Goal: Task Accomplishment & Management: Manage account settings

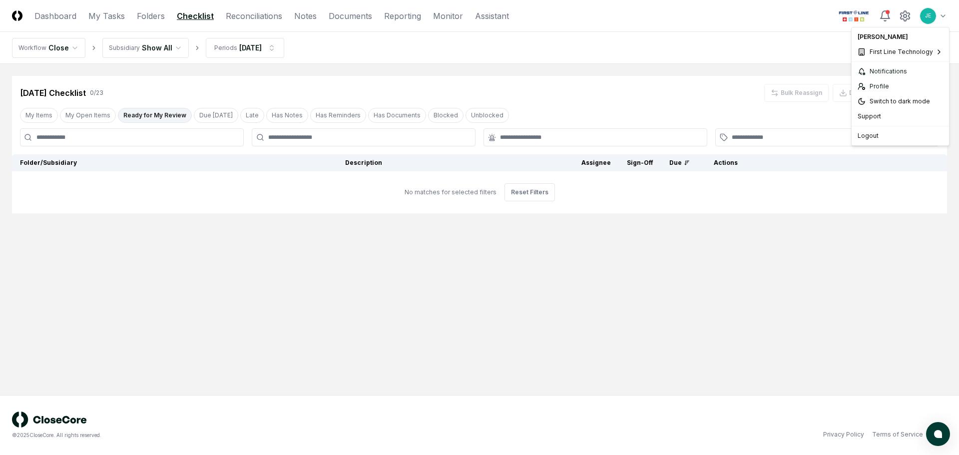
click at [942, 14] on html "CloseCore Dashboard My Tasks Folders Checklist Reconciliations Notes Documents …" at bounding box center [479, 227] width 959 height 455
click at [819, 86] on div "Sixpenny" at bounding box center [809, 84] width 87 height 15
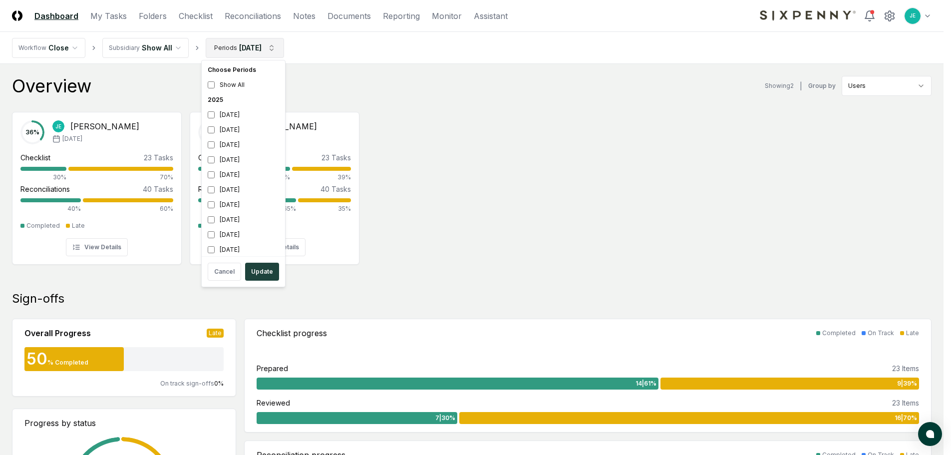
click at [211, 164] on div "July 2025" at bounding box center [243, 159] width 79 height 15
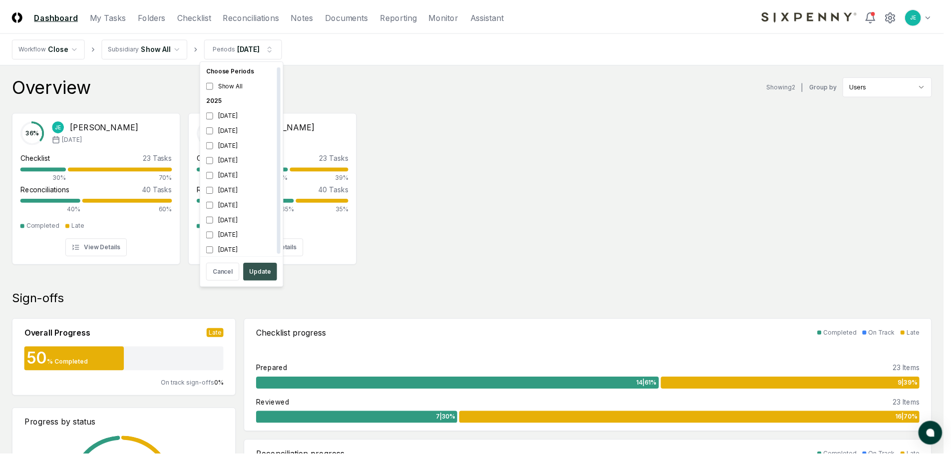
scroll to position [3, 0]
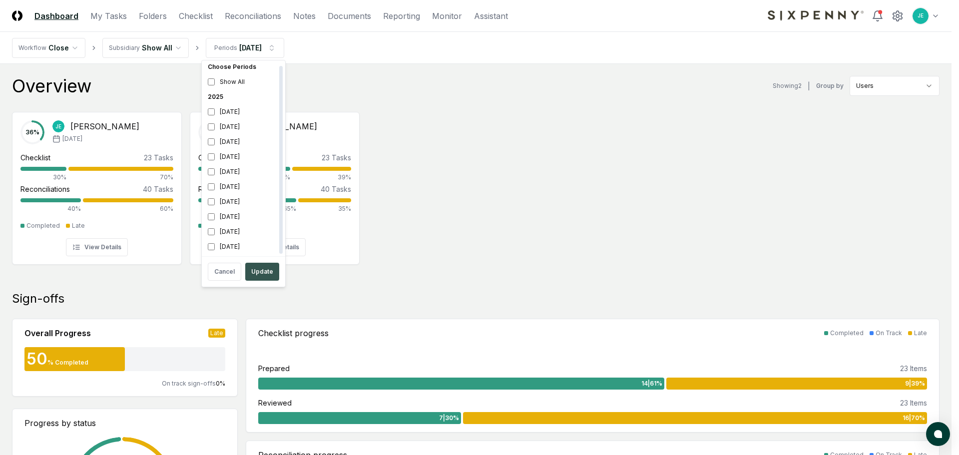
click at [259, 272] on button "Update" at bounding box center [262, 272] width 34 height 18
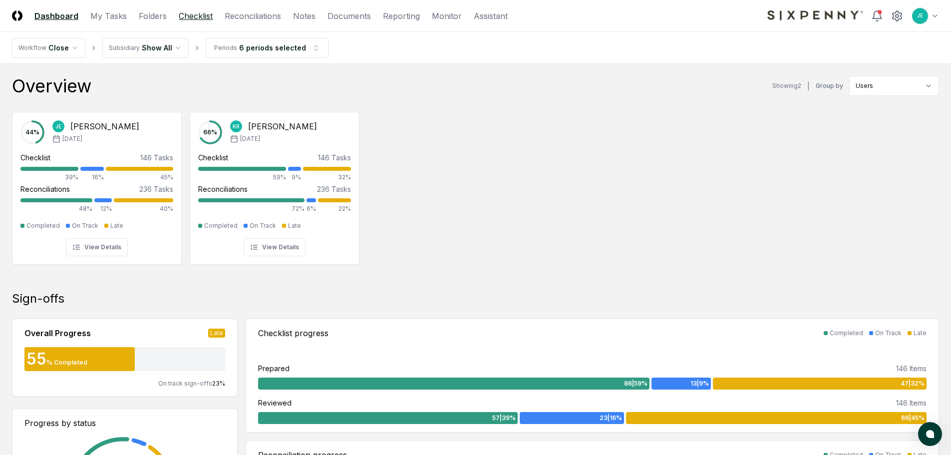
click at [202, 19] on link "Checklist" at bounding box center [196, 16] width 34 height 12
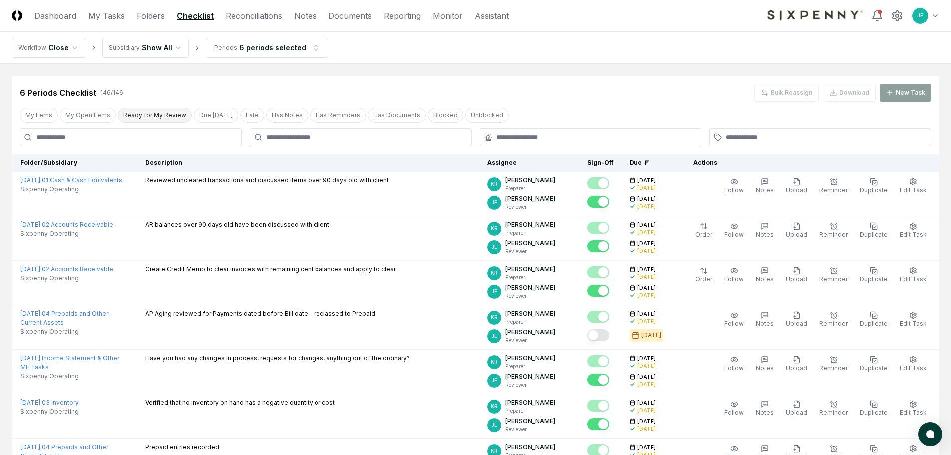
click at [151, 115] on button "Ready for My Review" at bounding box center [155, 115] width 74 height 15
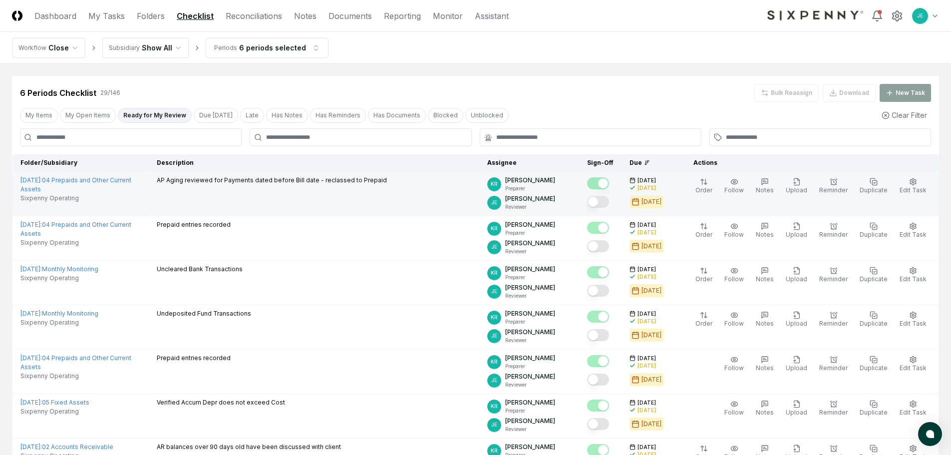
click at [607, 202] on button "Mark complete" at bounding box center [598, 202] width 22 height 12
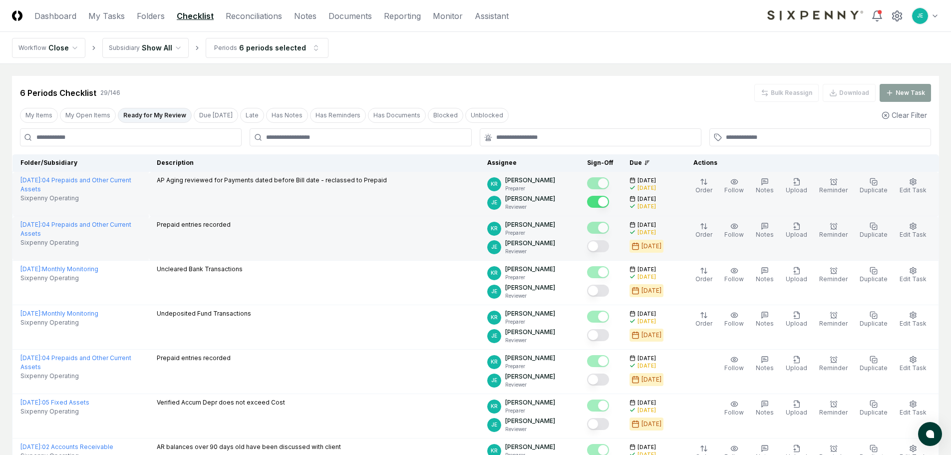
click at [609, 248] on button "Mark complete" at bounding box center [598, 246] width 22 height 12
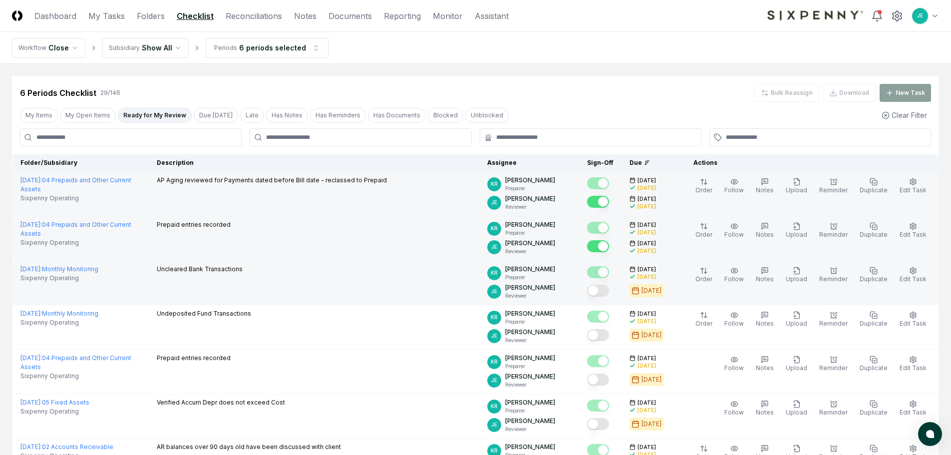
click at [604, 294] on button "Mark complete" at bounding box center [598, 291] width 22 height 12
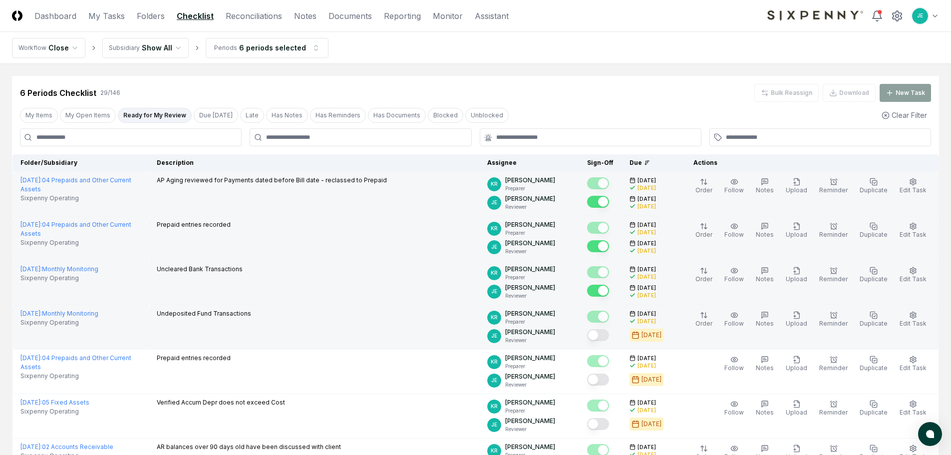
click at [606, 335] on button "Mark complete" at bounding box center [598, 335] width 22 height 12
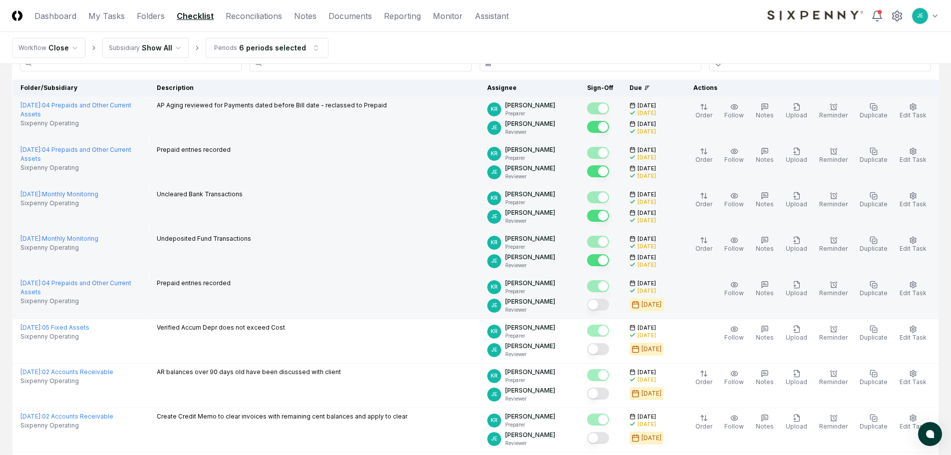
scroll to position [100, 0]
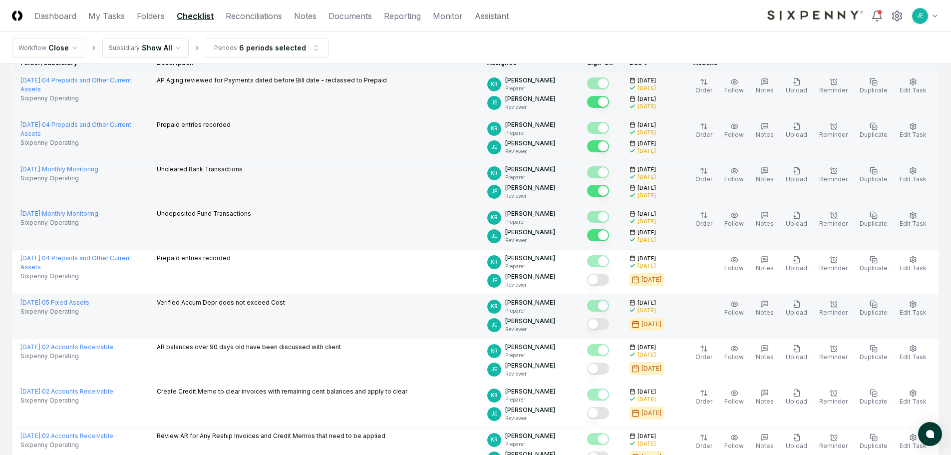
click at [606, 324] on button "Mark complete" at bounding box center [598, 324] width 22 height 12
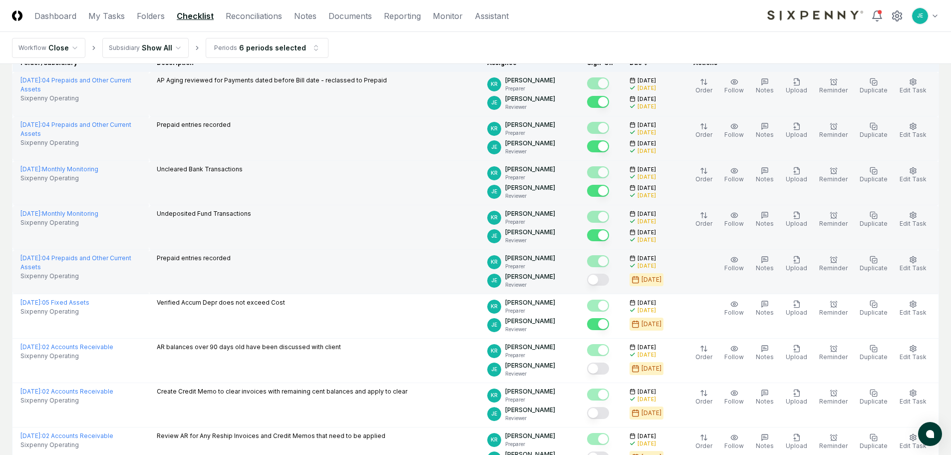
click at [606, 277] on button "Mark complete" at bounding box center [598, 280] width 22 height 12
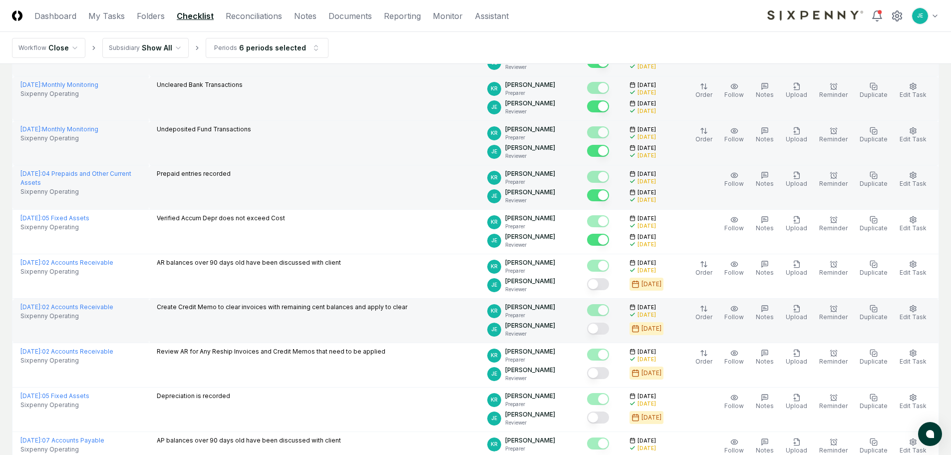
scroll to position [200, 0]
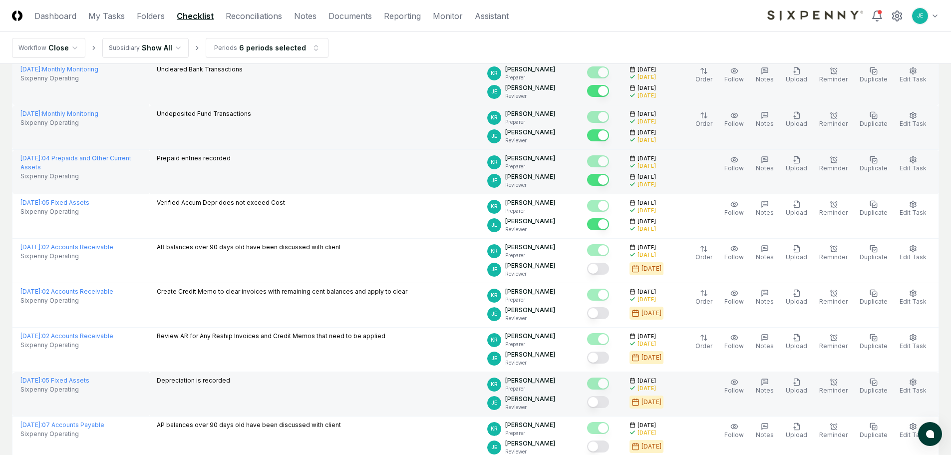
click at [604, 400] on button "Mark complete" at bounding box center [598, 402] width 22 height 12
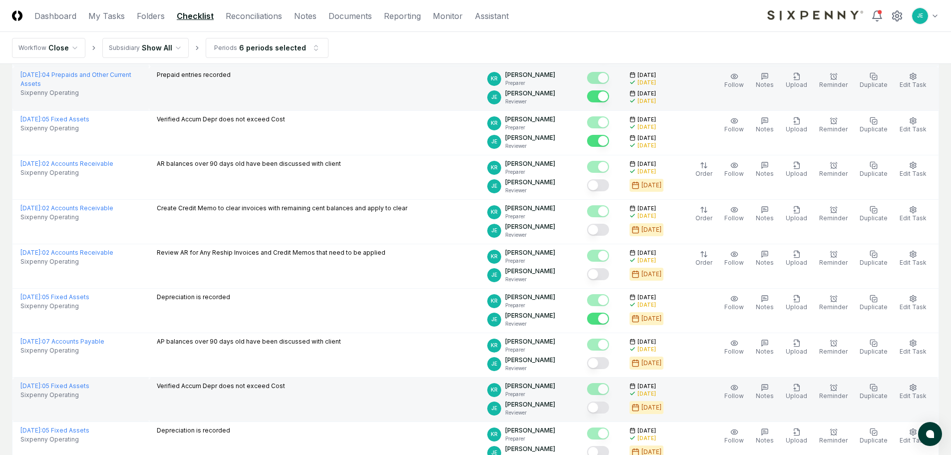
scroll to position [350, 0]
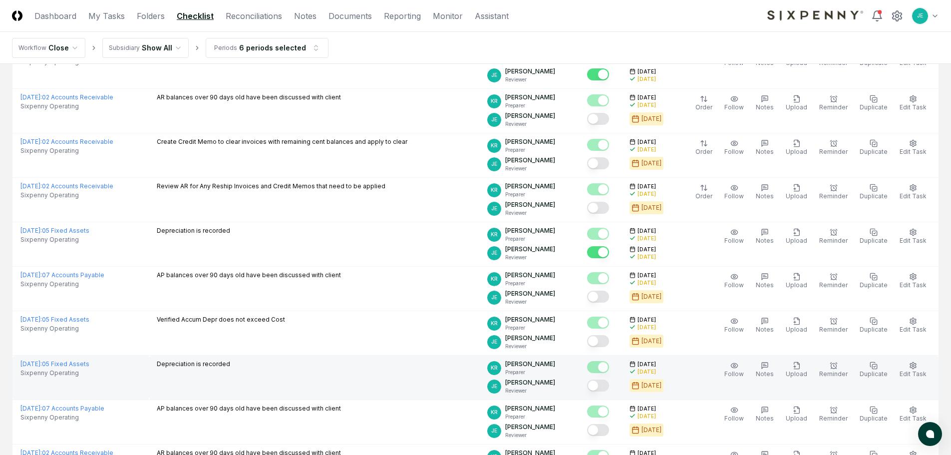
click at [603, 383] on button "Mark complete" at bounding box center [598, 386] width 22 height 12
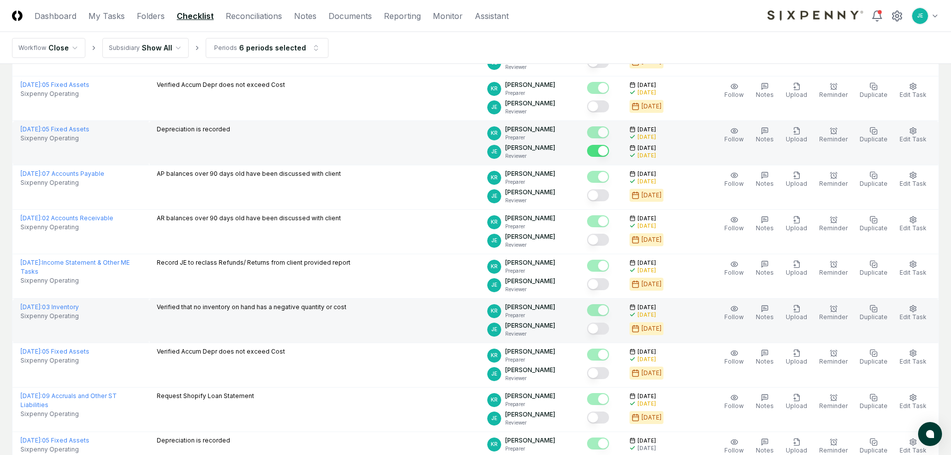
scroll to position [599, 0]
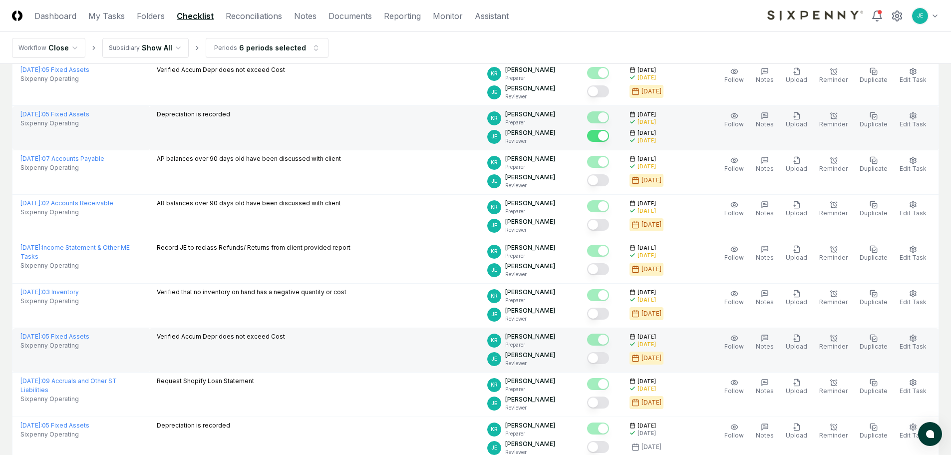
click at [609, 358] on button "Mark complete" at bounding box center [598, 358] width 22 height 12
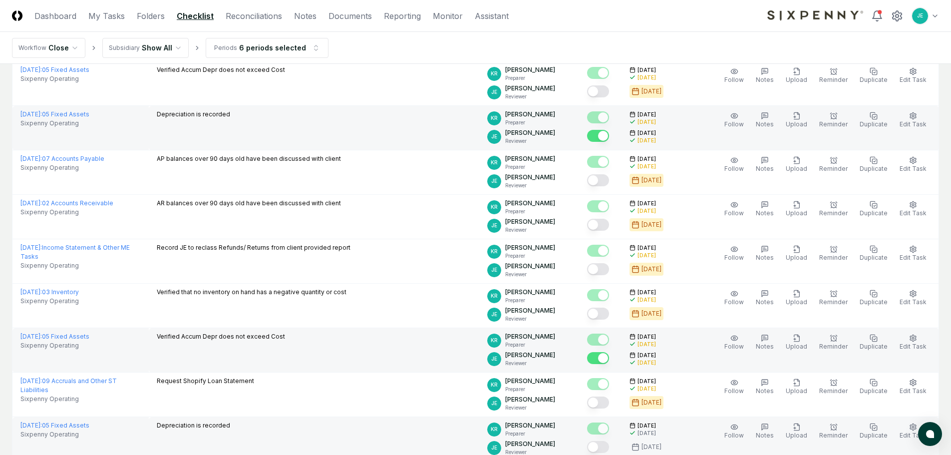
click at [605, 443] on button "Mark complete" at bounding box center [598, 447] width 22 height 12
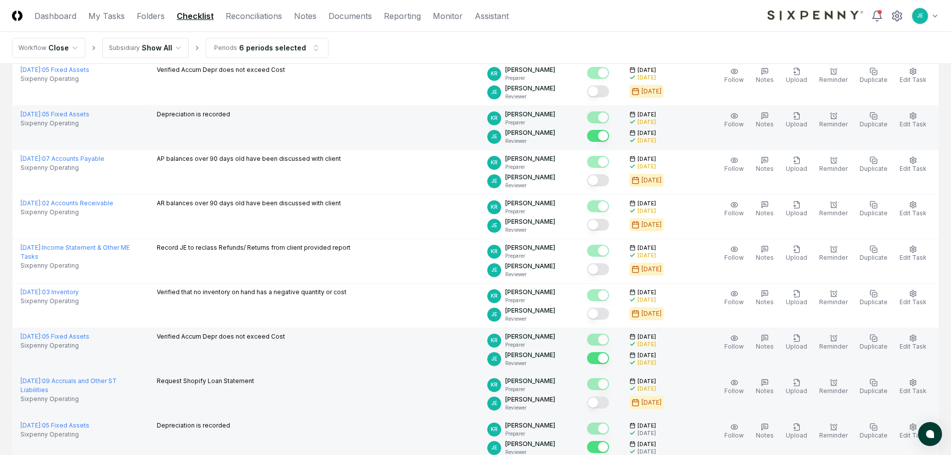
click at [609, 408] on button "Mark complete" at bounding box center [598, 403] width 22 height 12
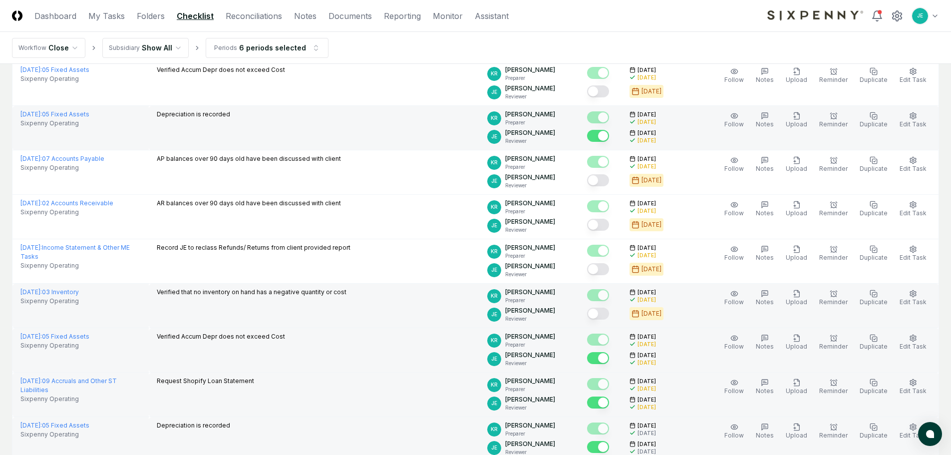
click at [609, 312] on button "Mark complete" at bounding box center [598, 314] width 22 height 12
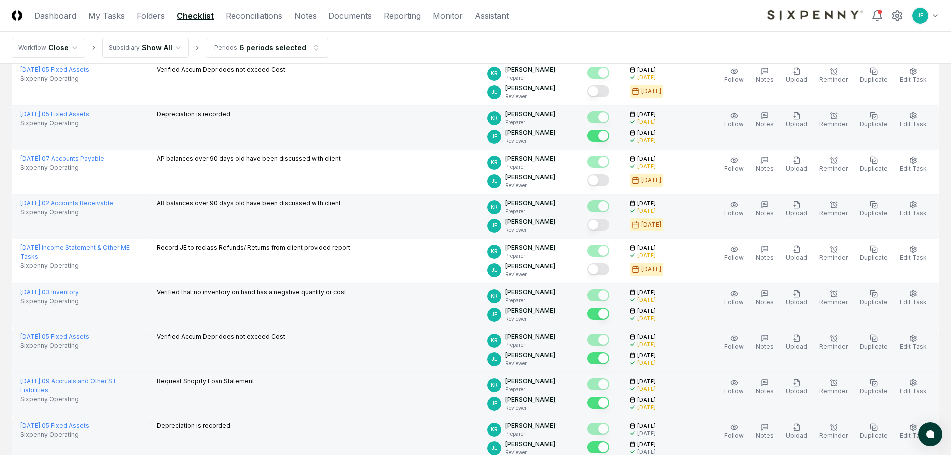
click at [609, 222] on button "Mark complete" at bounding box center [598, 225] width 22 height 12
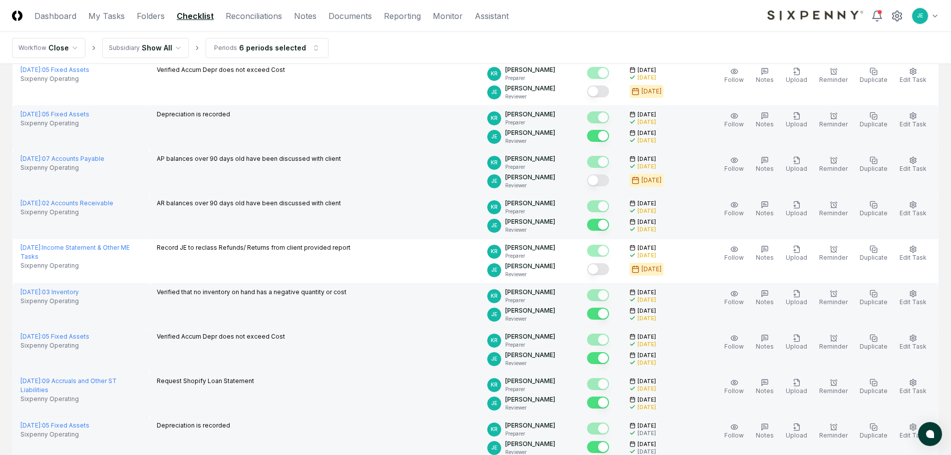
click at [606, 184] on button "Mark complete" at bounding box center [598, 180] width 22 height 12
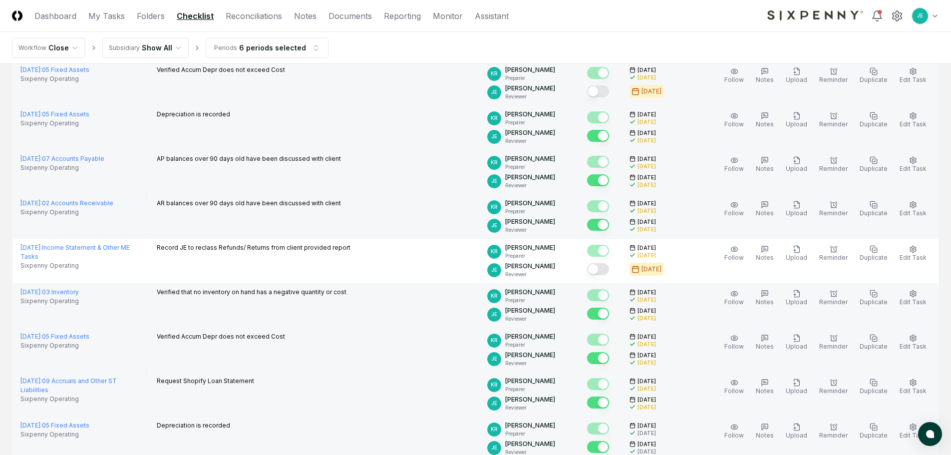
click at [609, 92] on button "Mark complete" at bounding box center [598, 91] width 22 height 12
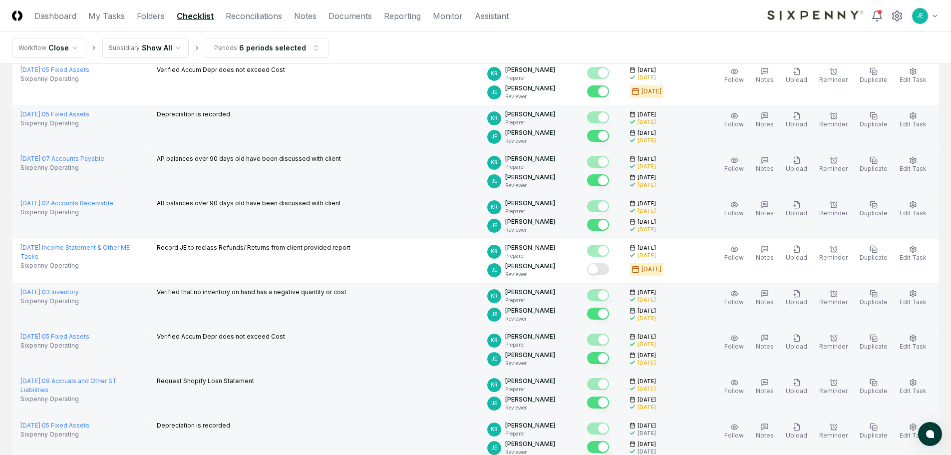
scroll to position [449, 0]
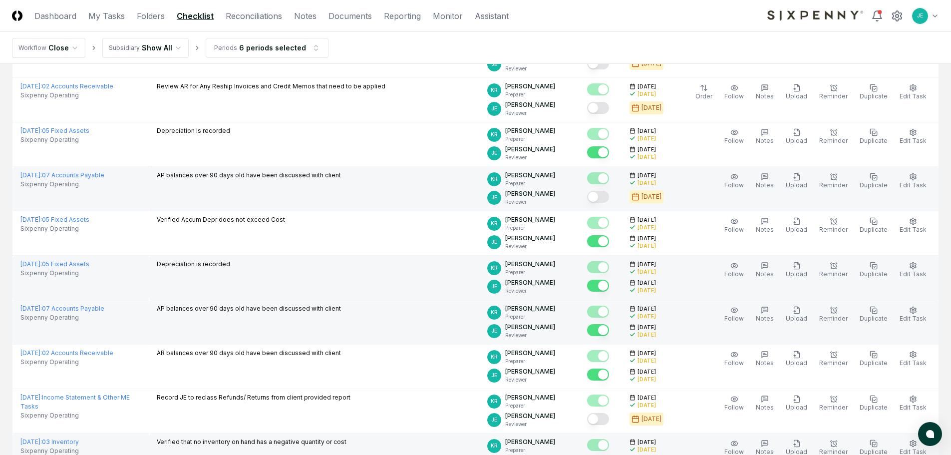
click at [600, 194] on button "Mark complete" at bounding box center [598, 197] width 22 height 12
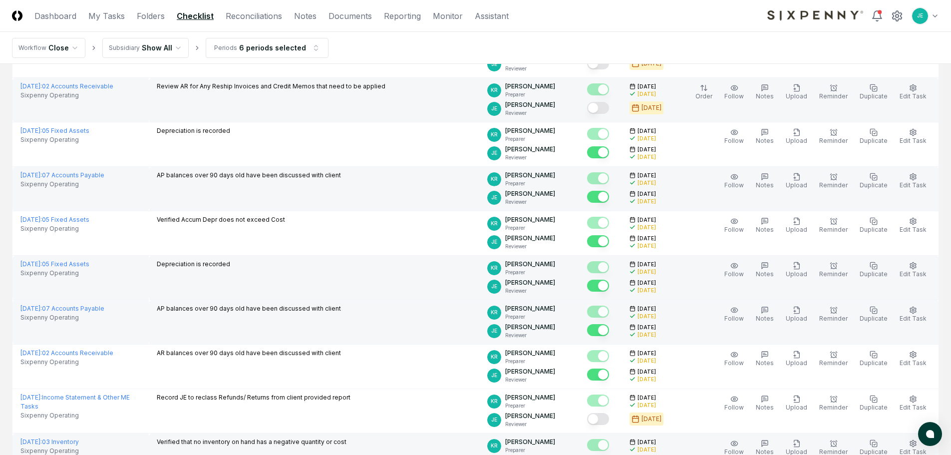
click at [609, 106] on button "Mark complete" at bounding box center [598, 108] width 22 height 12
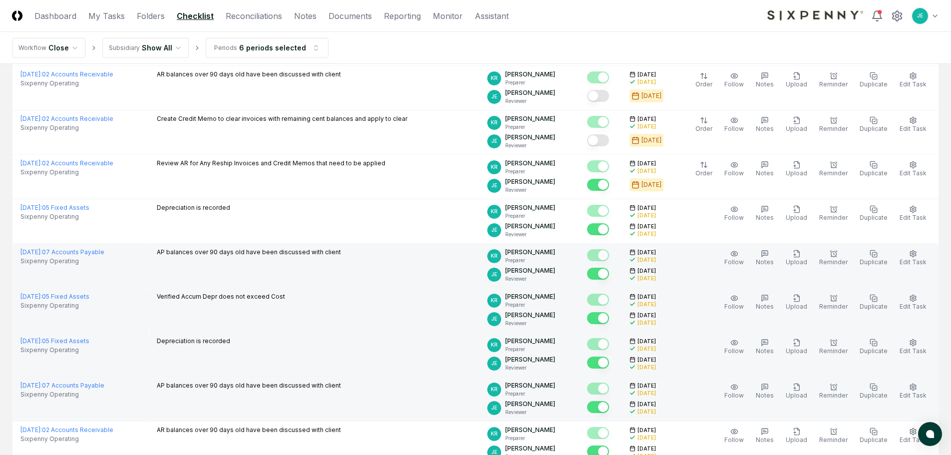
scroll to position [250, 0]
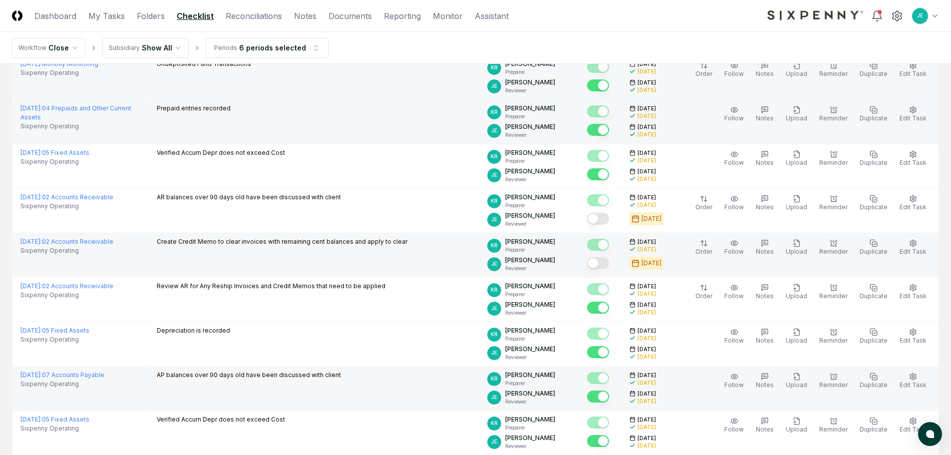
click at [609, 262] on button "Mark complete" at bounding box center [598, 263] width 22 height 12
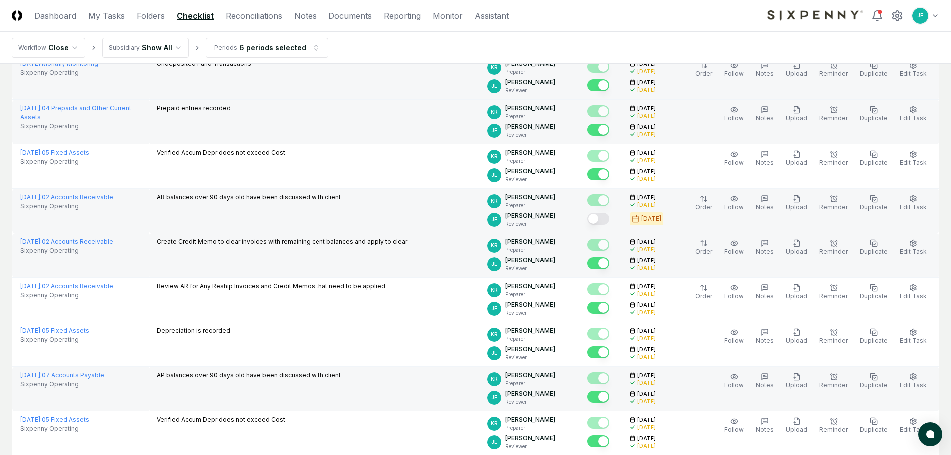
click at [605, 220] on button "Mark complete" at bounding box center [598, 219] width 22 height 12
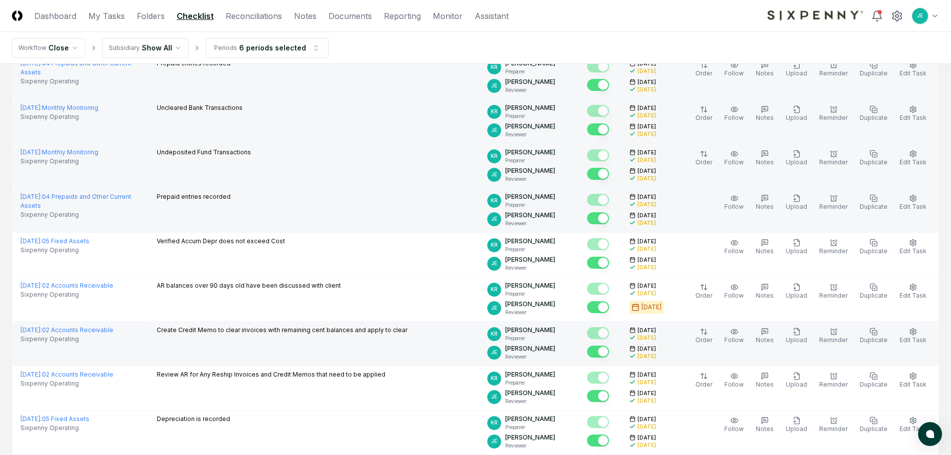
scroll to position [0, 0]
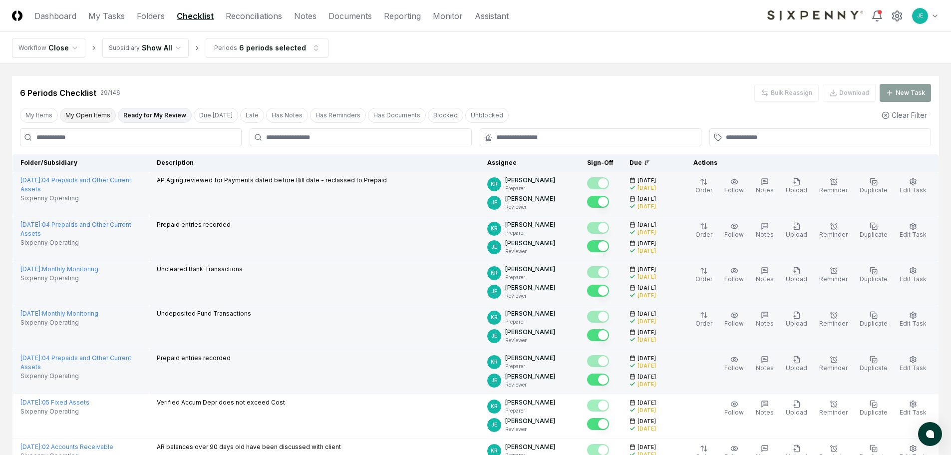
click at [86, 115] on button "My Open Items" at bounding box center [88, 115] width 56 height 15
click at [159, 115] on button "Ready for My Review" at bounding box center [155, 115] width 74 height 15
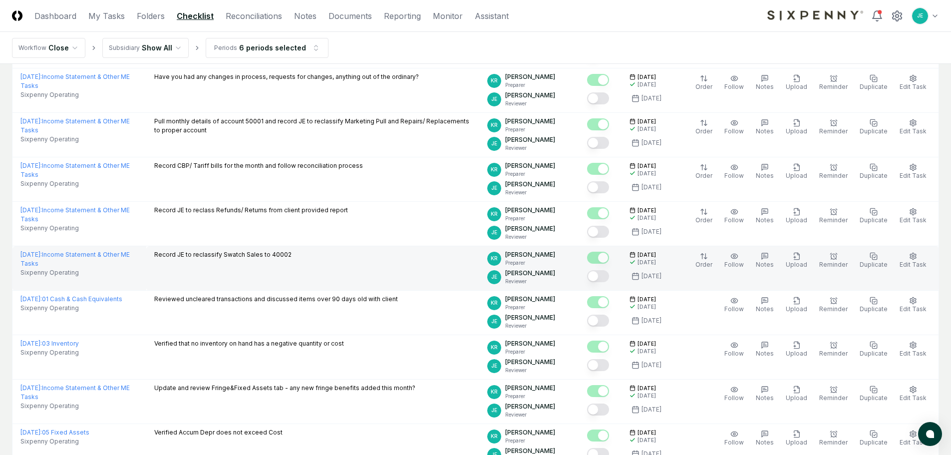
scroll to position [233, 0]
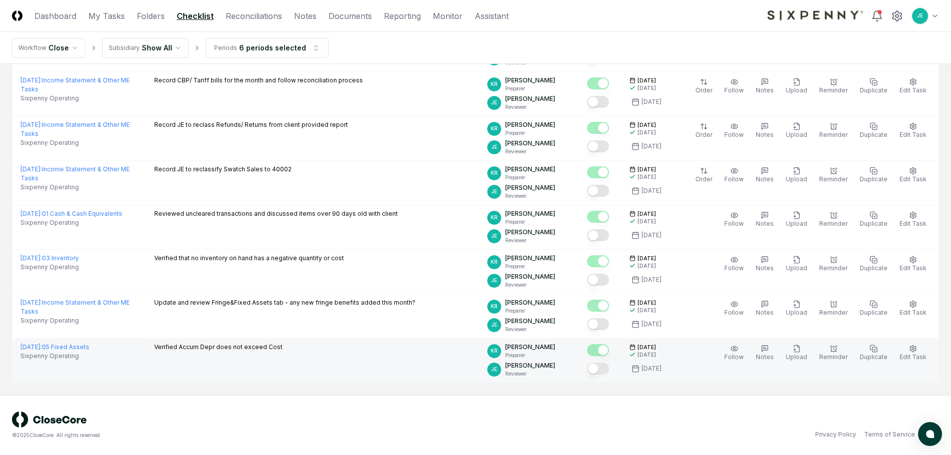
click at [609, 371] on button "Mark complete" at bounding box center [598, 369] width 22 height 12
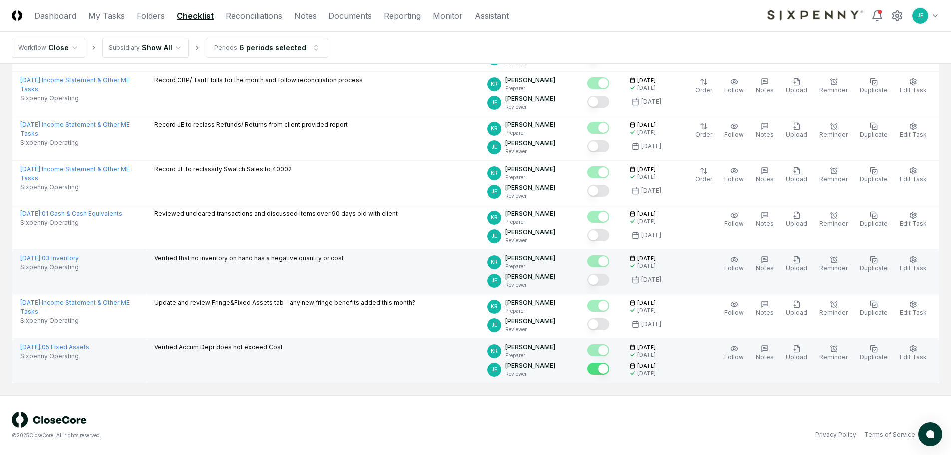
click at [607, 277] on button "Mark complete" at bounding box center [598, 280] width 22 height 12
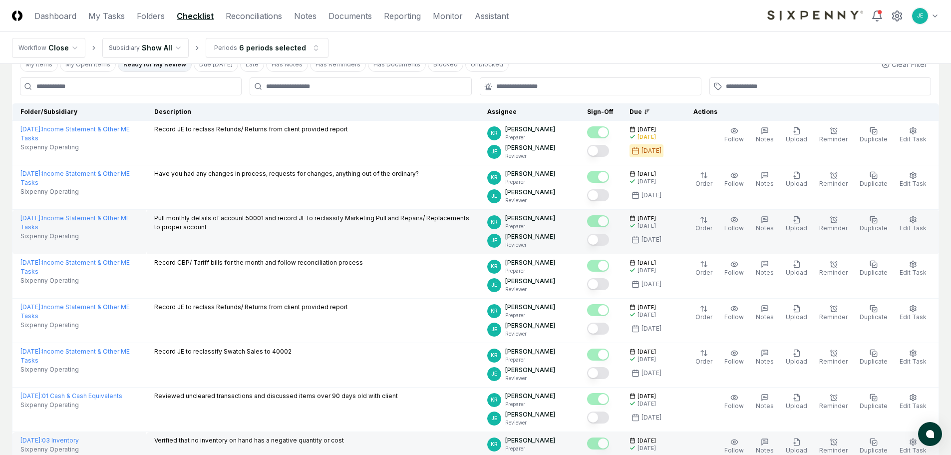
scroll to position [33, 0]
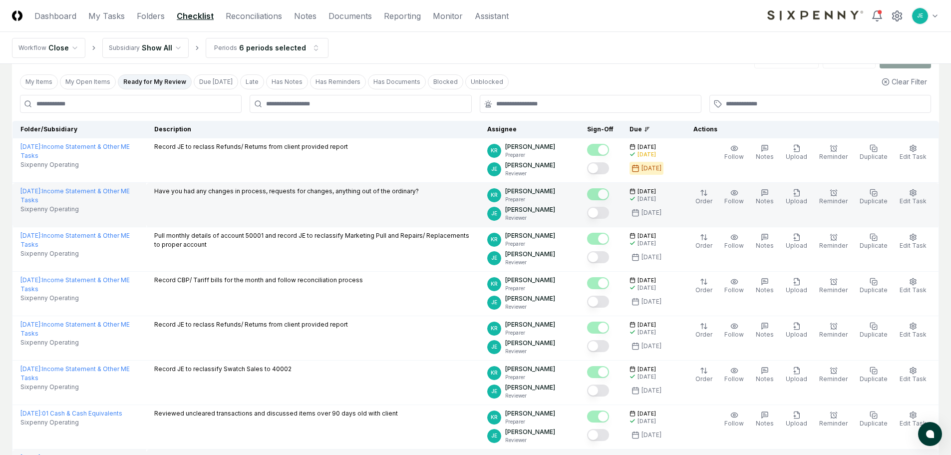
click at [604, 212] on button "Mark complete" at bounding box center [598, 213] width 22 height 12
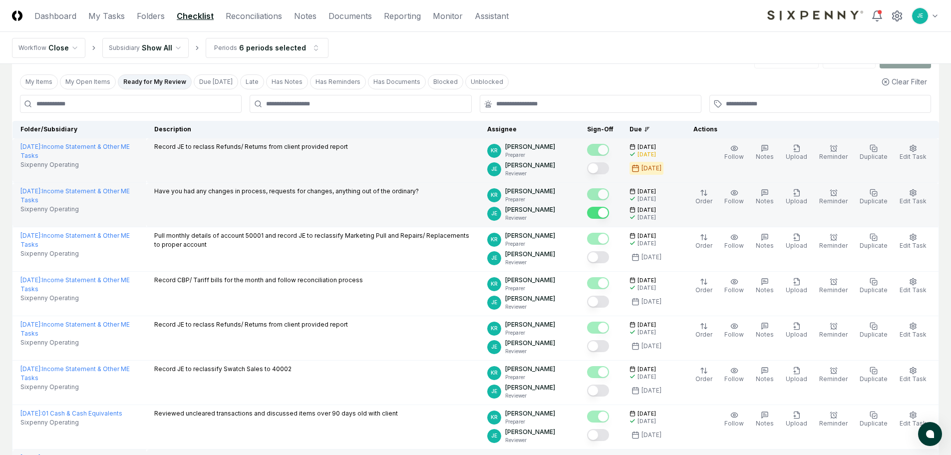
click at [607, 170] on button "Mark complete" at bounding box center [598, 168] width 22 height 12
click at [100, 78] on button "My Open Items" at bounding box center [88, 81] width 56 height 15
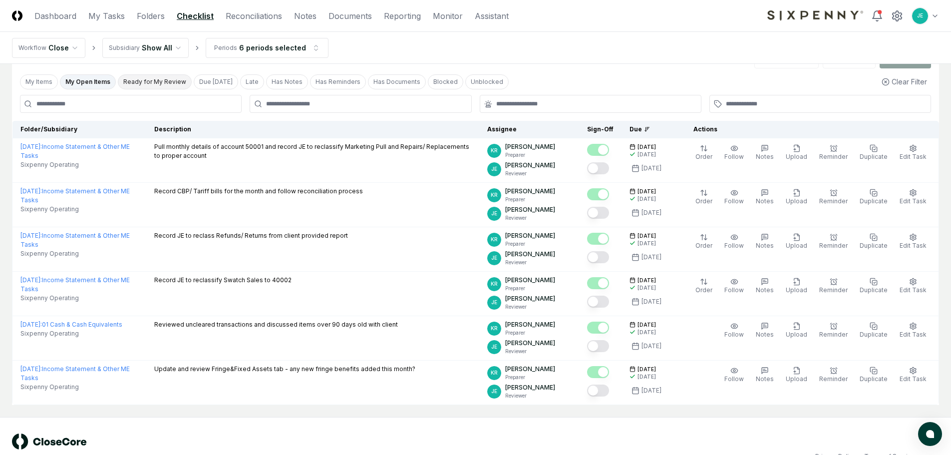
click at [150, 82] on button "Ready for My Review" at bounding box center [155, 81] width 74 height 15
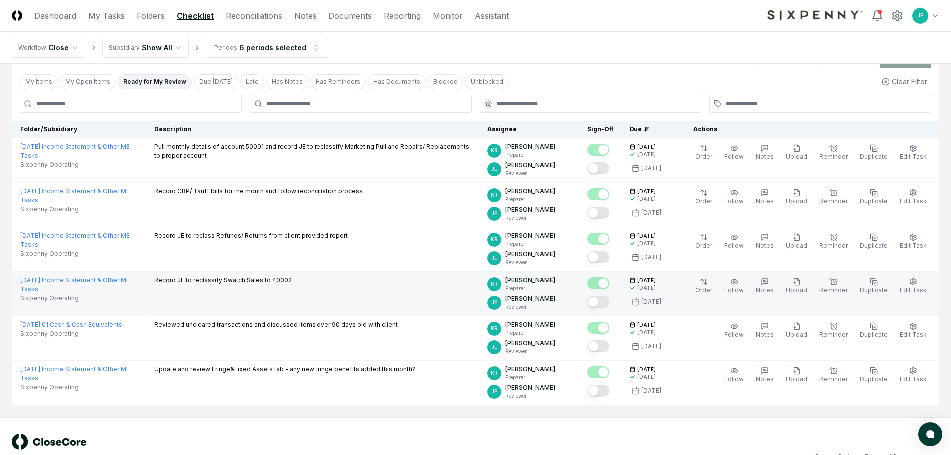
click at [606, 301] on button "Mark complete" at bounding box center [598, 302] width 22 height 12
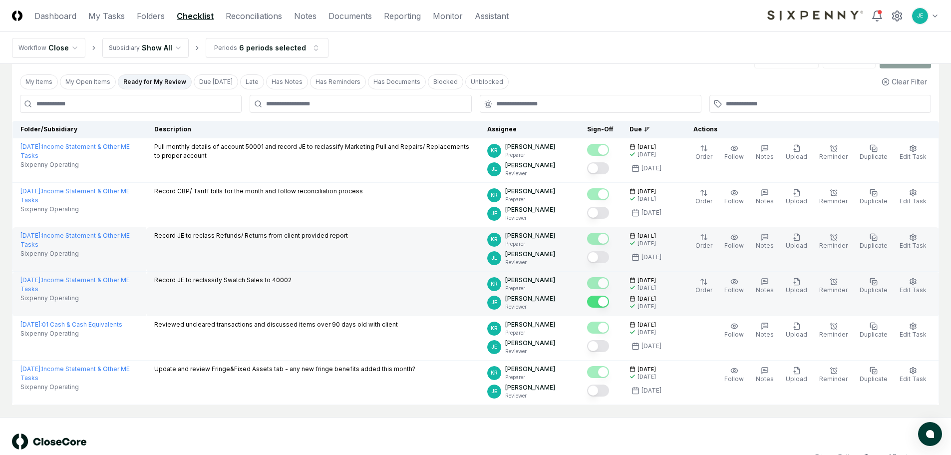
click at [608, 259] on button "Mark complete" at bounding box center [598, 257] width 22 height 12
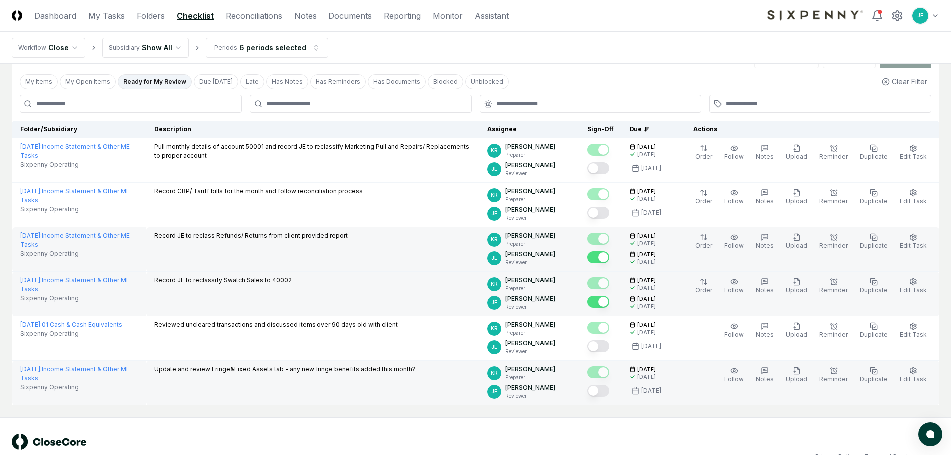
click at [609, 388] on button "Mark complete" at bounding box center [598, 391] width 22 height 12
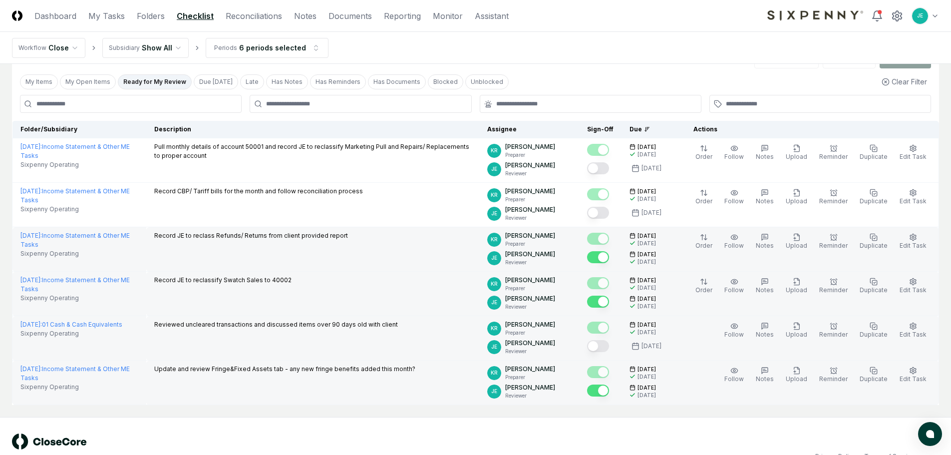
click at [609, 345] on button "Mark complete" at bounding box center [598, 346] width 22 height 12
click at [90, 82] on button "My Open Items" at bounding box center [88, 81] width 56 height 15
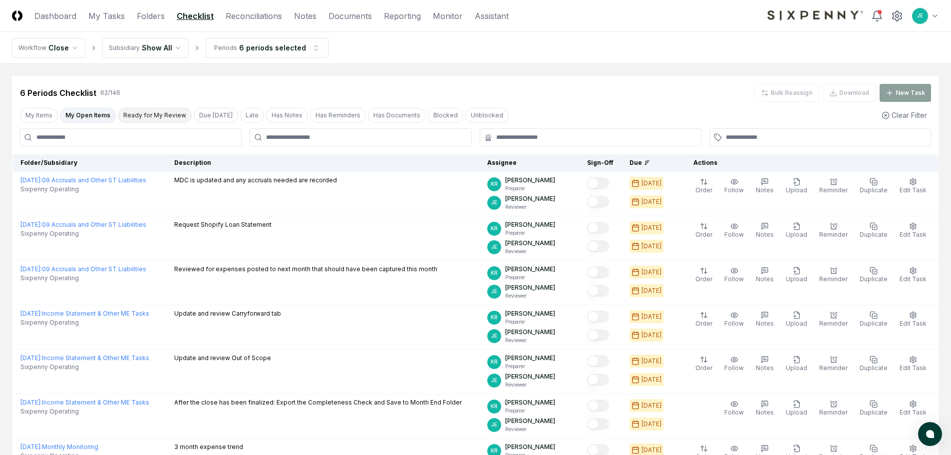
click at [144, 112] on button "Ready for My Review" at bounding box center [155, 115] width 74 height 15
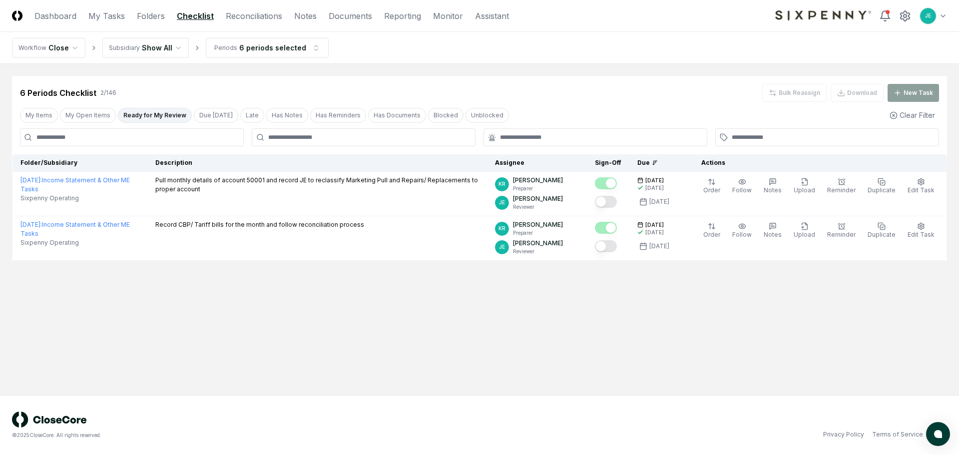
click at [259, 23] on header "CloseCore Dashboard My Tasks Folders Checklist Reconciliations Notes Documents …" at bounding box center [479, 16] width 959 height 32
click at [260, 18] on link "Reconciliations" at bounding box center [254, 16] width 56 height 12
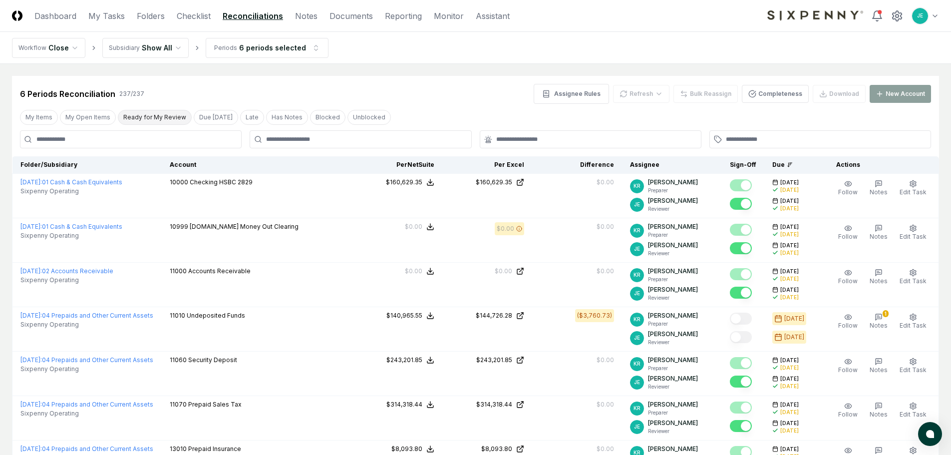
click at [146, 120] on button "Ready for My Review" at bounding box center [155, 117] width 74 height 15
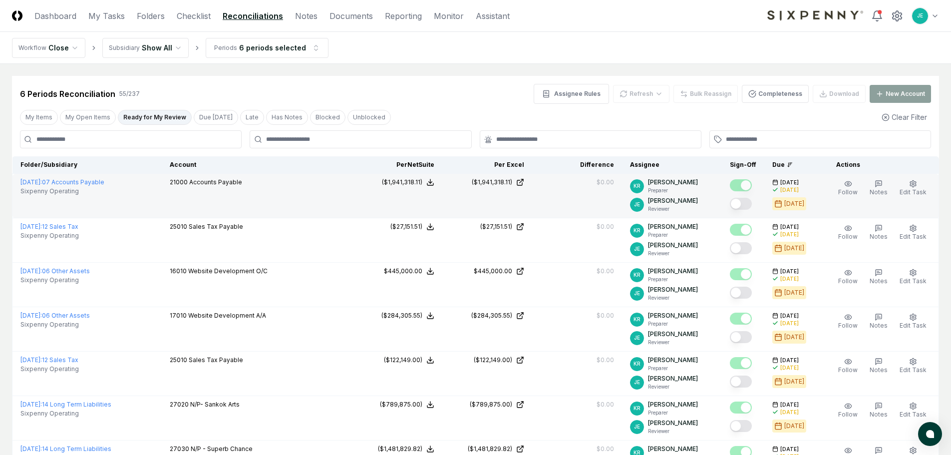
click at [748, 203] on button "Mark complete" at bounding box center [741, 204] width 22 height 12
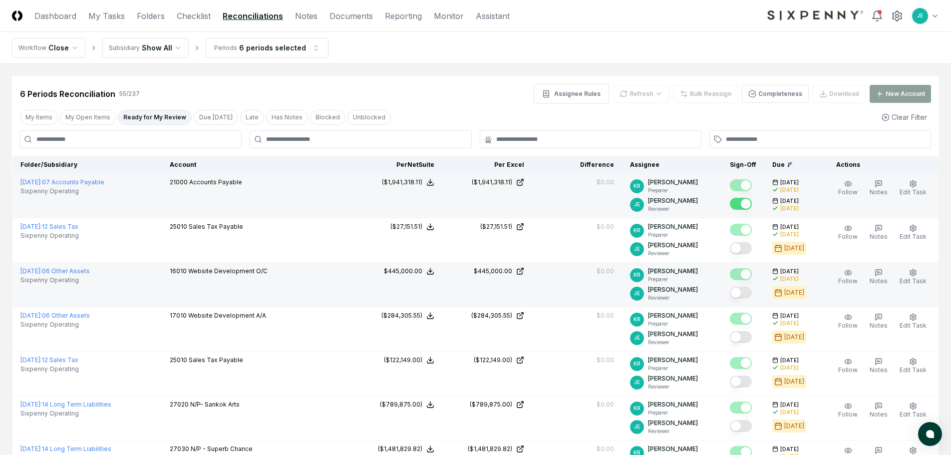
click at [750, 293] on button "Mark complete" at bounding box center [741, 293] width 22 height 12
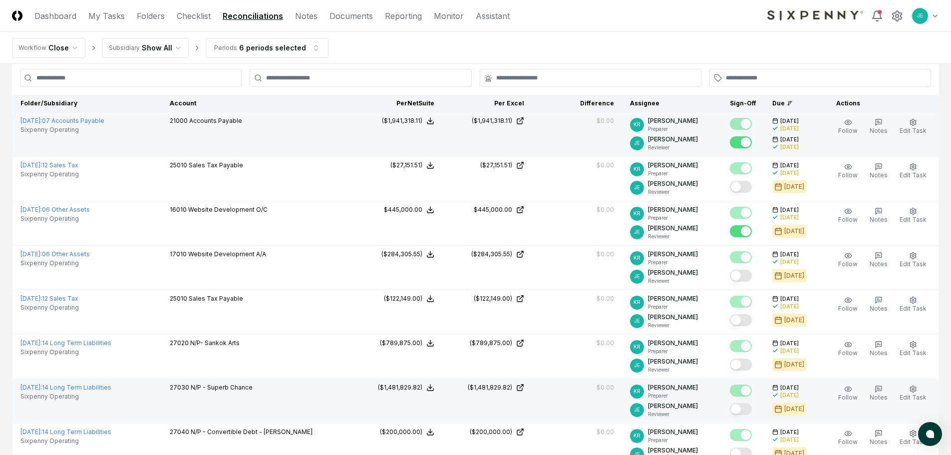
scroll to position [100, 0]
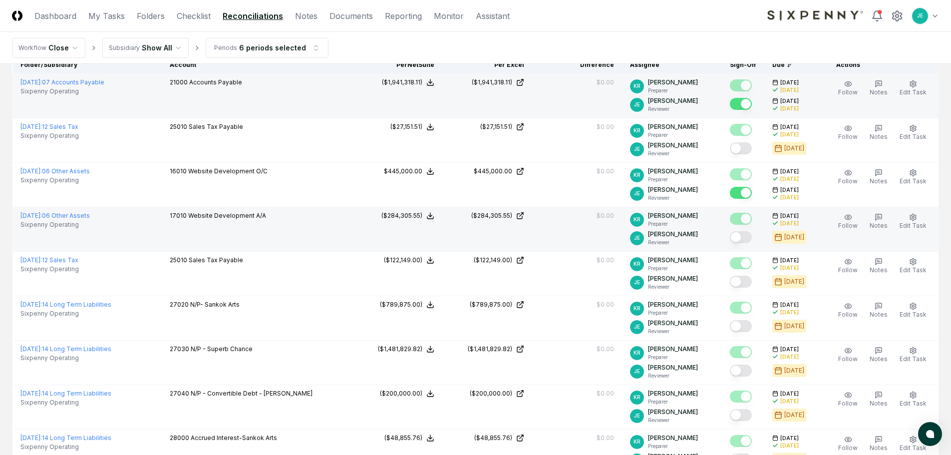
click at [744, 237] on button "Mark complete" at bounding box center [741, 237] width 22 height 12
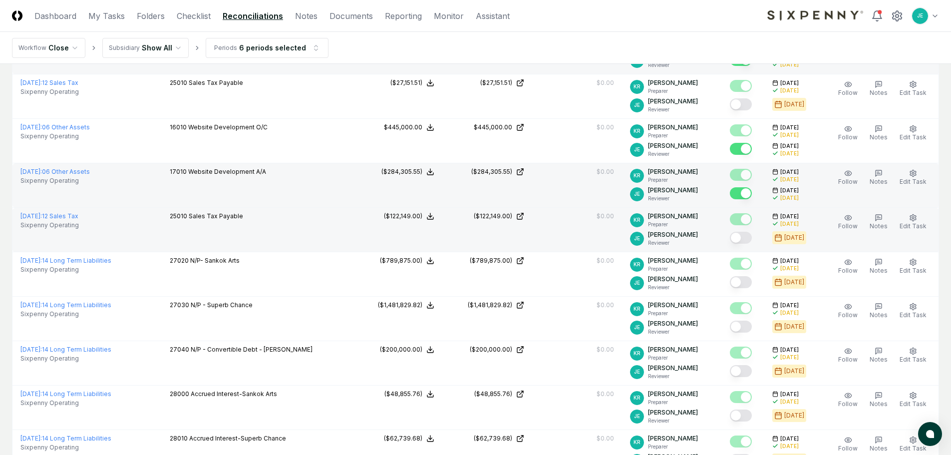
scroll to position [200, 0]
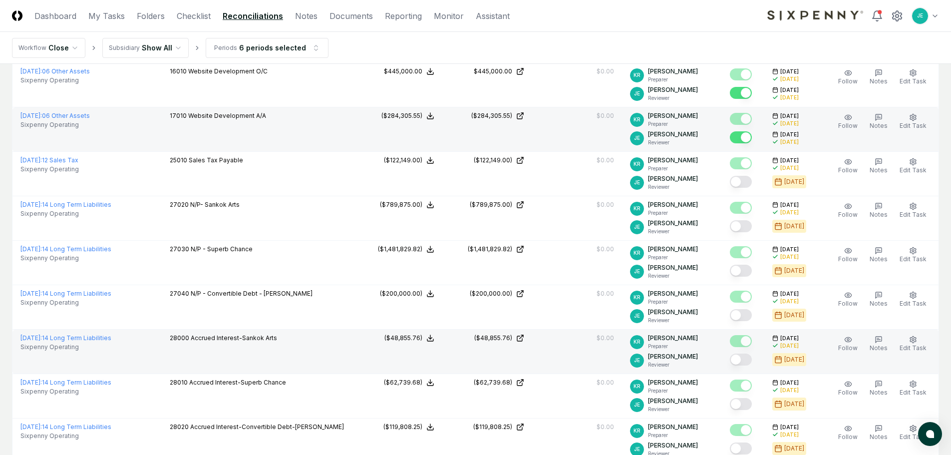
click at [747, 358] on button "Mark complete" at bounding box center [741, 360] width 22 height 12
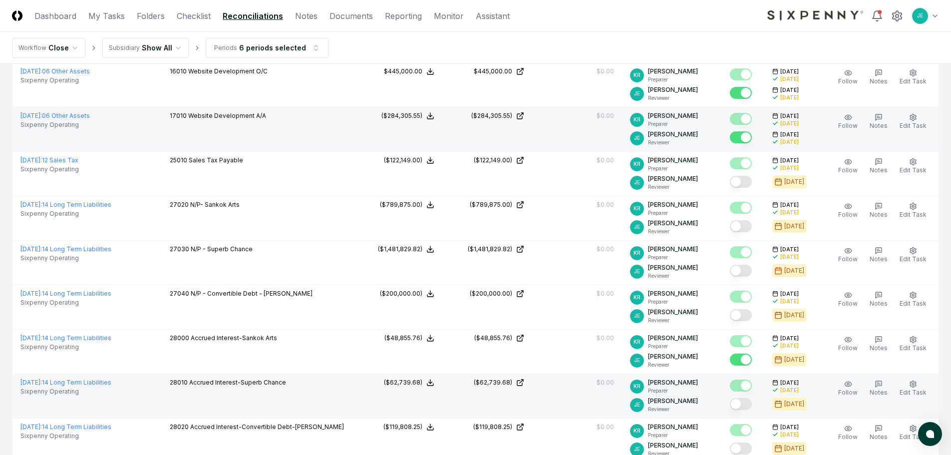
click at [751, 405] on button "Mark complete" at bounding box center [741, 404] width 22 height 12
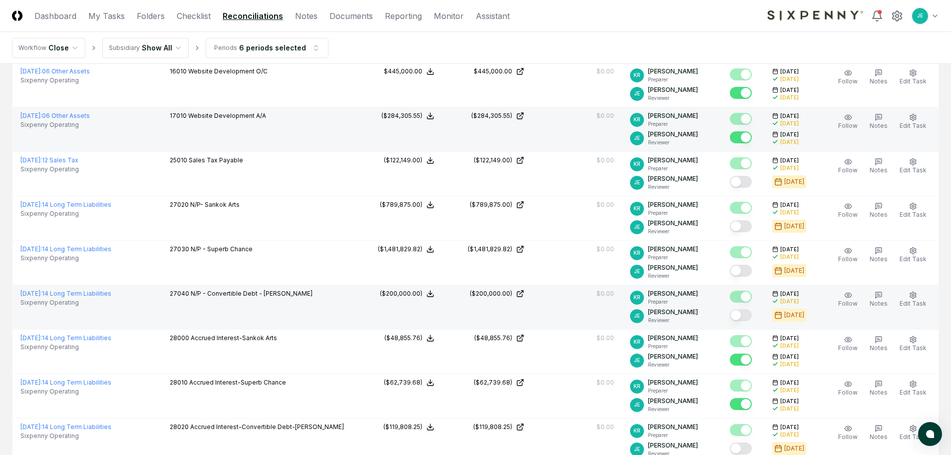
click at [744, 313] on button "Mark complete" at bounding box center [741, 315] width 22 height 12
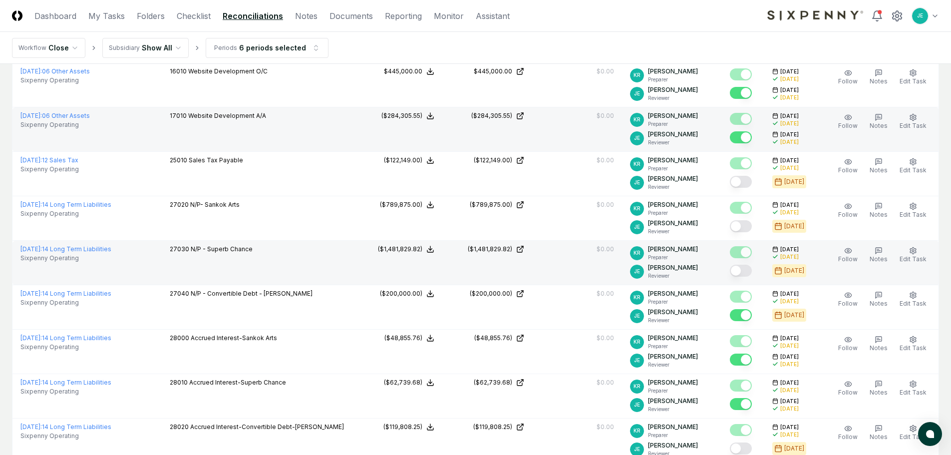
click at [741, 271] on button "Mark complete" at bounding box center [741, 271] width 22 height 12
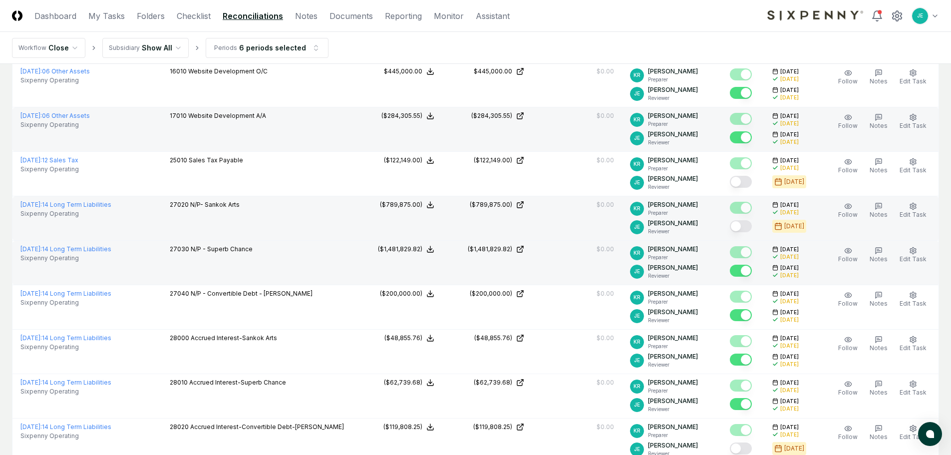
click at [740, 233] on div at bounding box center [741, 226] width 22 height 13
click at [742, 231] on button "Mark complete" at bounding box center [741, 226] width 22 height 12
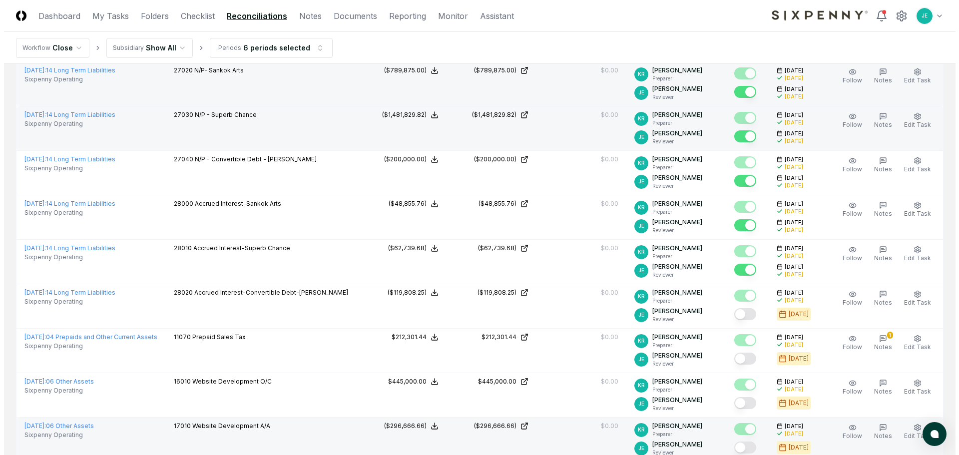
scroll to position [350, 0]
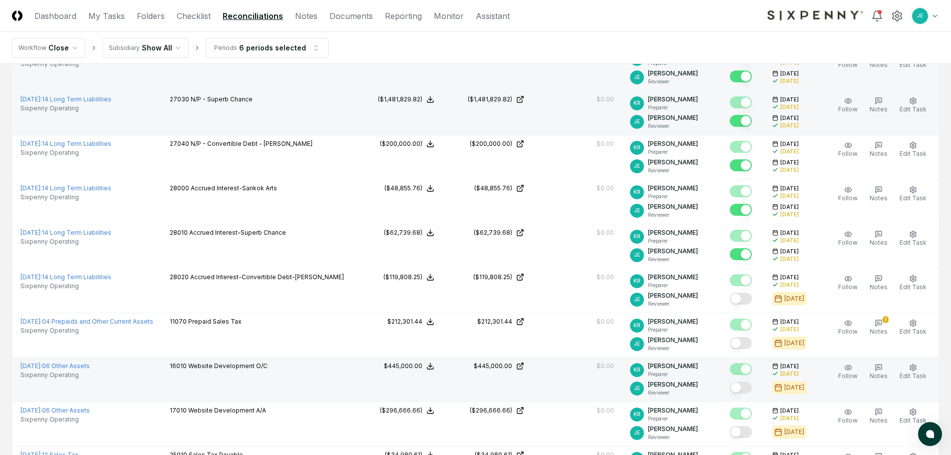
click at [746, 387] on button "Mark complete" at bounding box center [741, 388] width 22 height 12
click at [923, 373] on span "Edit Task" at bounding box center [913, 375] width 27 height 7
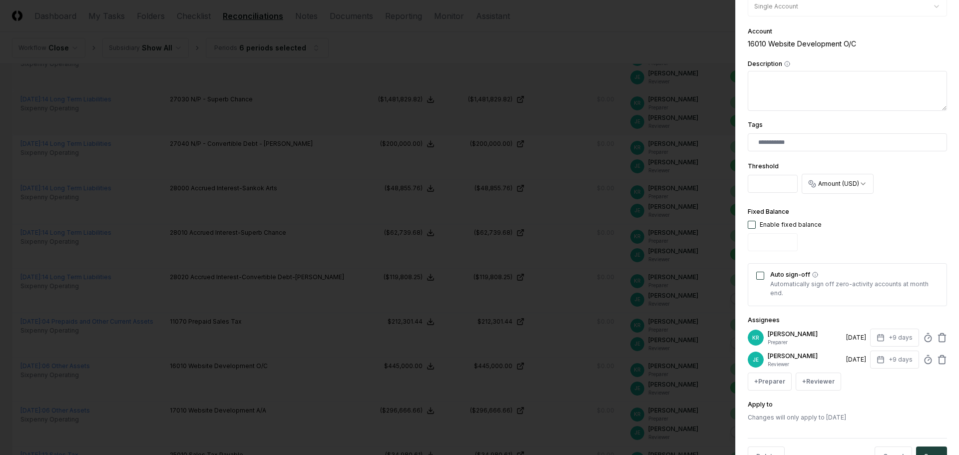
scroll to position [200, 0]
click at [750, 223] on button "button" at bounding box center [752, 223] width 8 height 8
click at [779, 242] on input "*" at bounding box center [773, 240] width 50 height 18
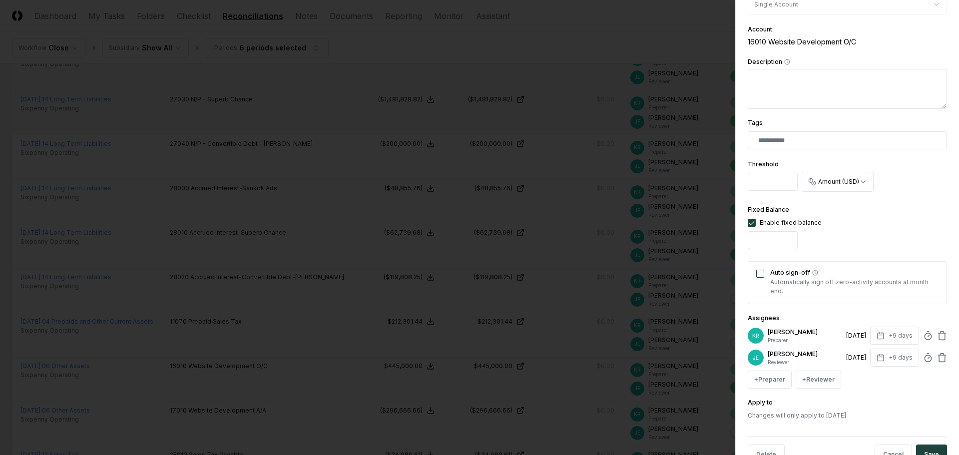
scroll to position [0, 2]
click at [762, 276] on button "Auto sign-off" at bounding box center [760, 274] width 8 height 8
click at [764, 239] on input "*********" at bounding box center [773, 240] width 50 height 18
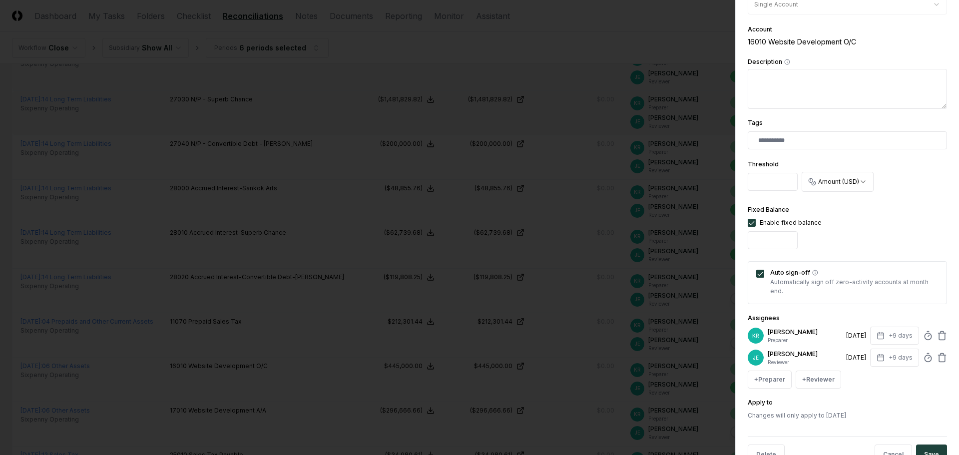
type input "*********"
click at [873, 407] on div "Apply to Changes will only apply to June 2025" at bounding box center [847, 408] width 199 height 23
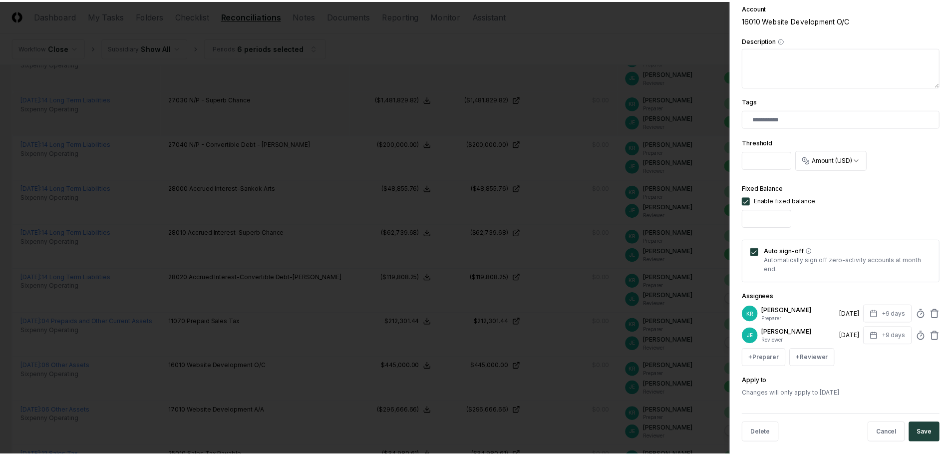
scroll to position [229, 0]
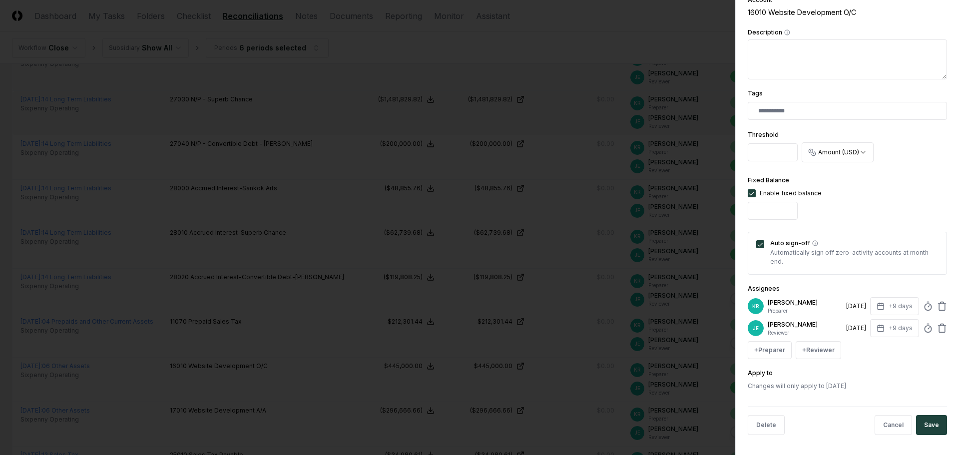
click at [928, 425] on button "Save" at bounding box center [931, 425] width 31 height 20
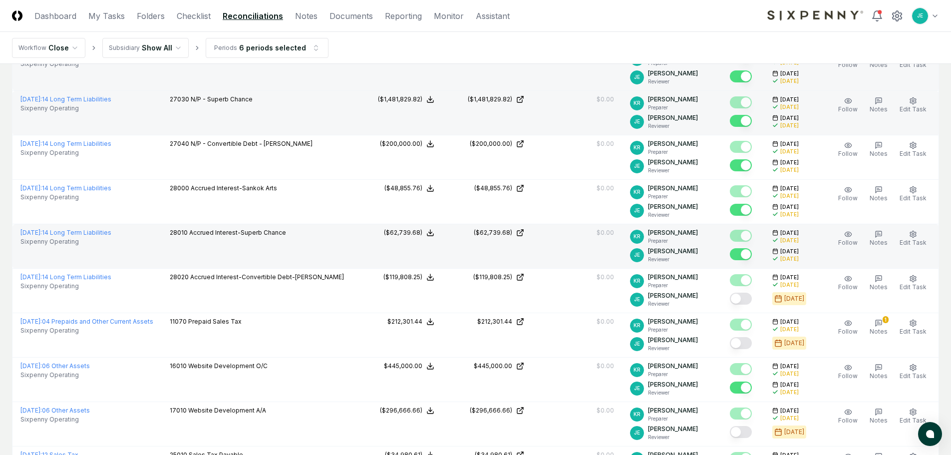
scroll to position [0, 0]
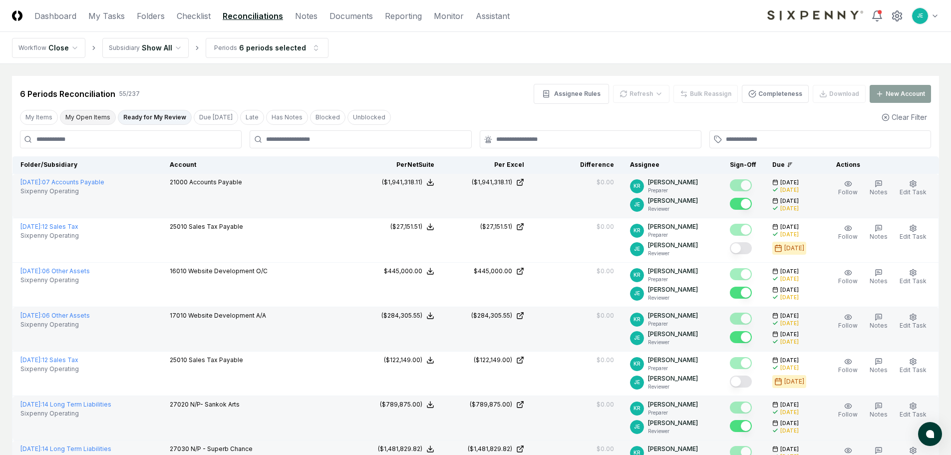
click at [90, 112] on button "My Open Items" at bounding box center [88, 117] width 56 height 15
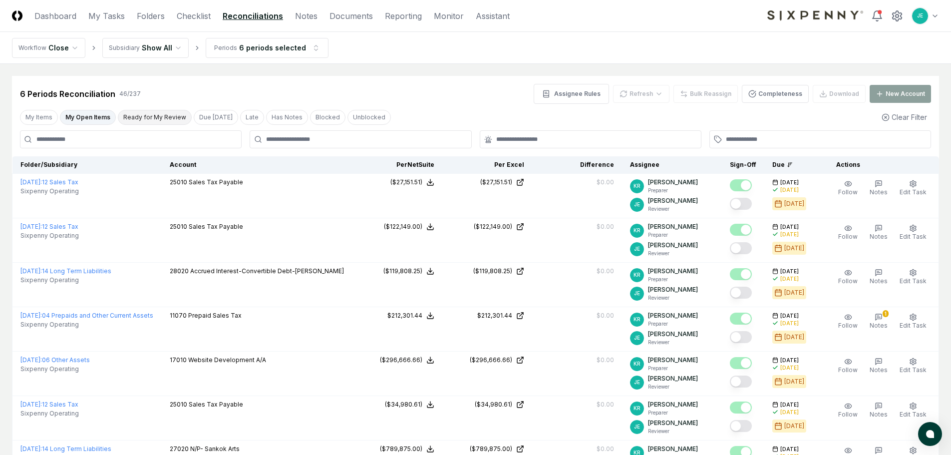
click at [156, 118] on button "Ready for My Review" at bounding box center [155, 117] width 74 height 15
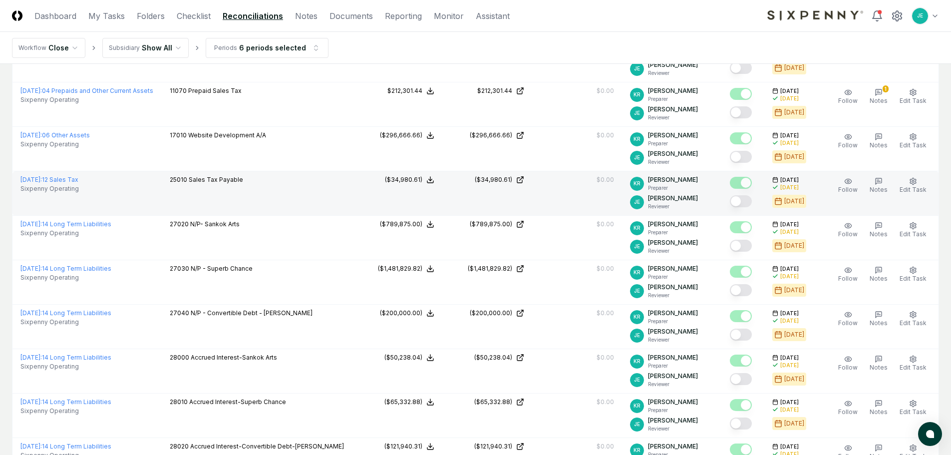
scroll to position [200, 0]
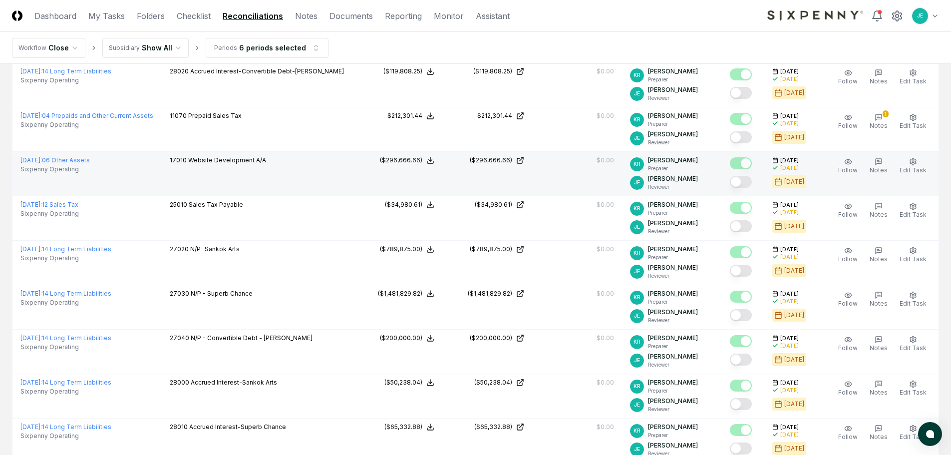
click at [749, 184] on button "Mark complete" at bounding box center [741, 182] width 22 height 12
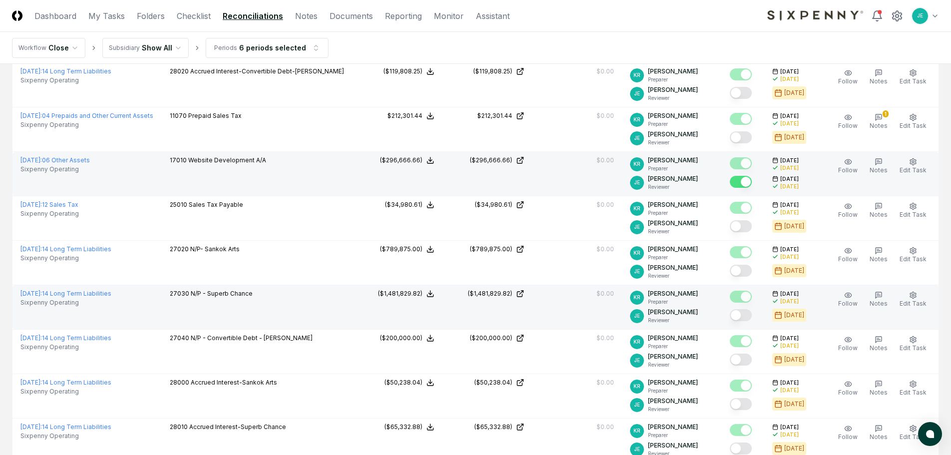
click at [745, 315] on button "Mark complete" at bounding box center [741, 315] width 22 height 12
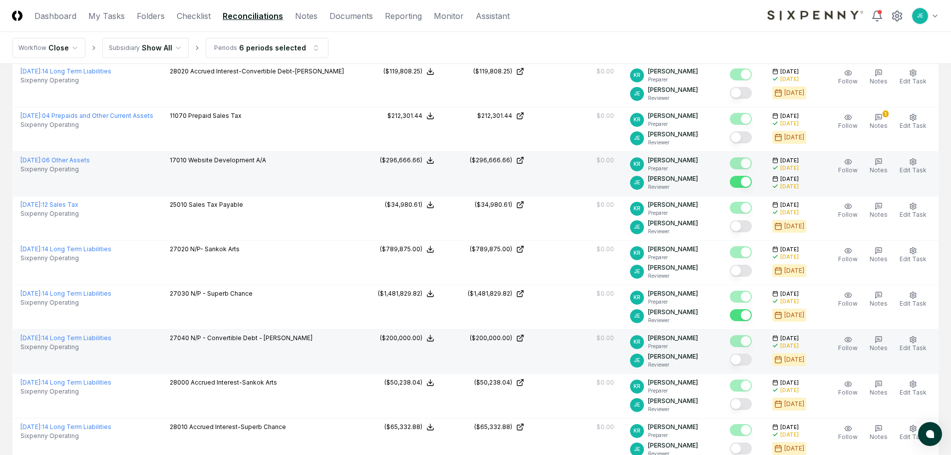
click at [746, 365] on button "Mark complete" at bounding box center [741, 360] width 22 height 12
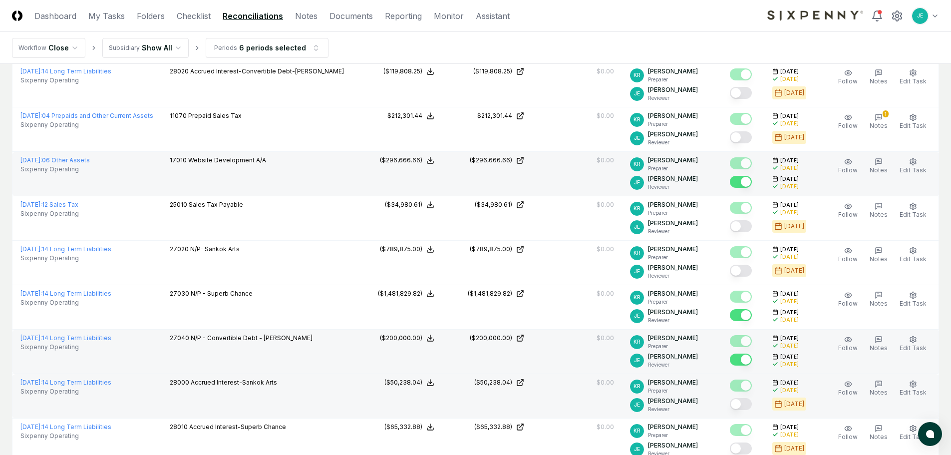
click at [744, 404] on button "Mark complete" at bounding box center [741, 404] width 22 height 12
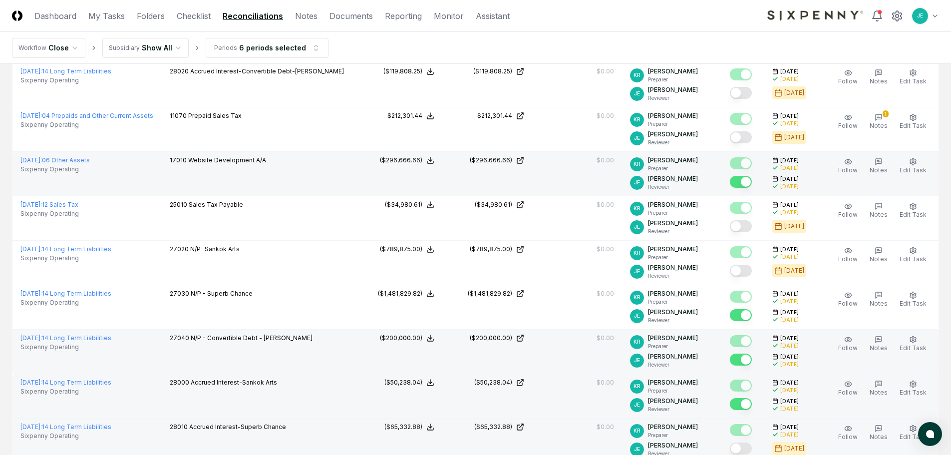
scroll to position [250, 0]
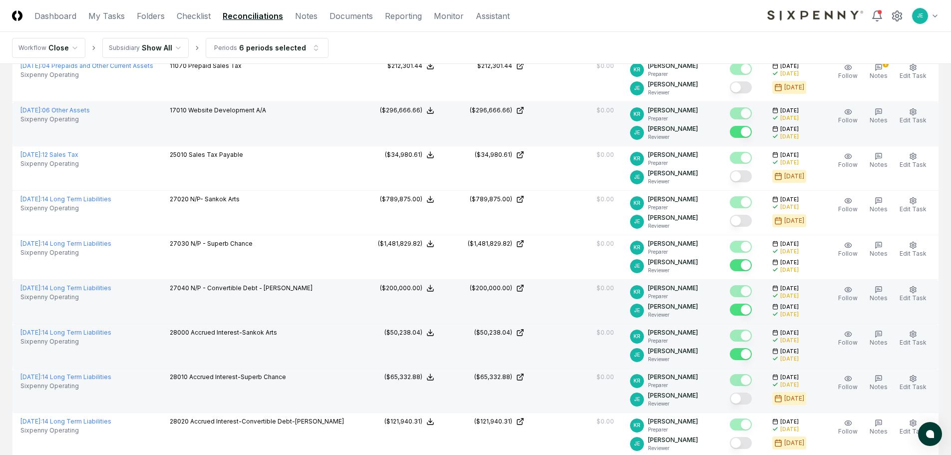
click at [750, 398] on button "Mark complete" at bounding box center [741, 399] width 22 height 12
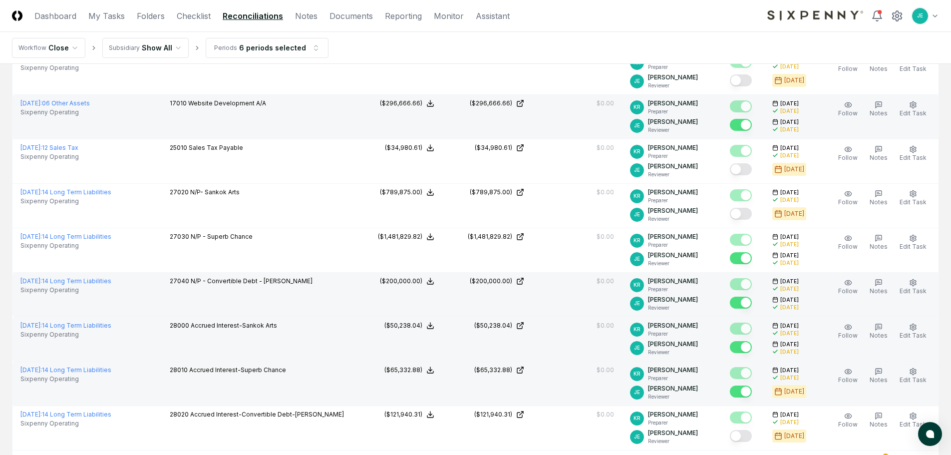
scroll to position [300, 0]
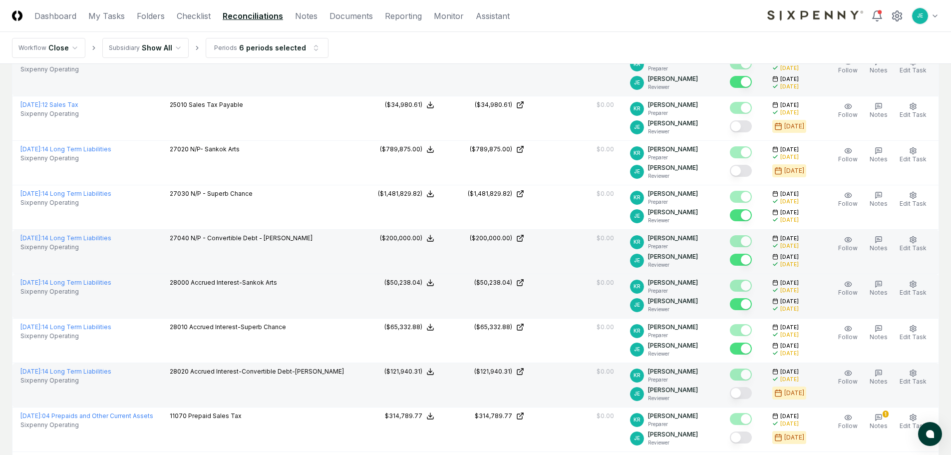
click at [747, 394] on button "Mark complete" at bounding box center [741, 393] width 22 height 12
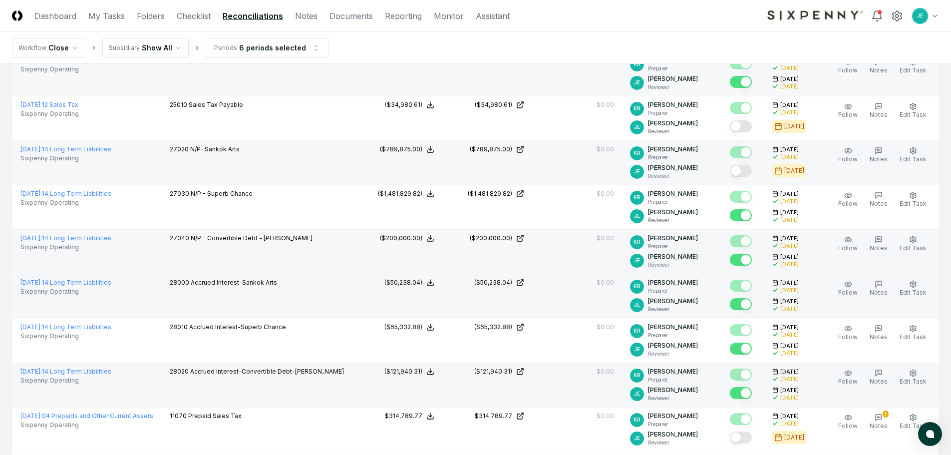
click at [749, 175] on button "Mark complete" at bounding box center [741, 171] width 22 height 12
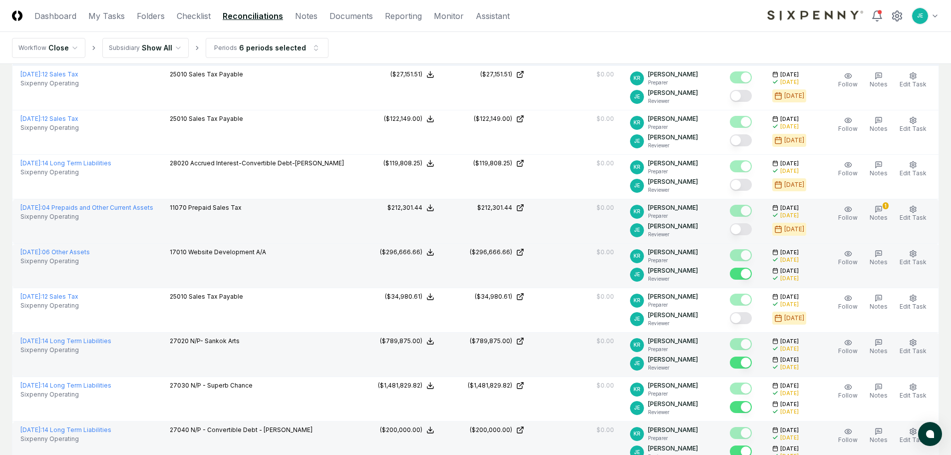
scroll to position [50, 0]
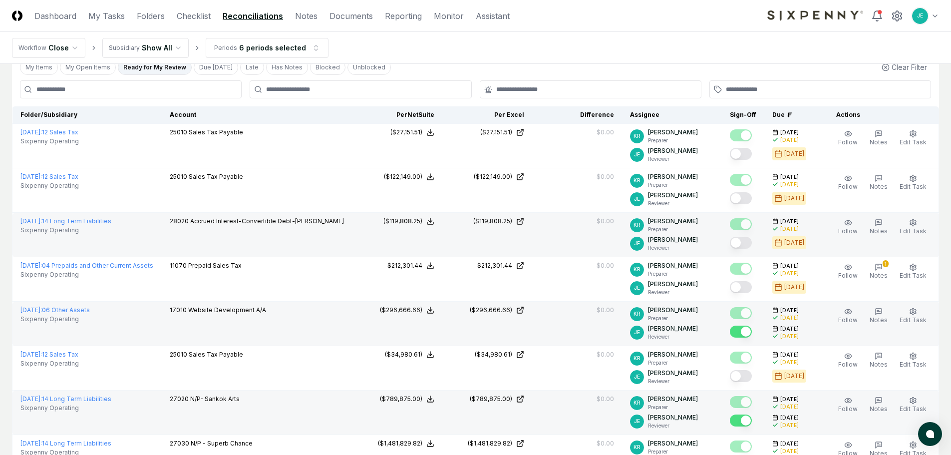
click at [745, 244] on button "Mark complete" at bounding box center [741, 243] width 22 height 12
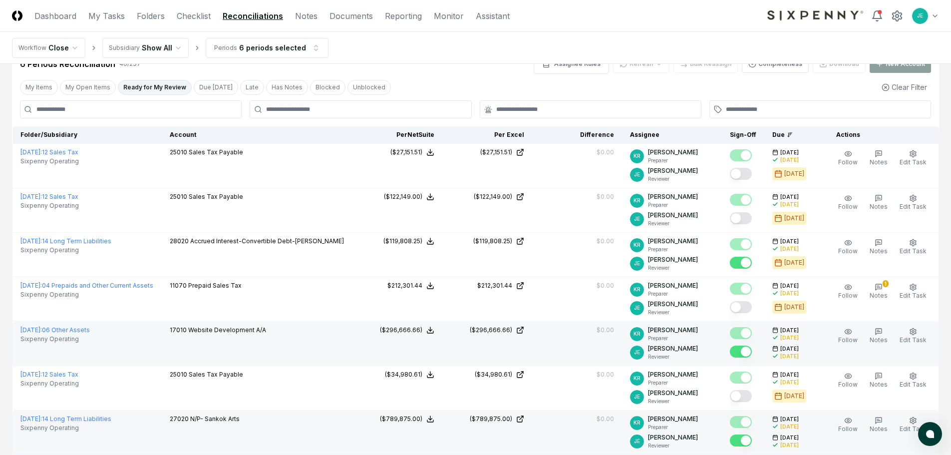
scroll to position [0, 0]
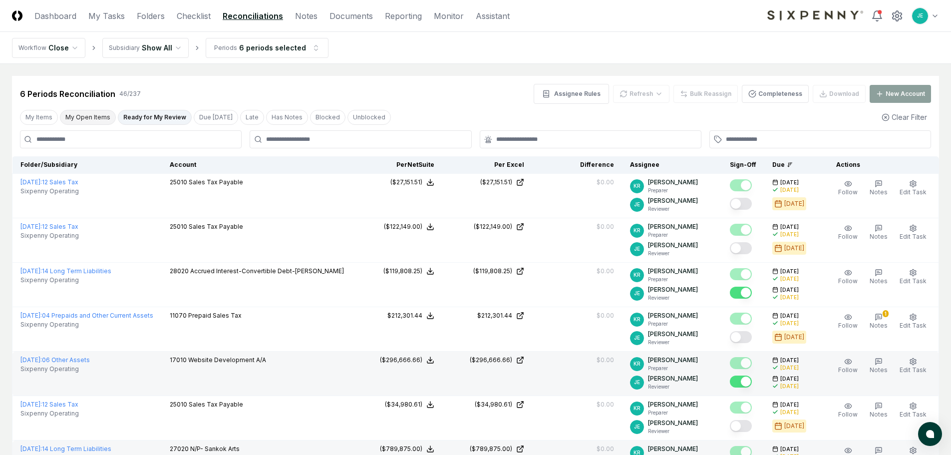
click at [93, 124] on button "My Open Items" at bounding box center [88, 117] width 56 height 15
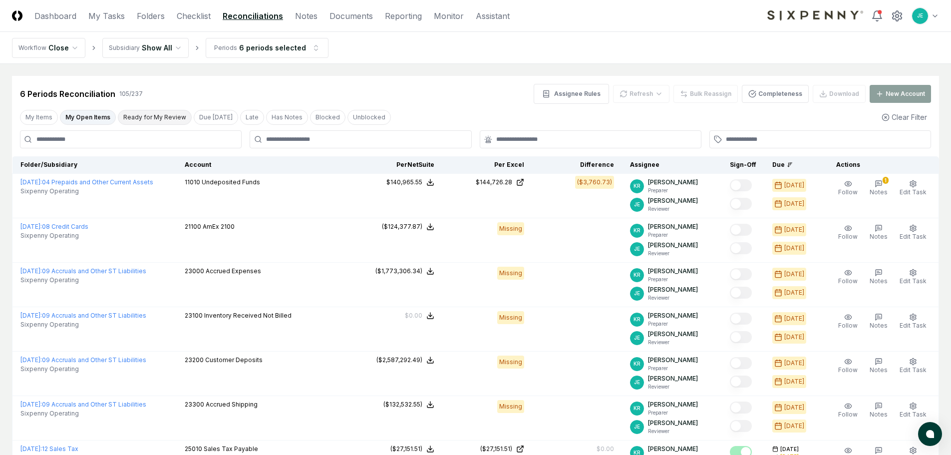
click at [136, 115] on button "Ready for My Review" at bounding box center [155, 117] width 74 height 15
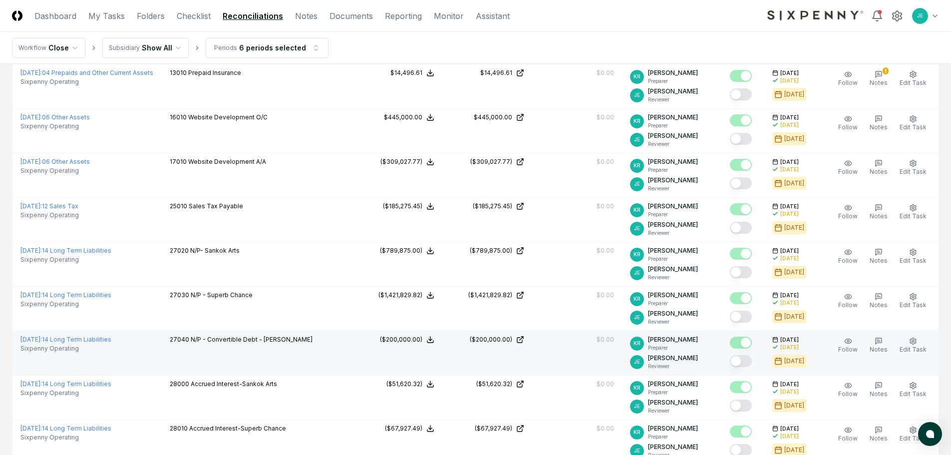
scroll to position [350, 0]
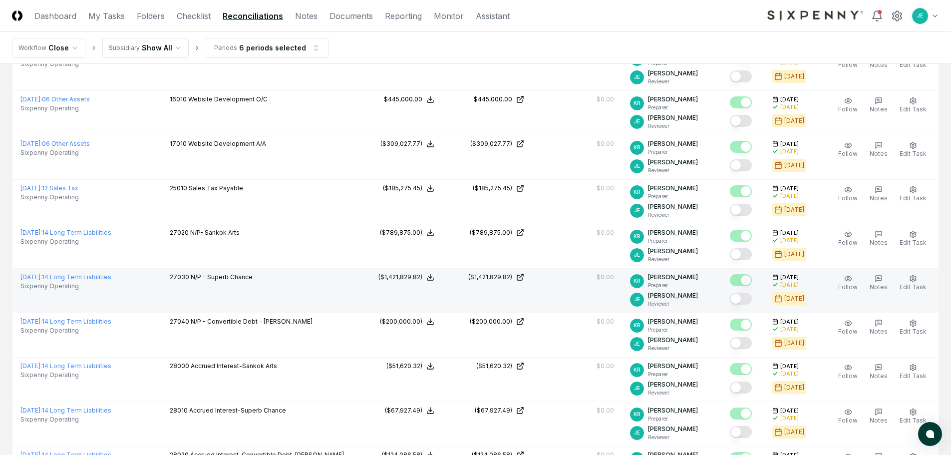
click at [745, 298] on button "Mark complete" at bounding box center [741, 299] width 22 height 12
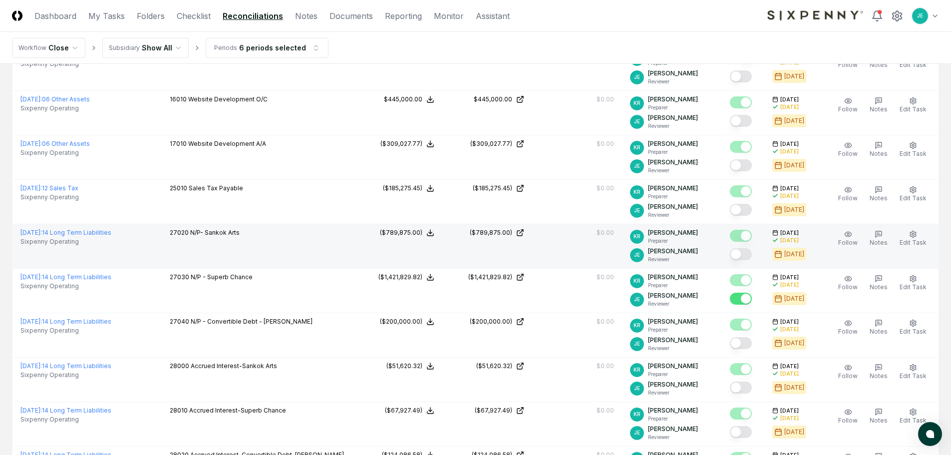
click at [746, 255] on button "Mark complete" at bounding box center [741, 254] width 22 height 12
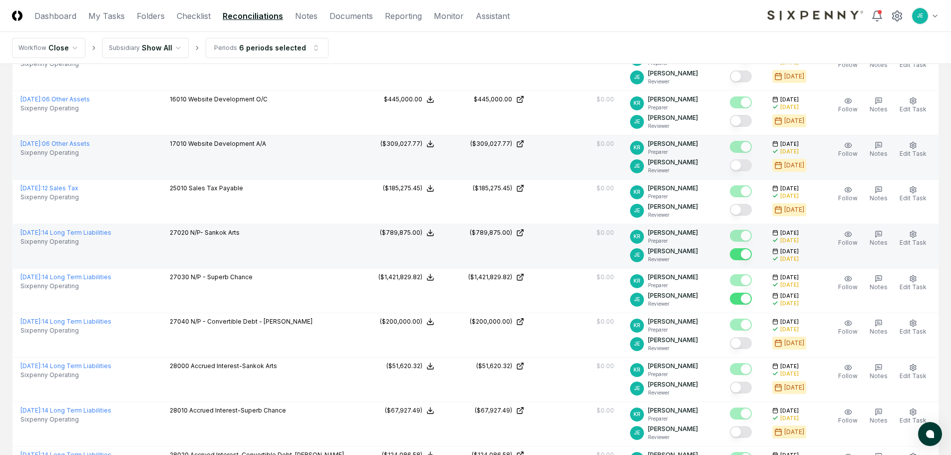
click at [748, 168] on button "Mark complete" at bounding box center [741, 165] width 22 height 12
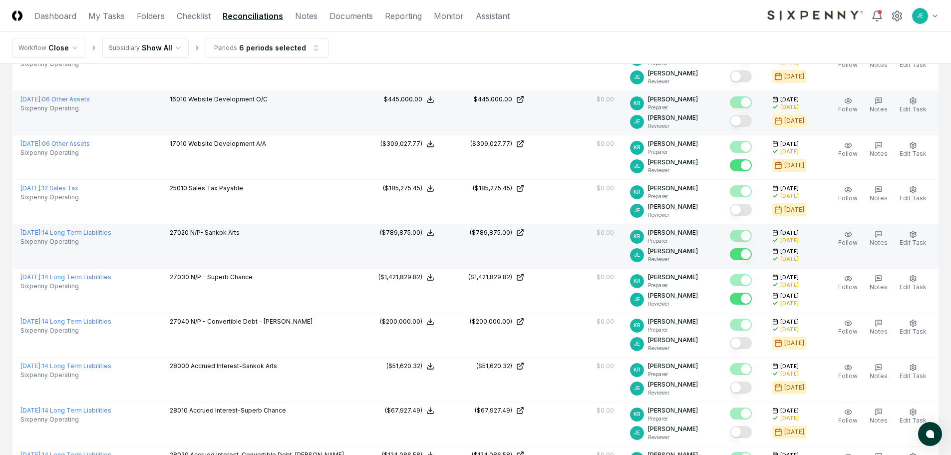
click at [751, 120] on button "Mark complete" at bounding box center [741, 121] width 22 height 12
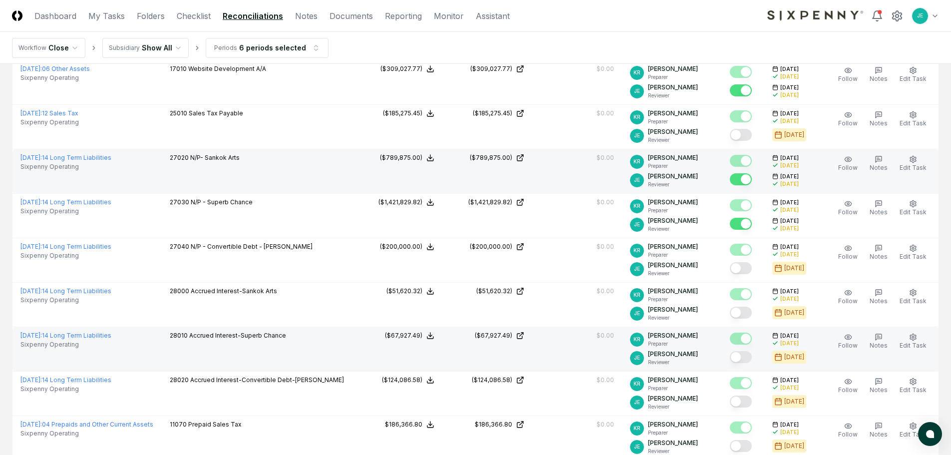
scroll to position [449, 0]
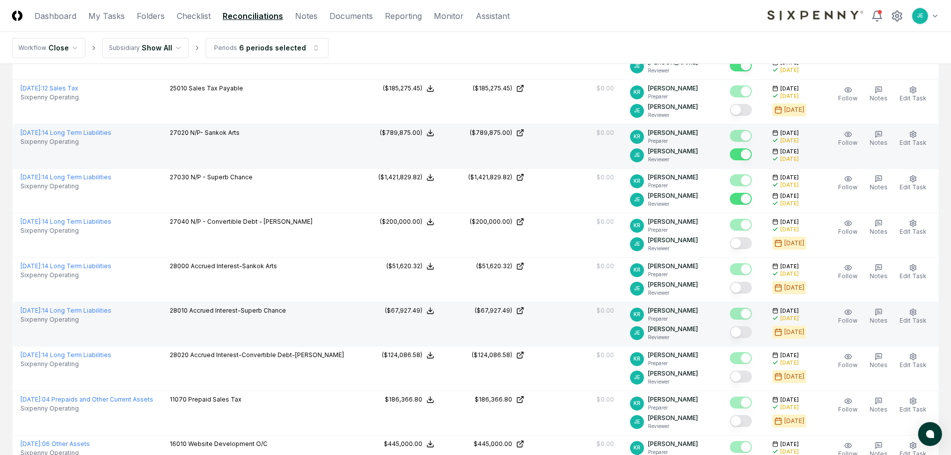
click at [749, 331] on button "Mark complete" at bounding box center [741, 332] width 22 height 12
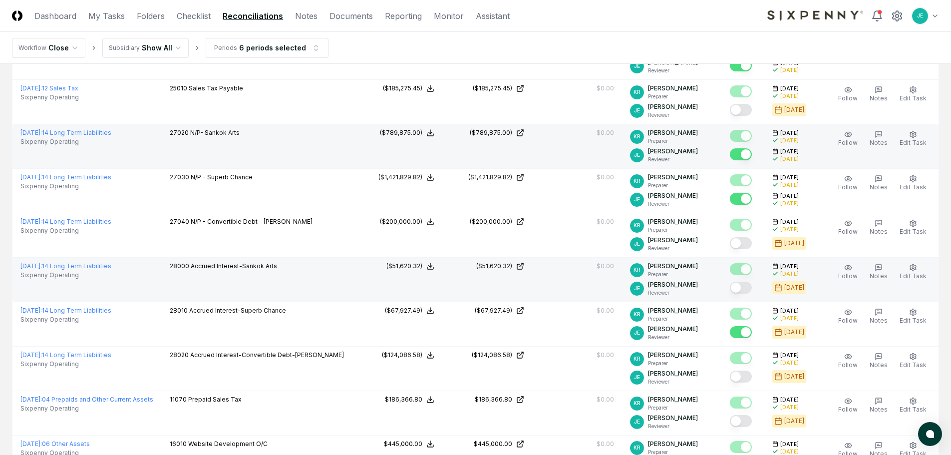
click at [741, 287] on button "Mark complete" at bounding box center [741, 288] width 22 height 12
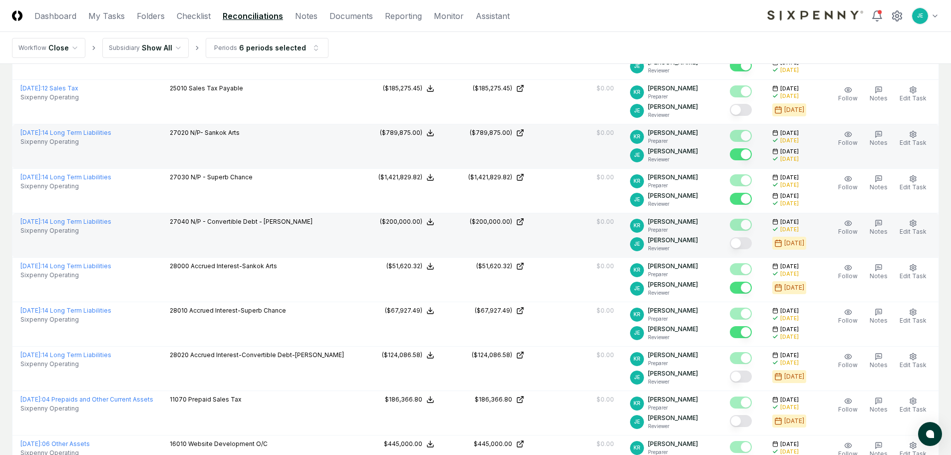
click at [744, 244] on button "Mark complete" at bounding box center [741, 243] width 22 height 12
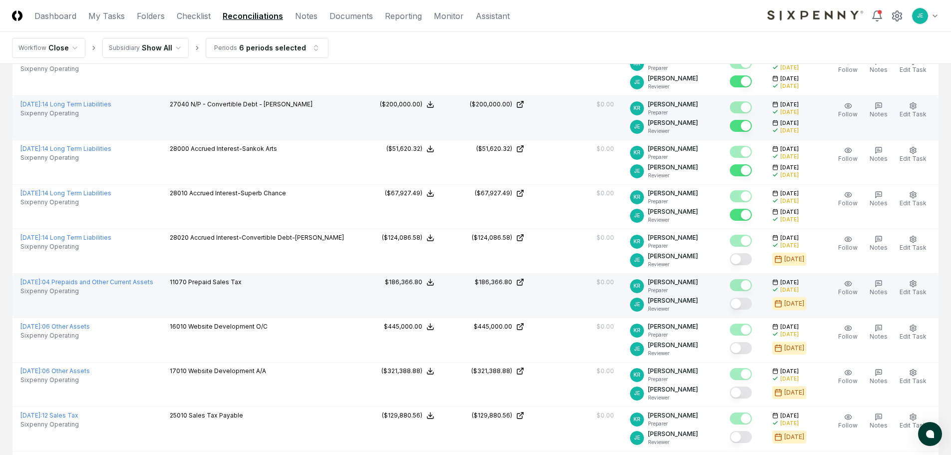
scroll to position [599, 0]
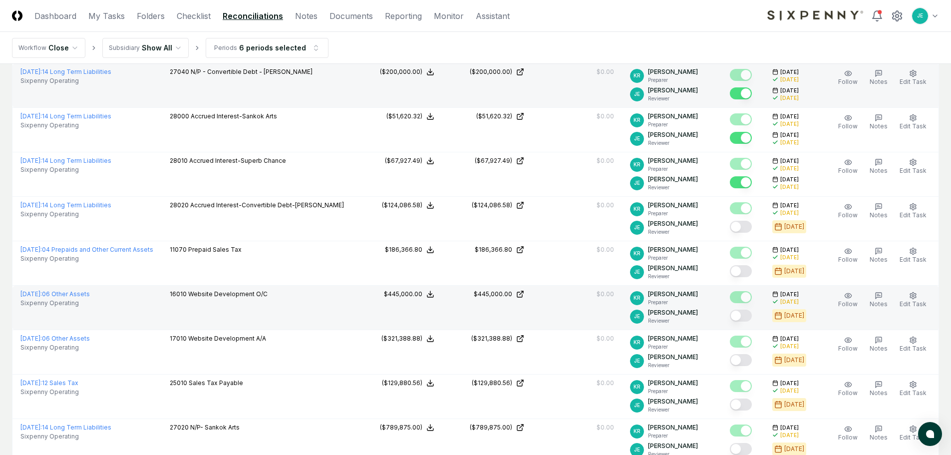
click at [742, 315] on button "Mark complete" at bounding box center [741, 316] width 22 height 12
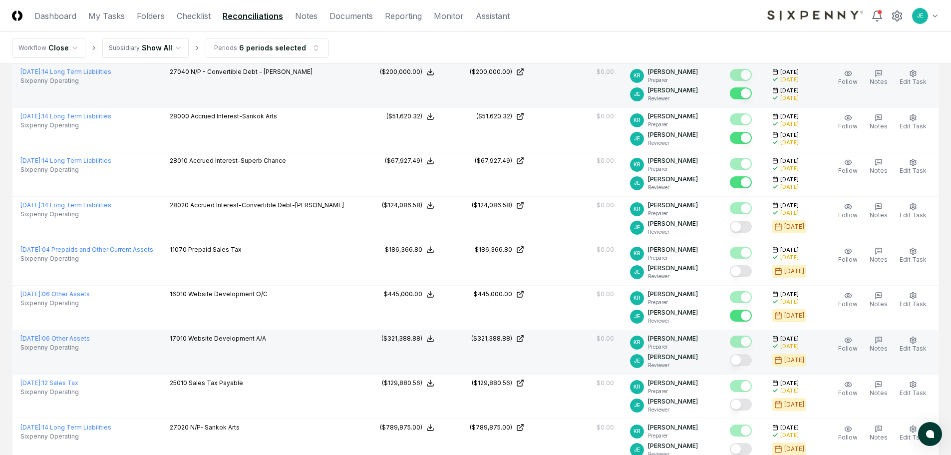
click at [751, 359] on button "Mark complete" at bounding box center [741, 360] width 22 height 12
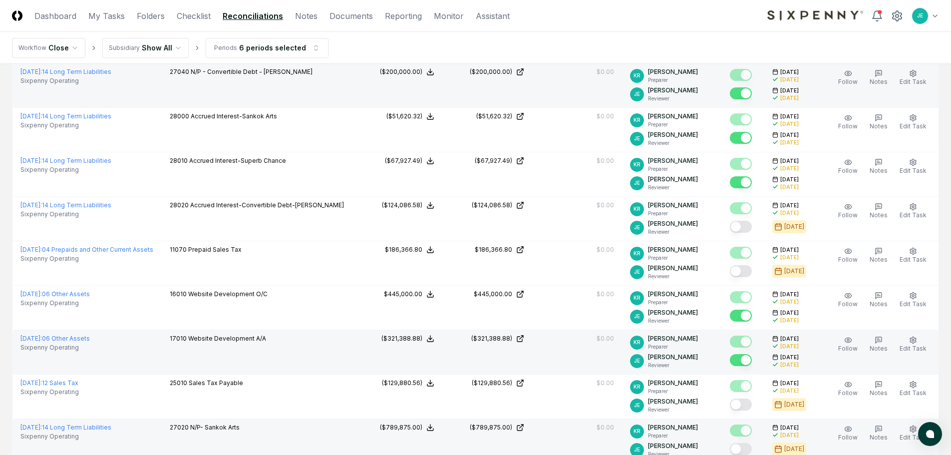
click at [745, 446] on button "Mark complete" at bounding box center [741, 449] width 22 height 12
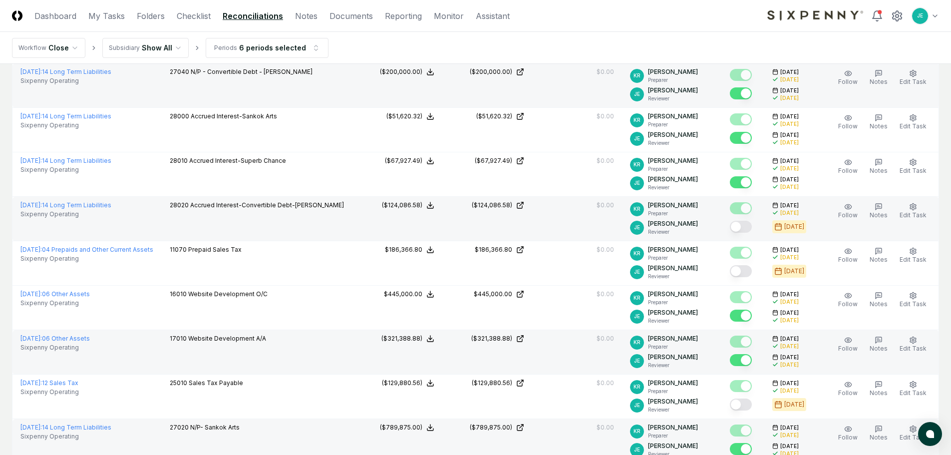
click at [742, 226] on button "Mark complete" at bounding box center [741, 227] width 22 height 12
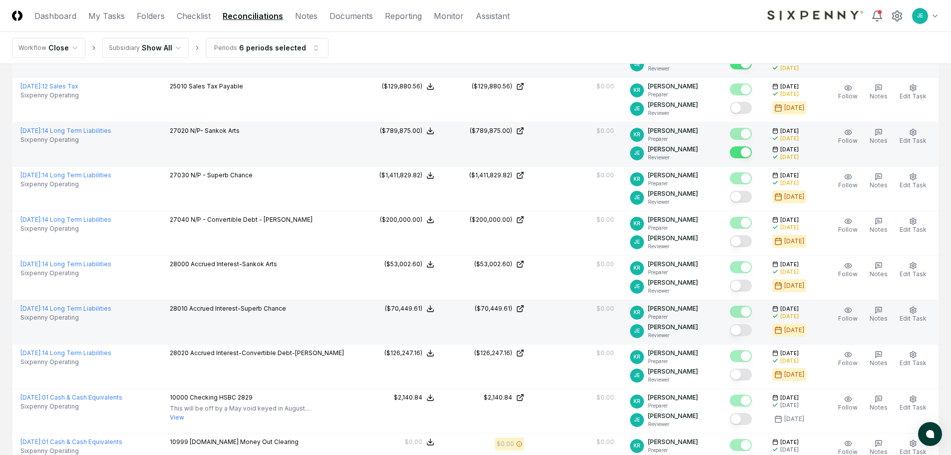
scroll to position [899, 0]
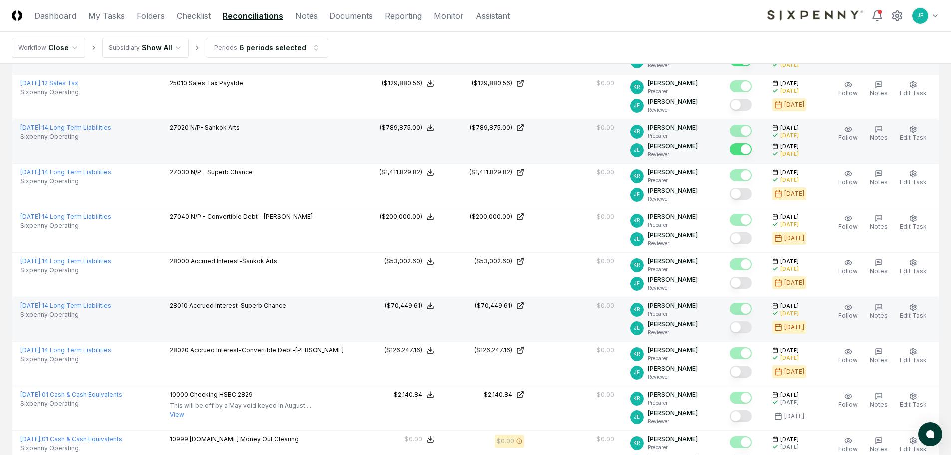
click at [751, 329] on button "Mark complete" at bounding box center [741, 327] width 22 height 12
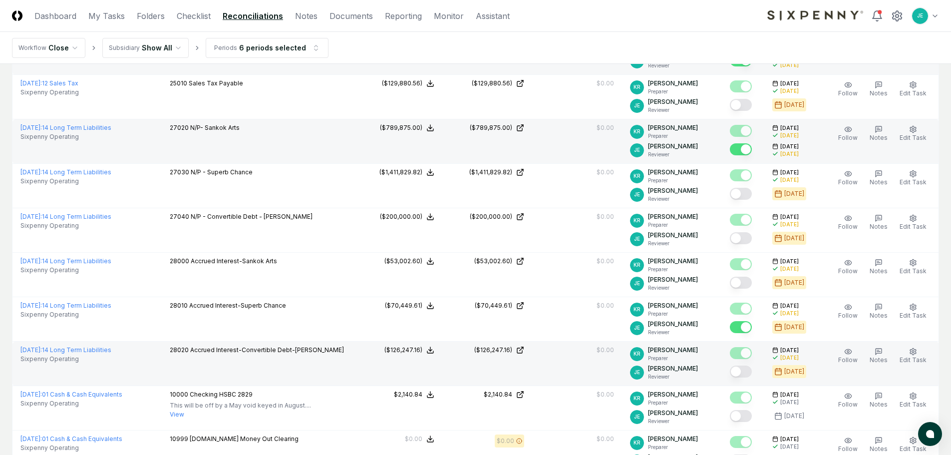
click at [747, 371] on button "Mark complete" at bounding box center [741, 372] width 22 height 12
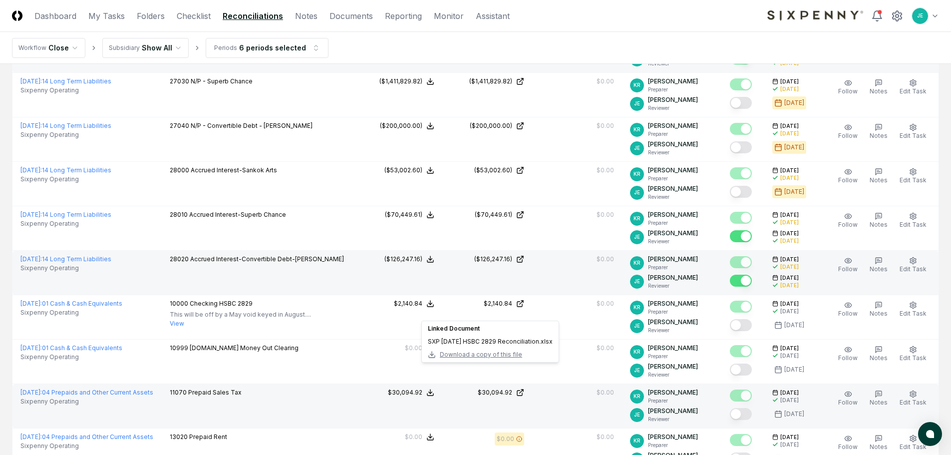
scroll to position [999, 0]
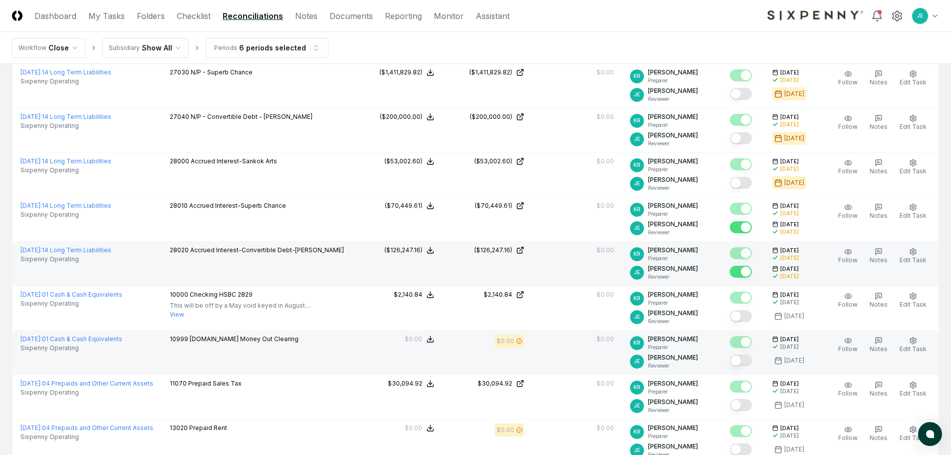
click at [742, 357] on button "Mark complete" at bounding box center [741, 361] width 22 height 12
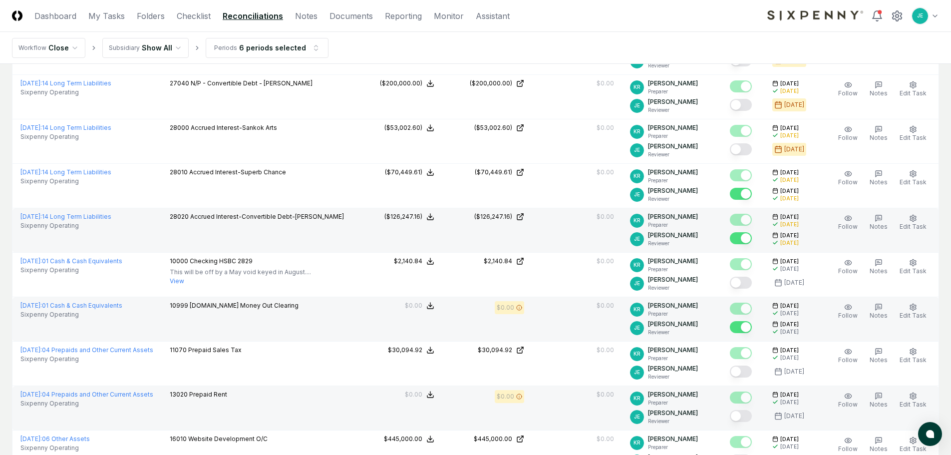
scroll to position [1049, 0]
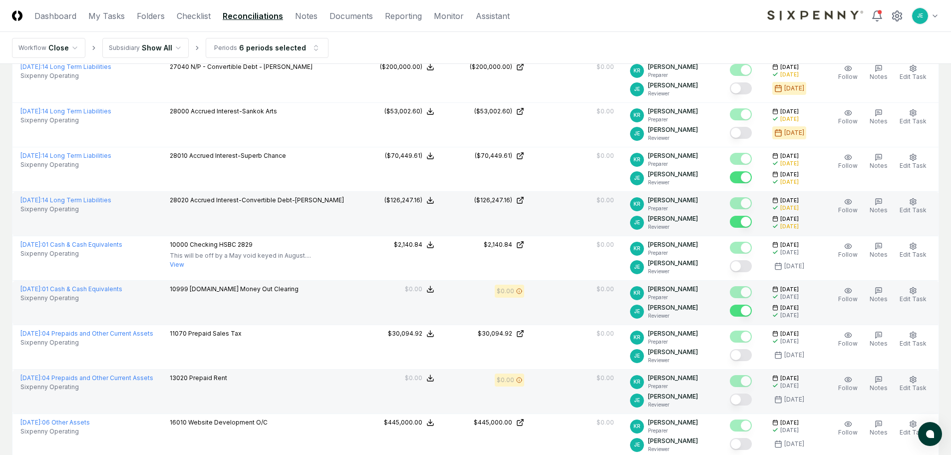
click at [741, 404] on button "Mark complete" at bounding box center [741, 400] width 22 height 12
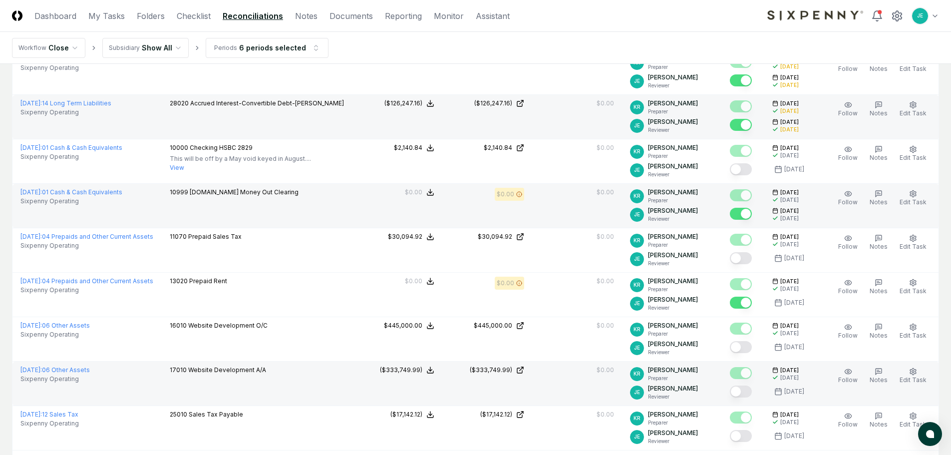
scroll to position [1149, 0]
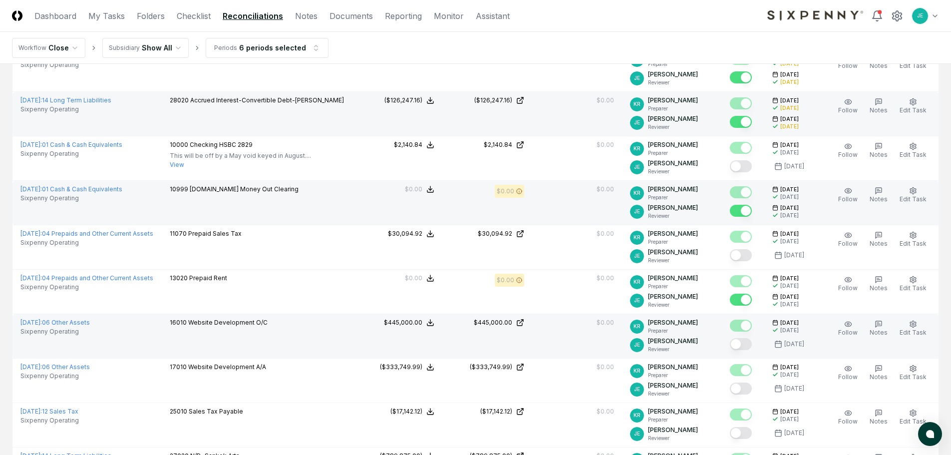
click at [747, 346] on button "Mark complete" at bounding box center [741, 344] width 22 height 12
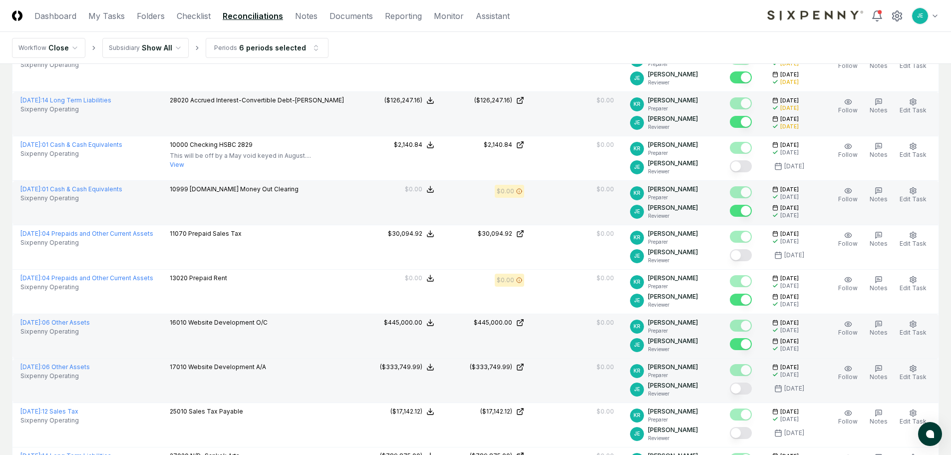
click at [744, 390] on button "Mark complete" at bounding box center [741, 389] width 22 height 12
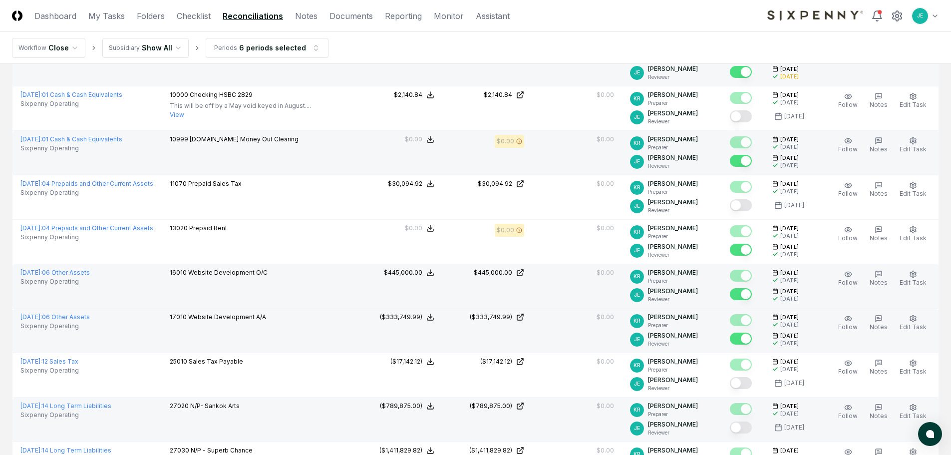
click at [744, 425] on button "Mark complete" at bounding box center [741, 428] width 22 height 12
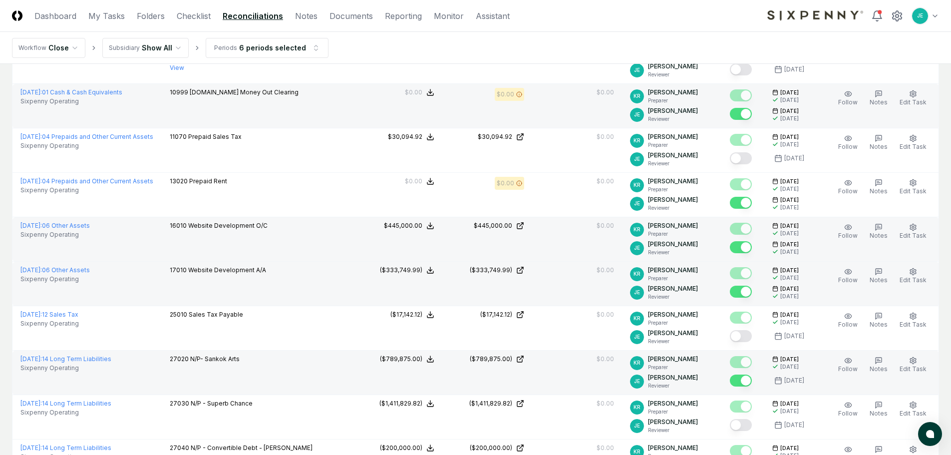
scroll to position [1299, 0]
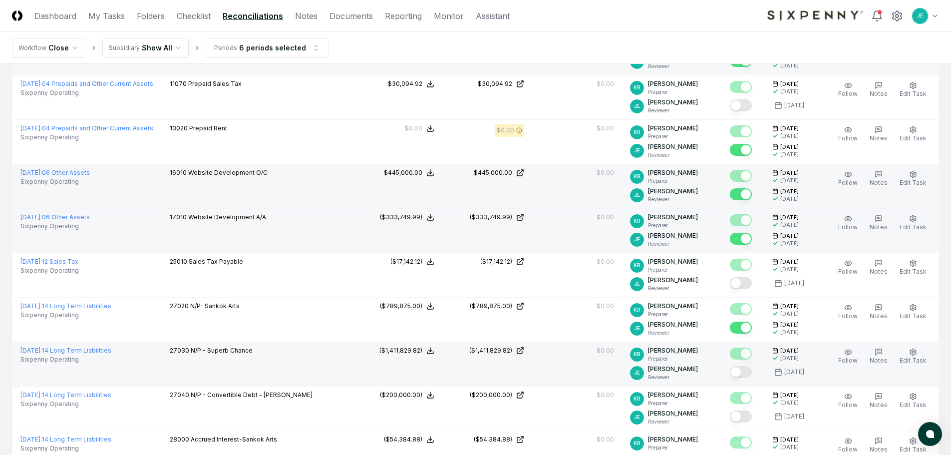
click at [743, 372] on button "Mark complete" at bounding box center [741, 372] width 22 height 12
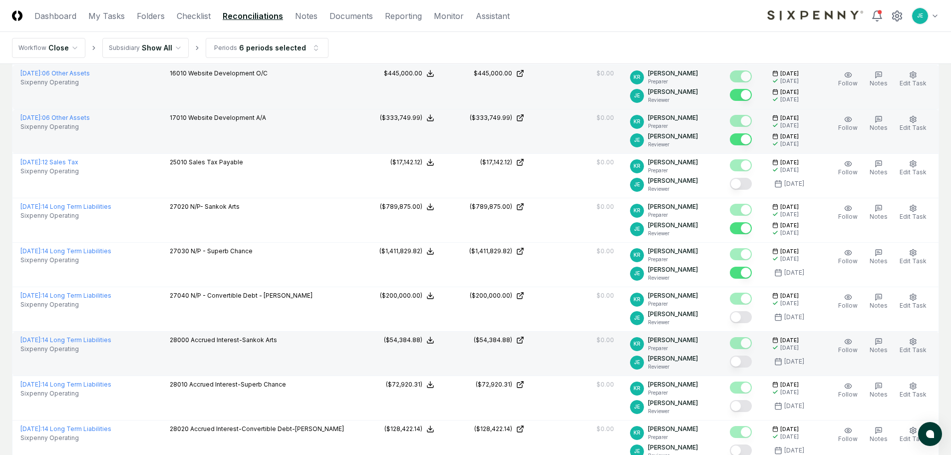
scroll to position [1398, 0]
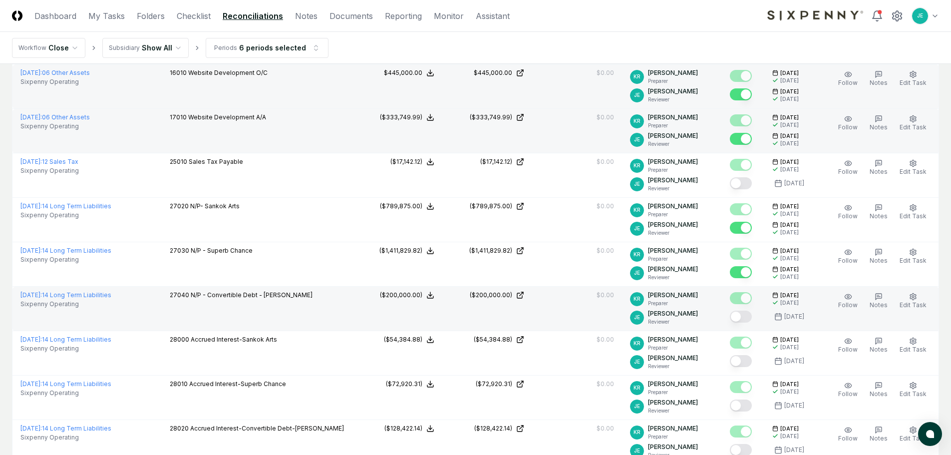
click at [744, 319] on button "Mark complete" at bounding box center [741, 317] width 22 height 12
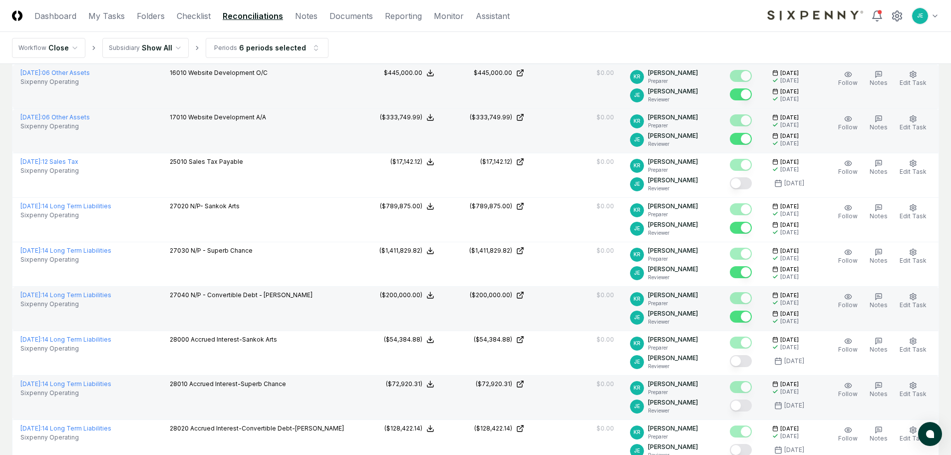
click at [745, 405] on button "Mark complete" at bounding box center [741, 406] width 22 height 12
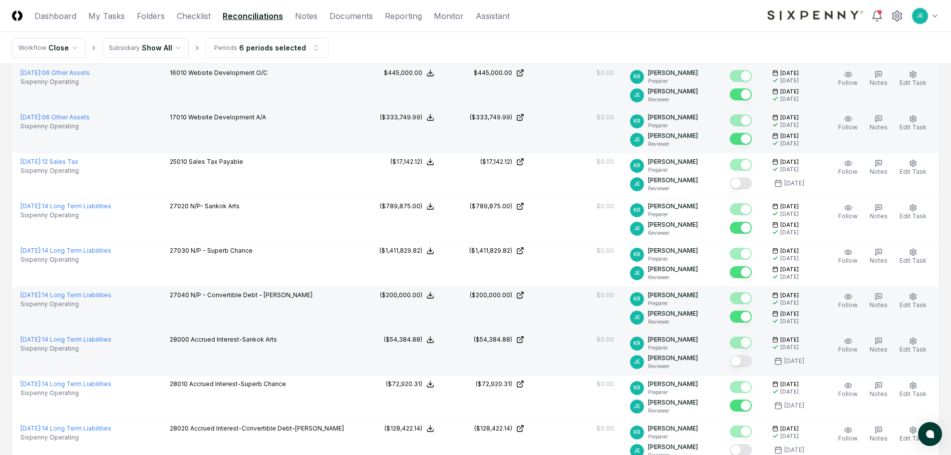
click at [743, 359] on button "Mark complete" at bounding box center [741, 361] width 22 height 12
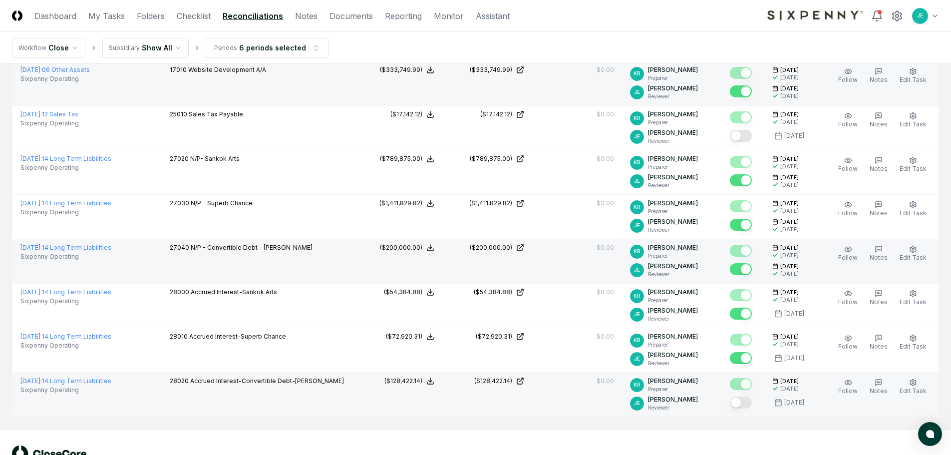
scroll to position [1448, 0]
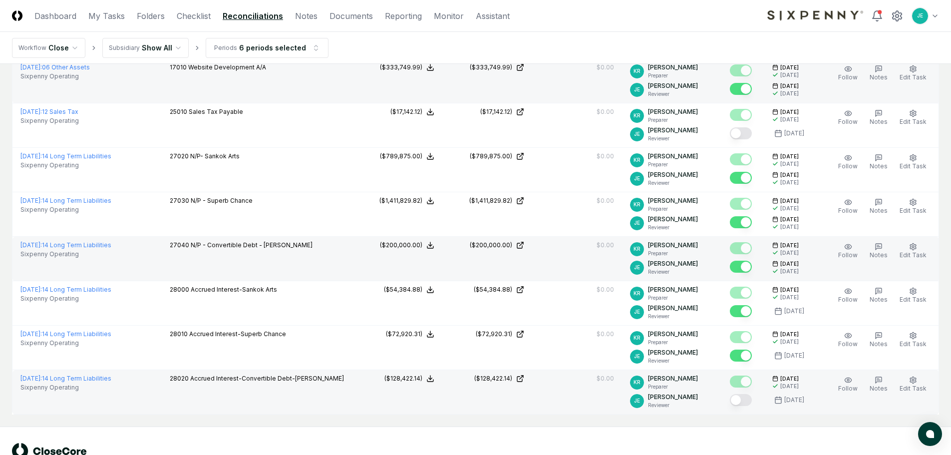
click at [749, 404] on button "Mark complete" at bounding box center [741, 400] width 22 height 12
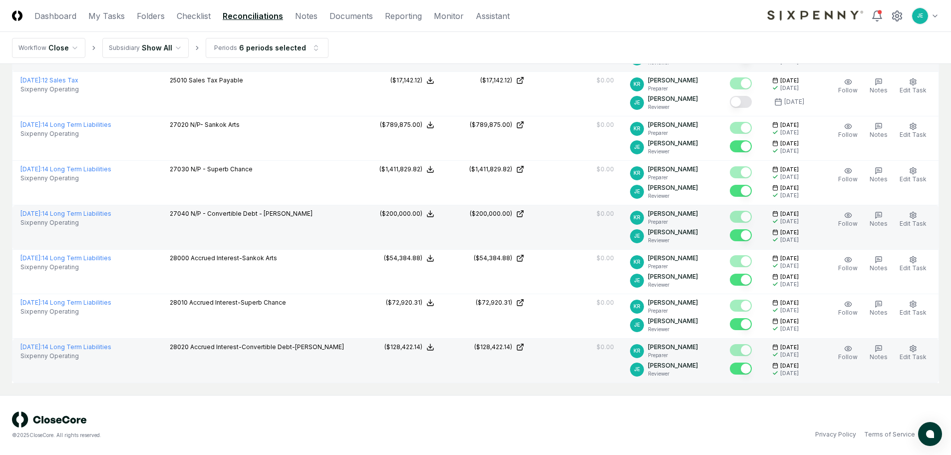
scroll to position [0, 0]
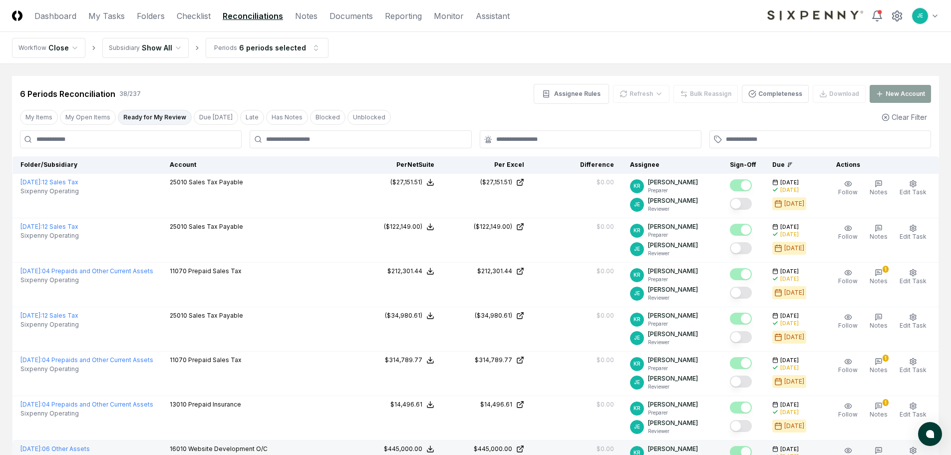
drag, startPoint x: 641, startPoint y: 433, endPoint x: 536, endPoint y: 182, distance: 272.0
click at [92, 114] on button "My Open Items" at bounding box center [88, 117] width 56 height 15
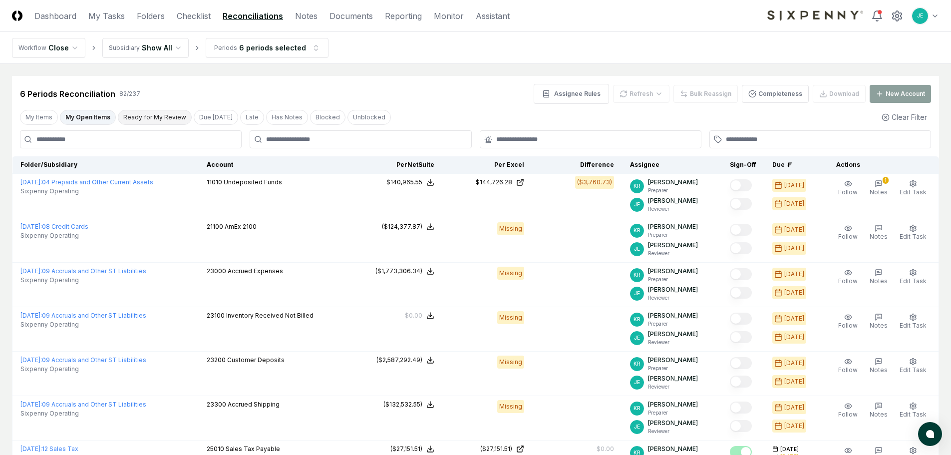
click at [143, 115] on button "Ready for My Review" at bounding box center [155, 117] width 74 height 15
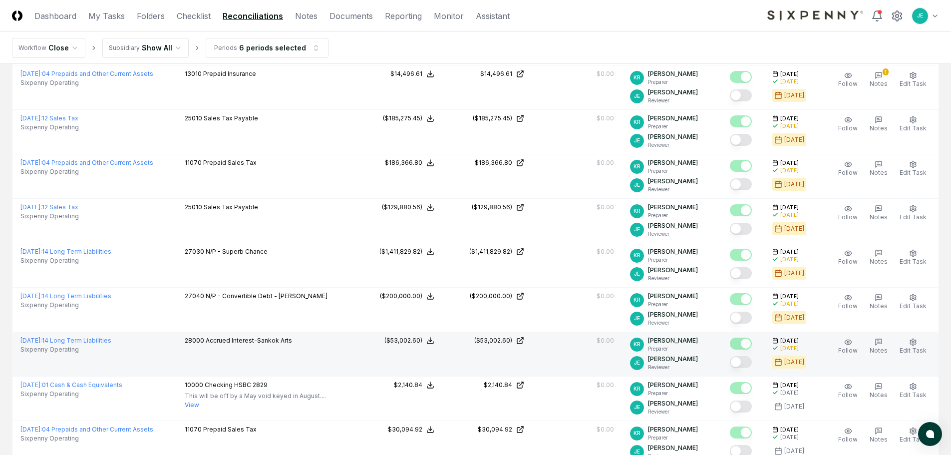
scroll to position [350, 0]
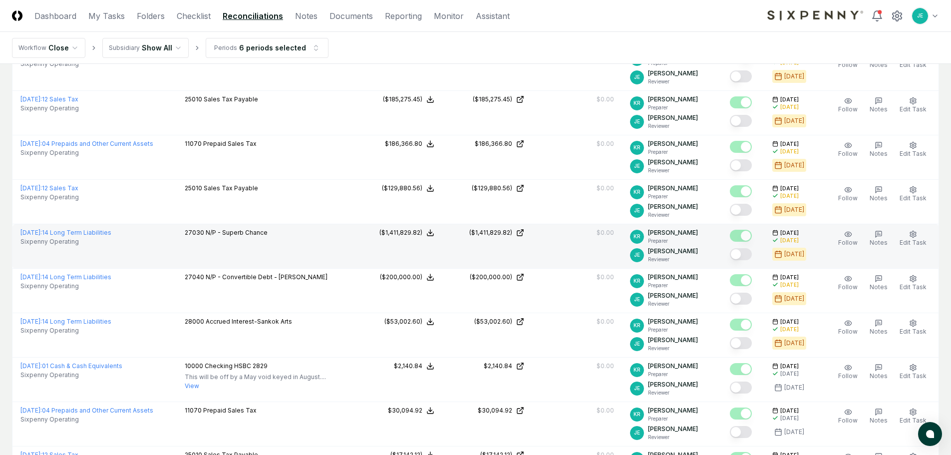
click at [745, 253] on button "Mark complete" at bounding box center [741, 254] width 22 height 12
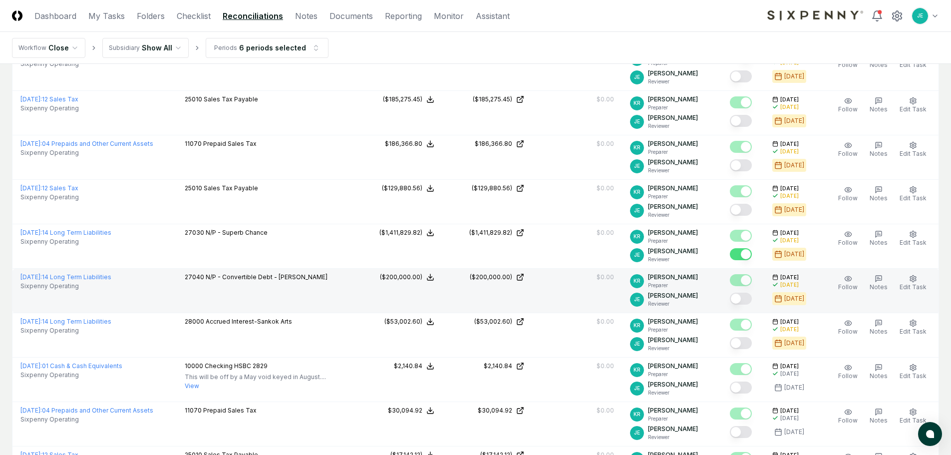
click at [747, 301] on button "Mark complete" at bounding box center [741, 299] width 22 height 12
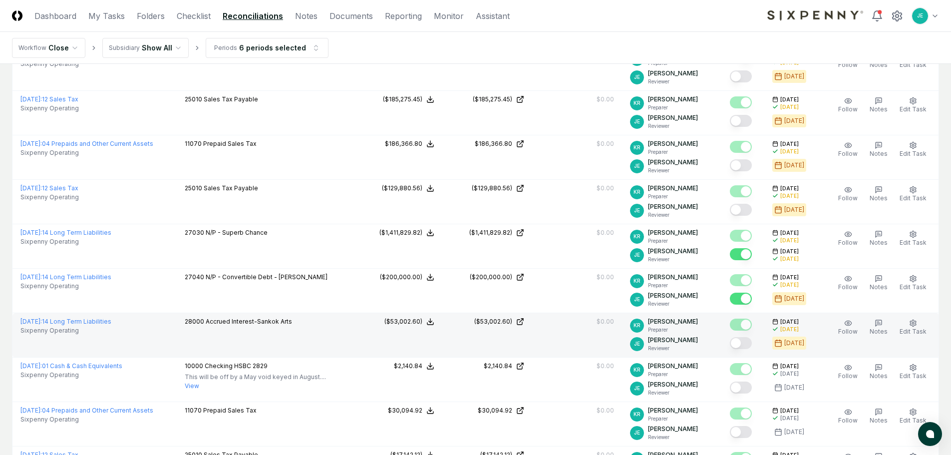
click at [750, 344] on button "Mark complete" at bounding box center [741, 343] width 22 height 12
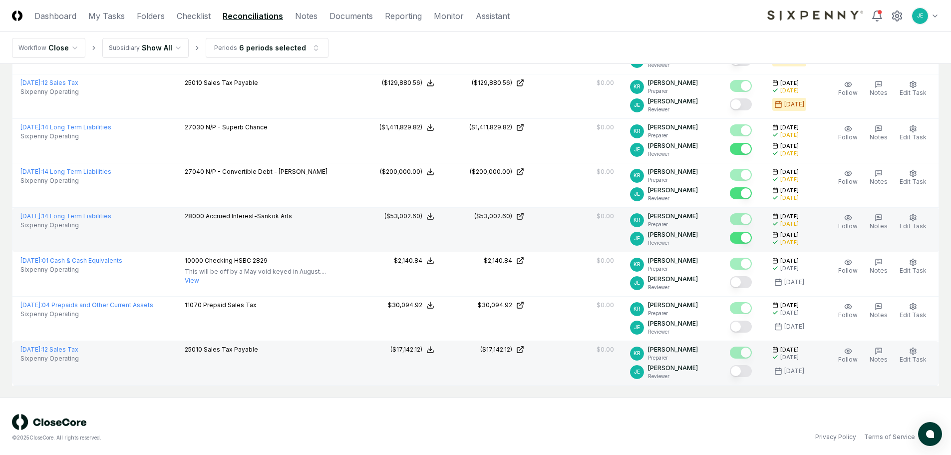
scroll to position [457, 0]
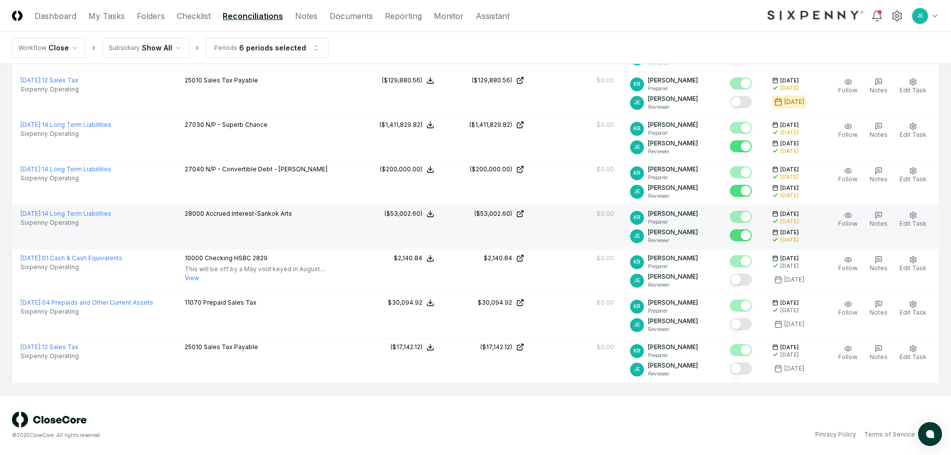
click at [757, 409] on div "© 2025 CloseCore. All rights reserved. Privacy Policy Terms of Service" at bounding box center [475, 425] width 951 height 60
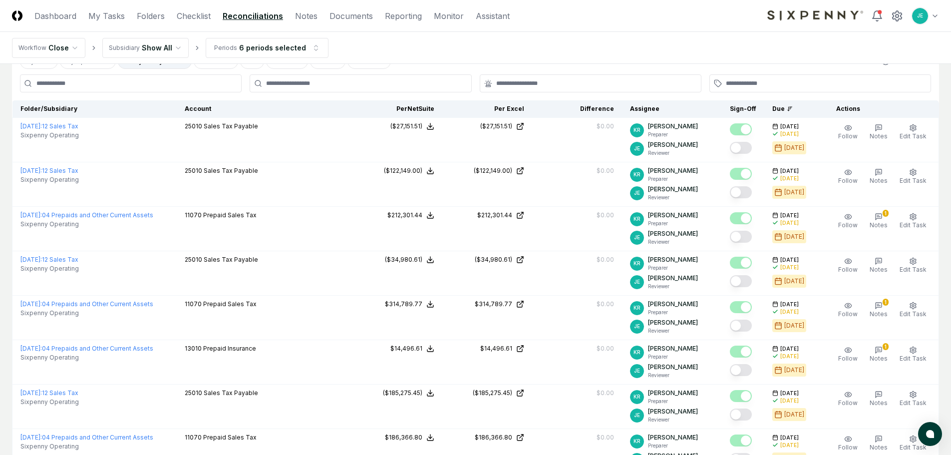
scroll to position [0, 0]
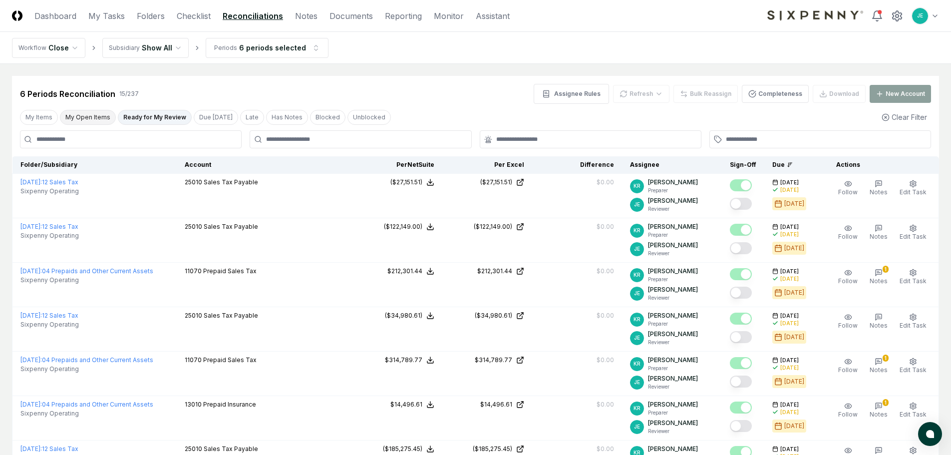
click at [88, 112] on button "My Open Items" at bounding box center [88, 117] width 56 height 15
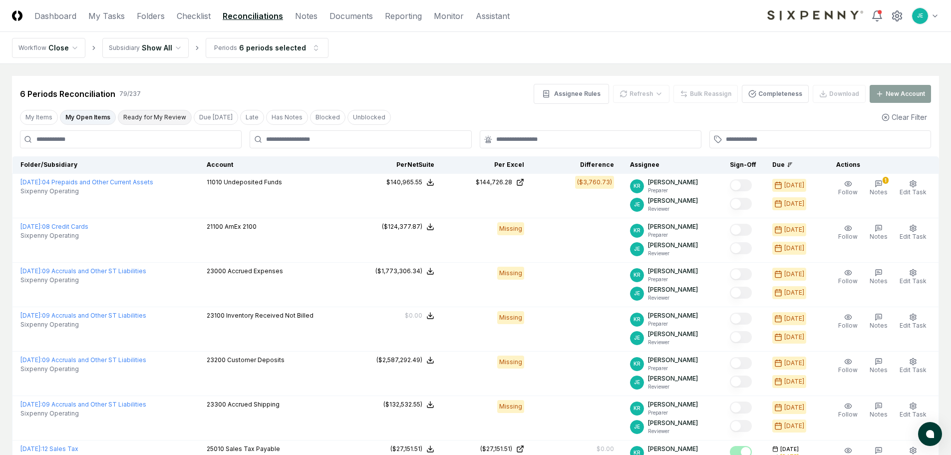
click at [142, 114] on button "Ready for My Review" at bounding box center [155, 117] width 74 height 15
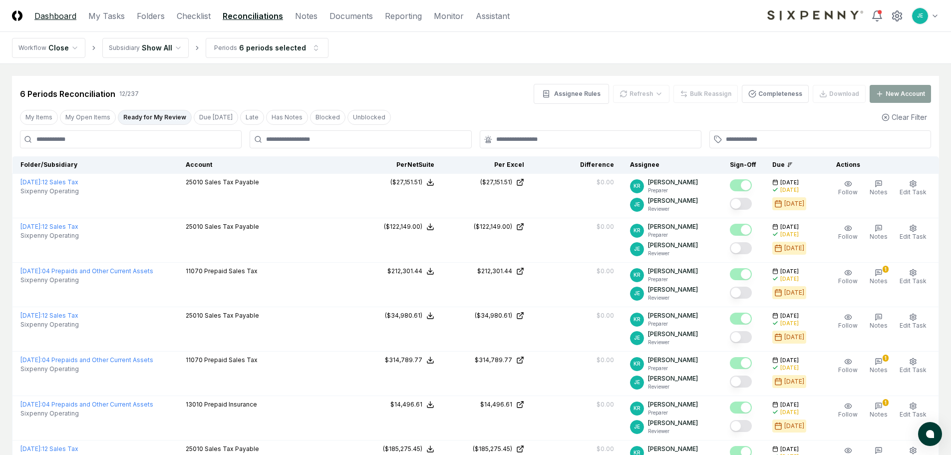
click at [67, 15] on link "Dashboard" at bounding box center [55, 16] width 42 height 12
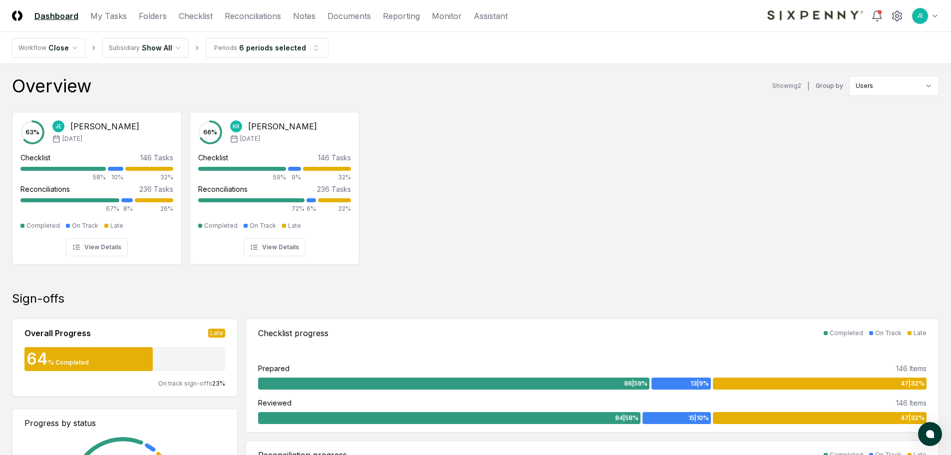
click at [418, 176] on div "63 % JE Jarred Edwards Apr '25 Checklist 146 Tasks 58% 10% 32% Reconciliations …" at bounding box center [475, 187] width 951 height 167
click at [429, 208] on div "63 % JE Jarred Edwards Apr '25 Checklist 146 Tasks 58% 10% 32% Reconciliations …" at bounding box center [475, 187] width 951 height 167
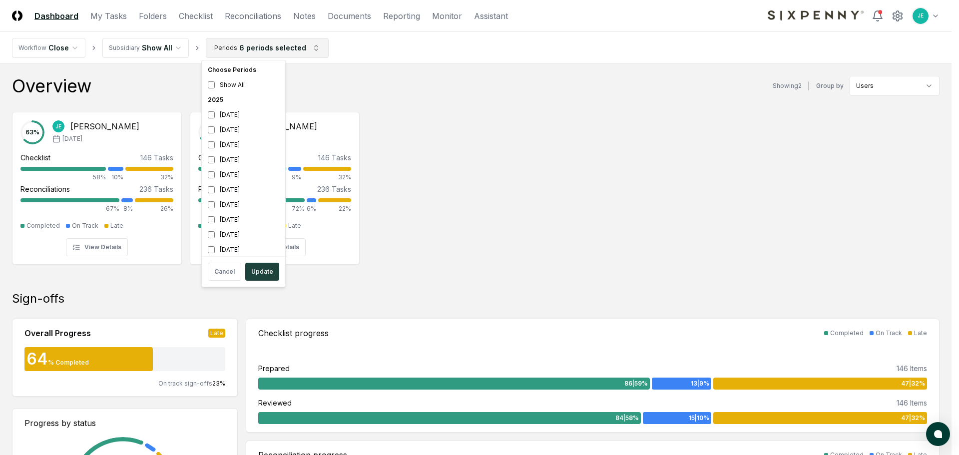
click at [257, 269] on button "Update" at bounding box center [262, 272] width 34 height 18
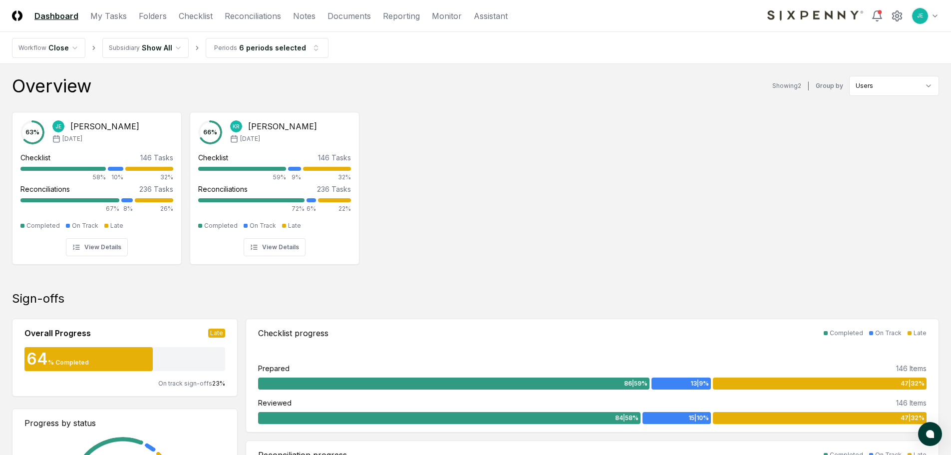
click at [800, 146] on div "63 % JE Jarred Edwards Apr '25 Checklist 146 Tasks 58% 10% 32% Reconciliations …" at bounding box center [475, 187] width 951 height 167
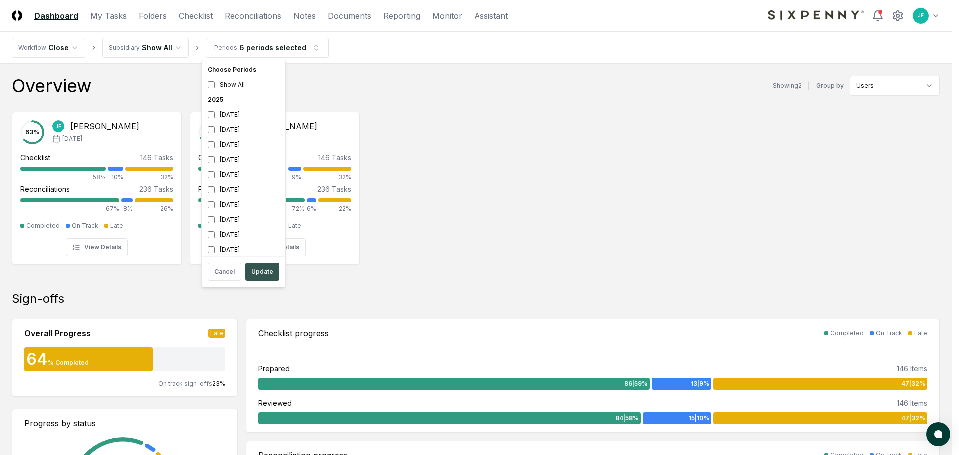
click at [257, 272] on button "Update" at bounding box center [262, 272] width 34 height 18
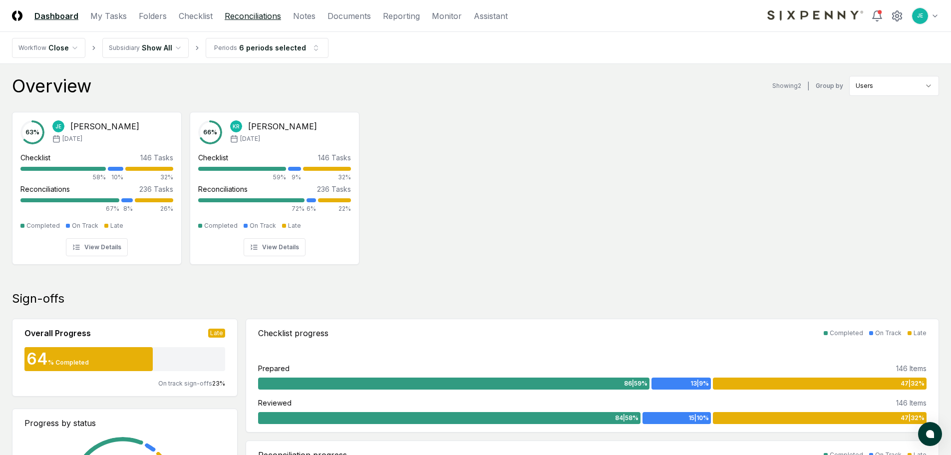
click at [253, 18] on link "Reconciliations" at bounding box center [253, 16] width 56 height 12
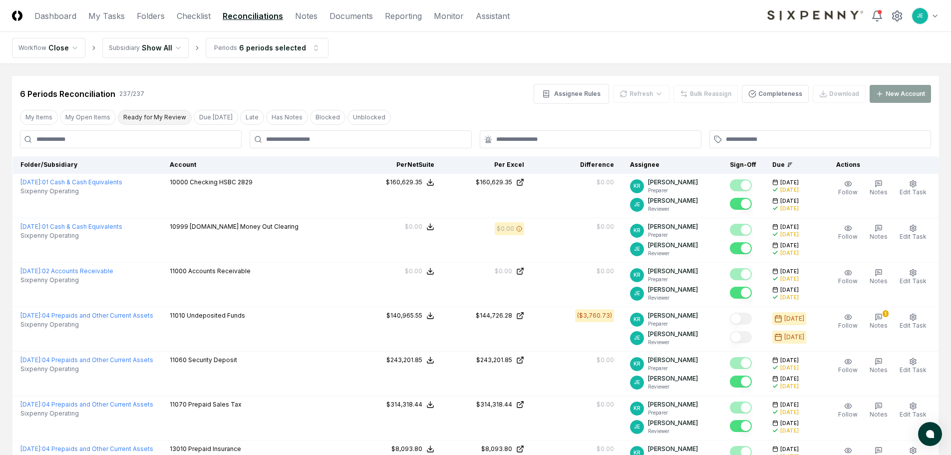
click at [168, 114] on button "Ready for My Review" at bounding box center [155, 117] width 74 height 15
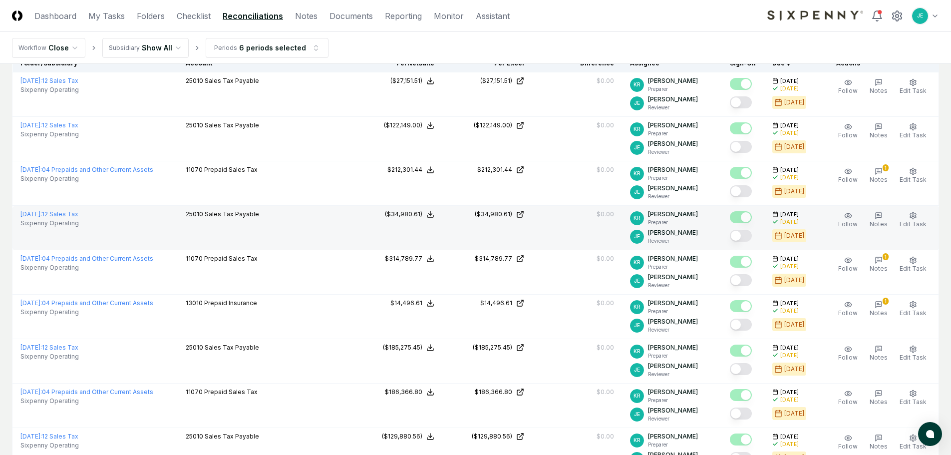
scroll to position [74, 0]
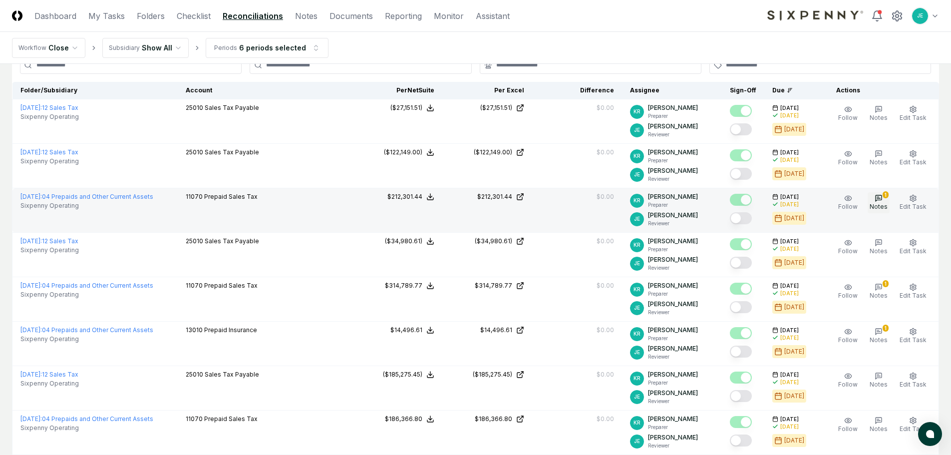
click at [880, 201] on icon "button" at bounding box center [879, 198] width 8 height 8
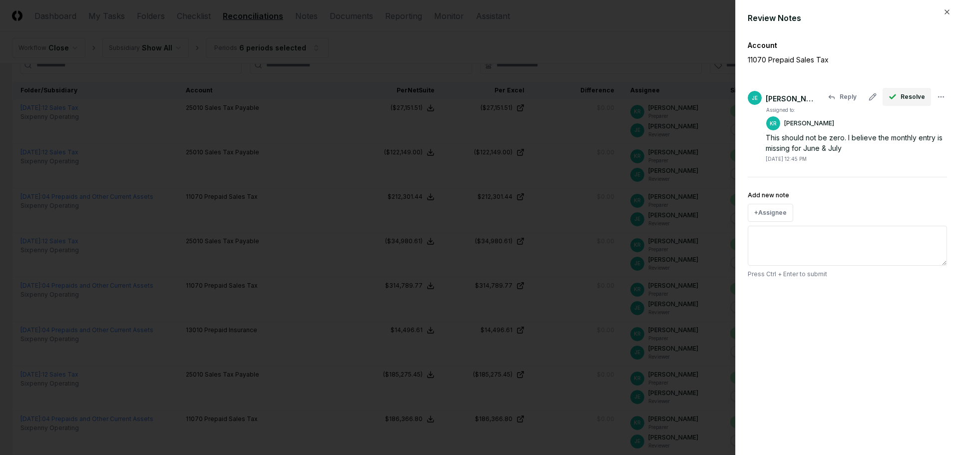
click at [905, 99] on span "Resolve" at bounding box center [912, 96] width 24 height 9
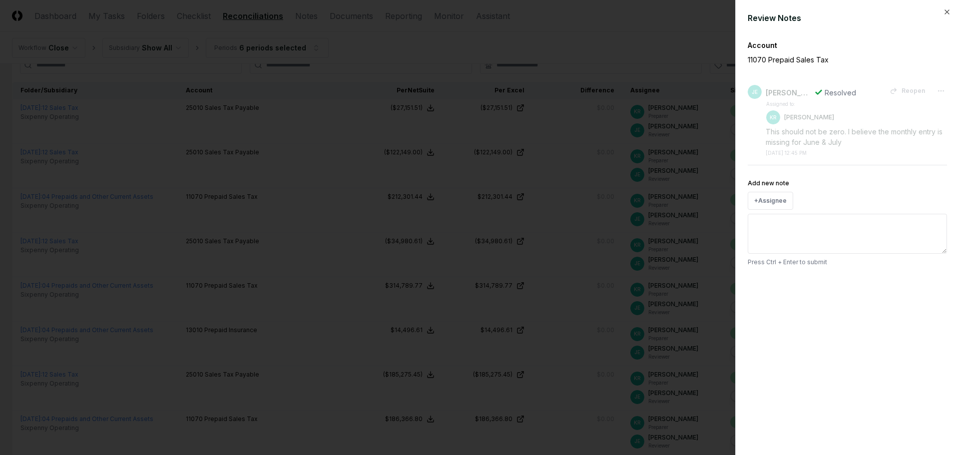
click at [630, 46] on div at bounding box center [479, 227] width 959 height 455
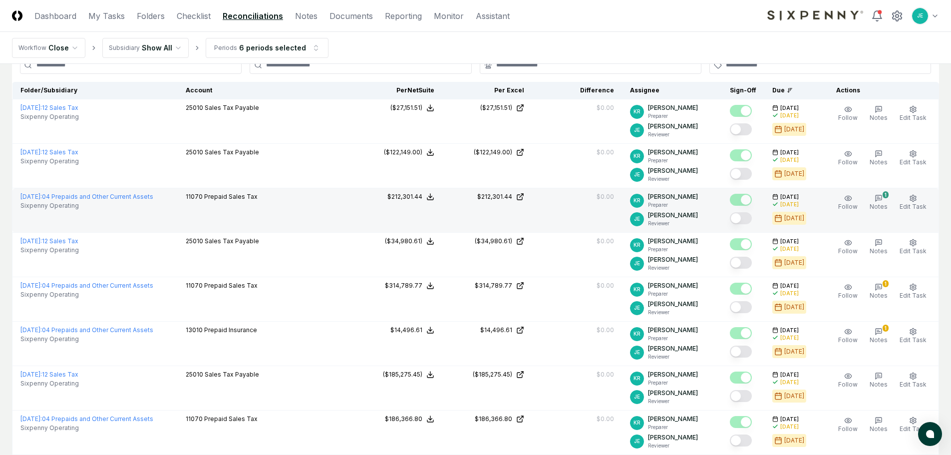
click at [746, 217] on button "Mark complete" at bounding box center [741, 218] width 22 height 12
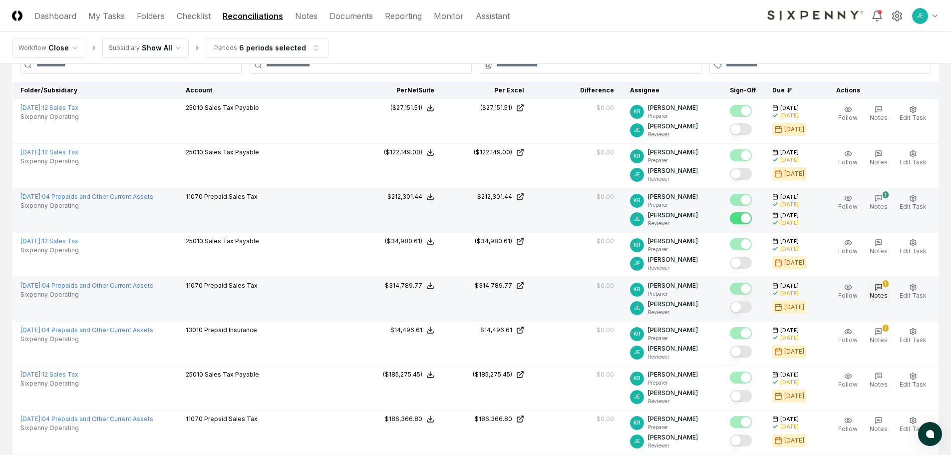
click at [885, 298] on span "Notes" at bounding box center [879, 295] width 18 height 7
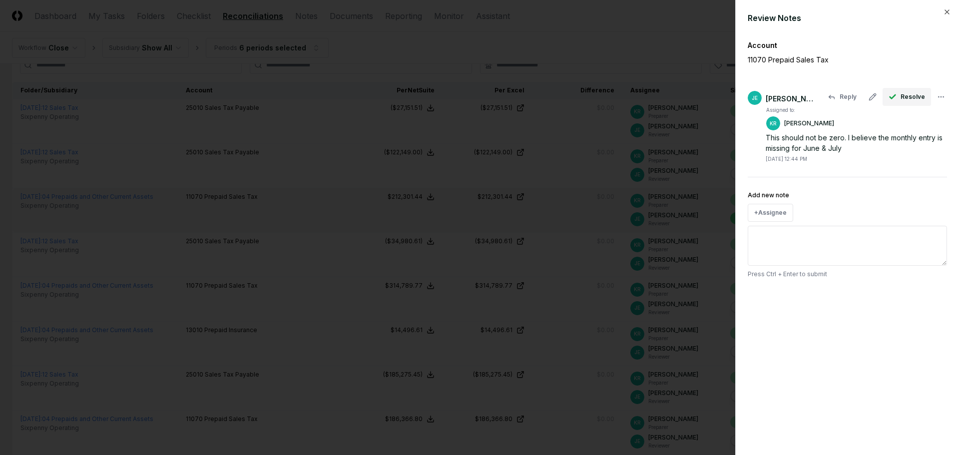
click at [905, 96] on span "Resolve" at bounding box center [912, 96] width 24 height 9
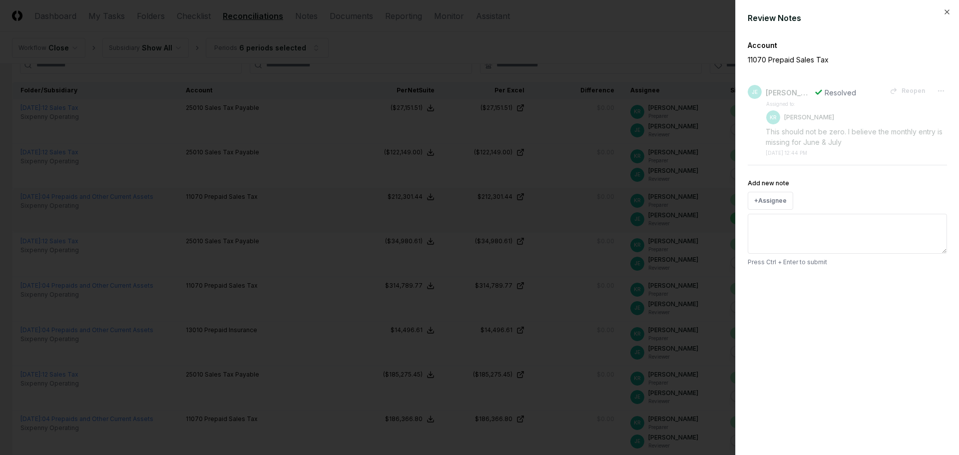
click at [649, 44] on div at bounding box center [479, 227] width 959 height 455
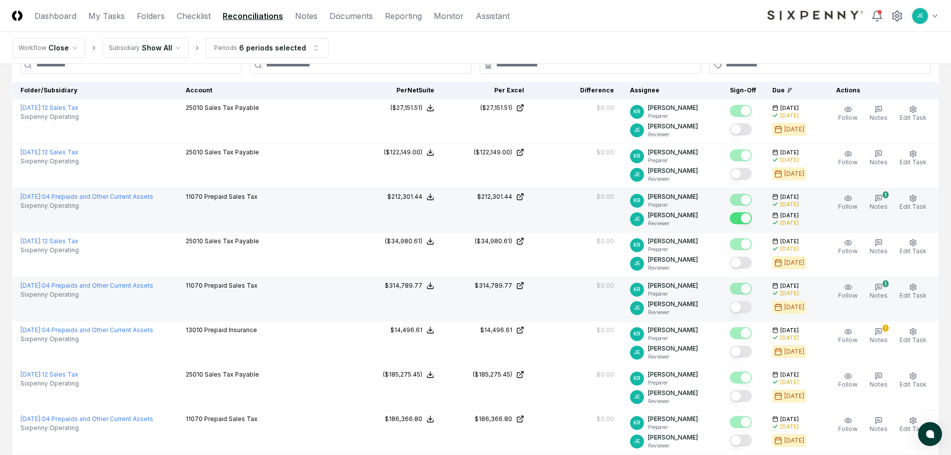
click at [741, 309] on button "Mark complete" at bounding box center [741, 307] width 22 height 12
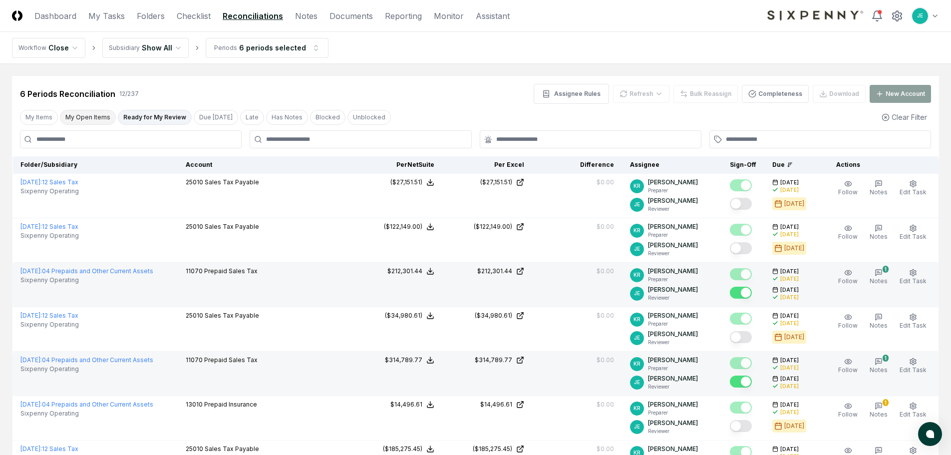
click at [91, 111] on button "My Open Items" at bounding box center [88, 117] width 56 height 15
click at [154, 116] on button "Ready for My Review" at bounding box center [155, 117] width 74 height 15
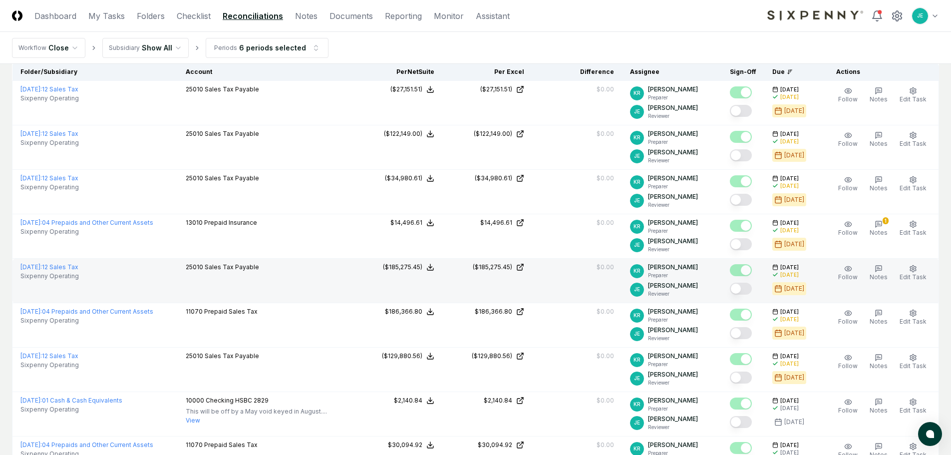
scroll to position [100, 0]
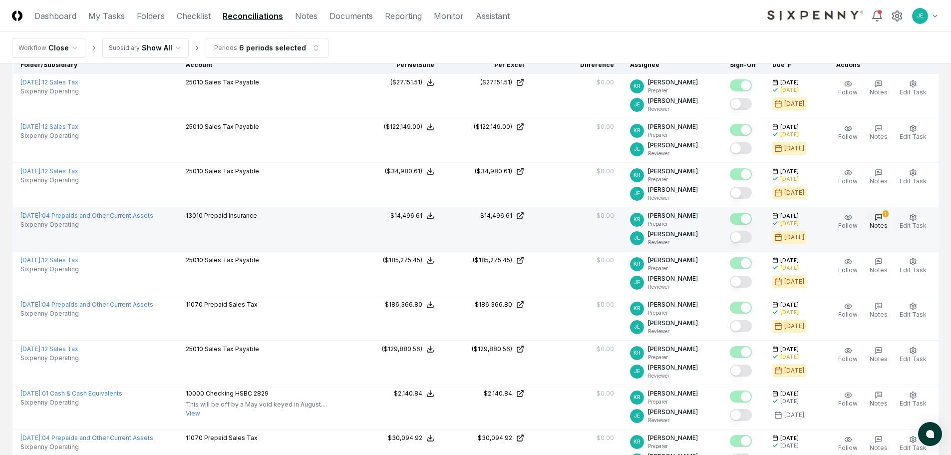
click at [885, 222] on span "Notes" at bounding box center [879, 225] width 18 height 7
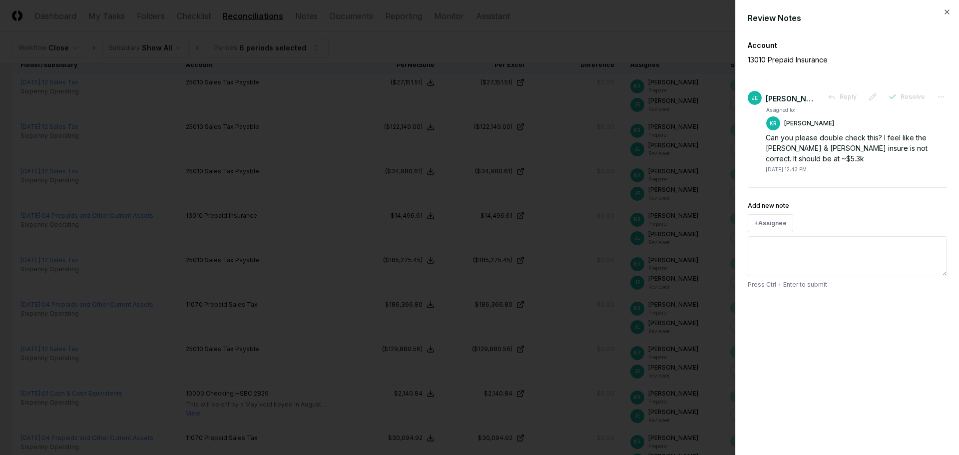
click at [568, 263] on div at bounding box center [479, 227] width 959 height 455
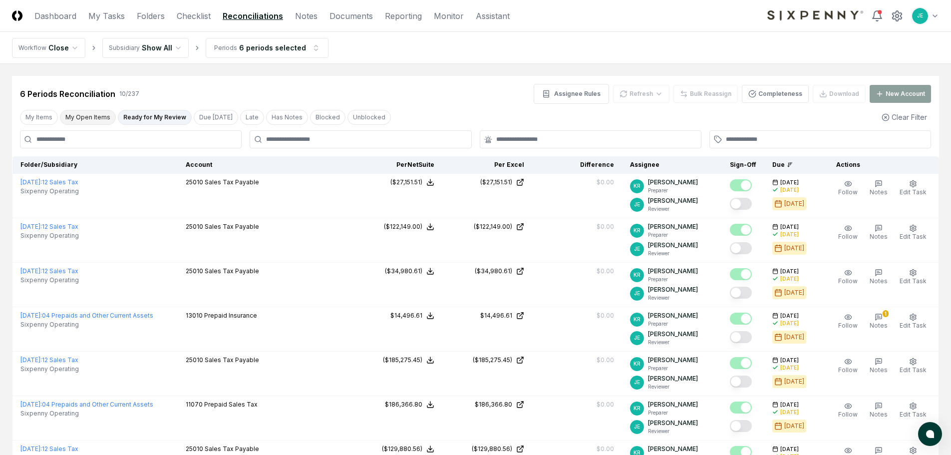
click at [77, 111] on button "My Open Items" at bounding box center [88, 117] width 56 height 15
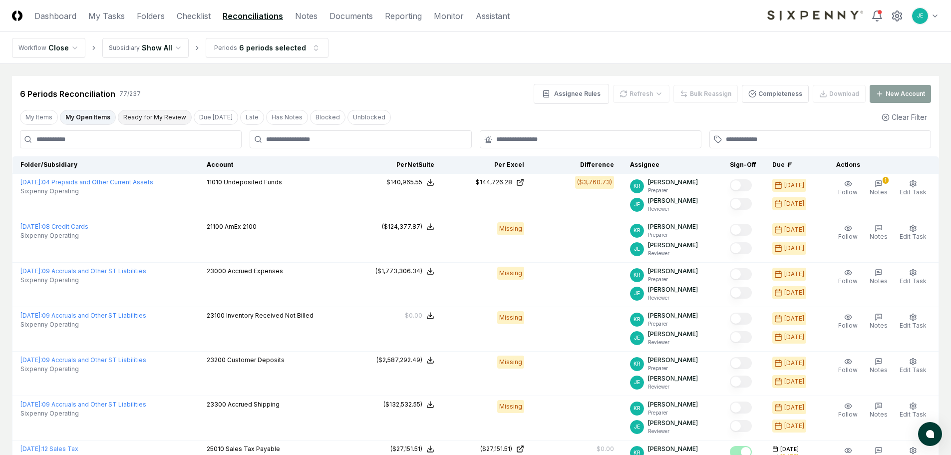
click at [157, 118] on button "Ready for My Review" at bounding box center [155, 117] width 74 height 15
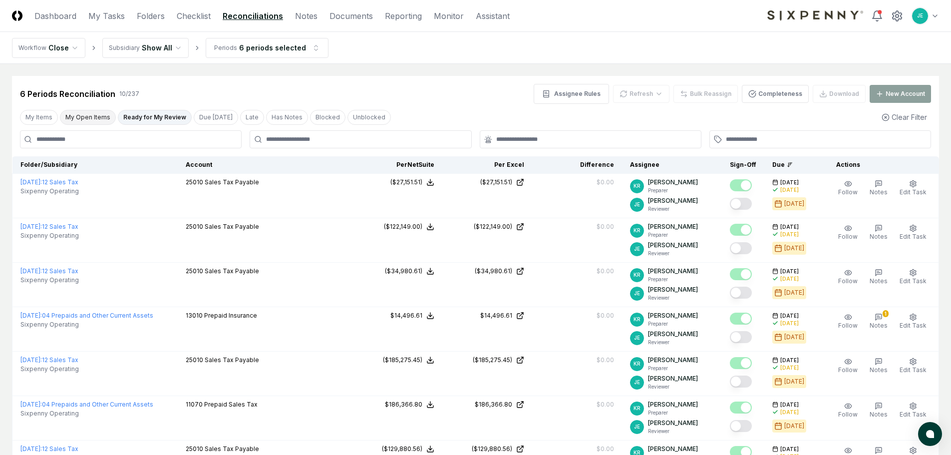
click at [95, 115] on button "My Open Items" at bounding box center [88, 117] width 56 height 15
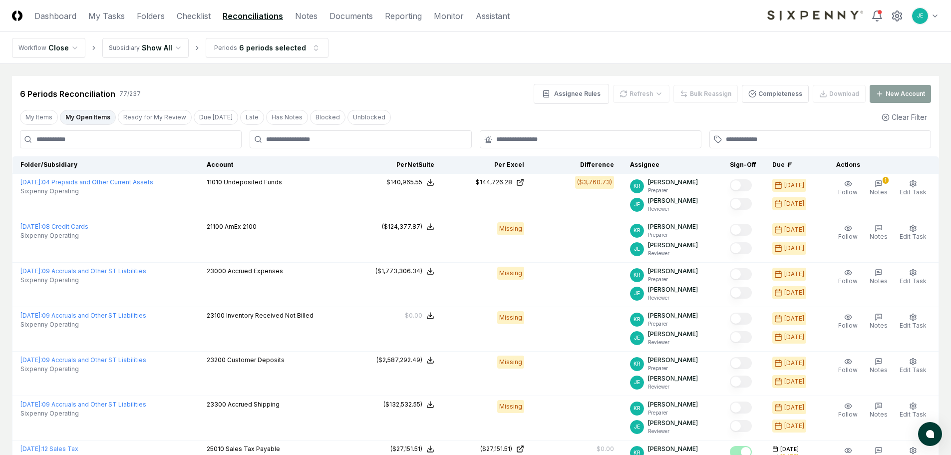
click at [161, 108] on div "My Items My Open Items Ready for My Review Due Today Late Has Notes Blocked Unb…" at bounding box center [475, 117] width 927 height 18
click at [158, 120] on button "Ready for My Review" at bounding box center [155, 117] width 74 height 15
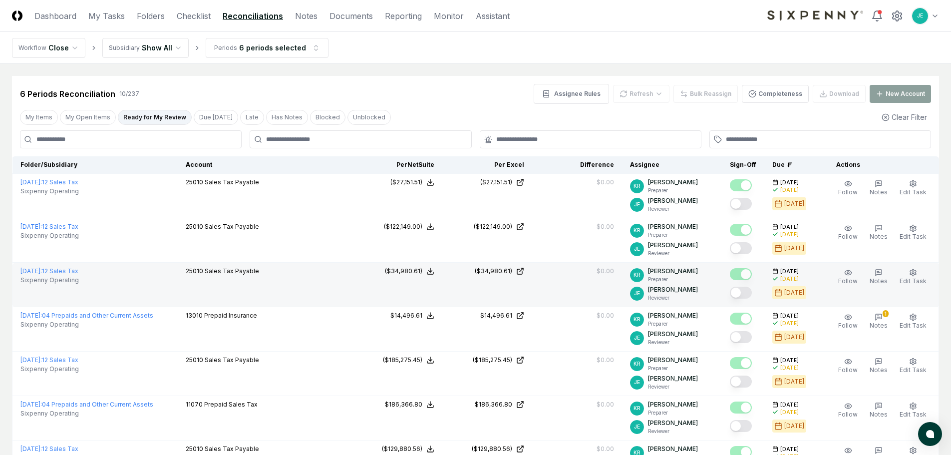
click at [752, 292] on button "Mark complete" at bounding box center [741, 293] width 22 height 12
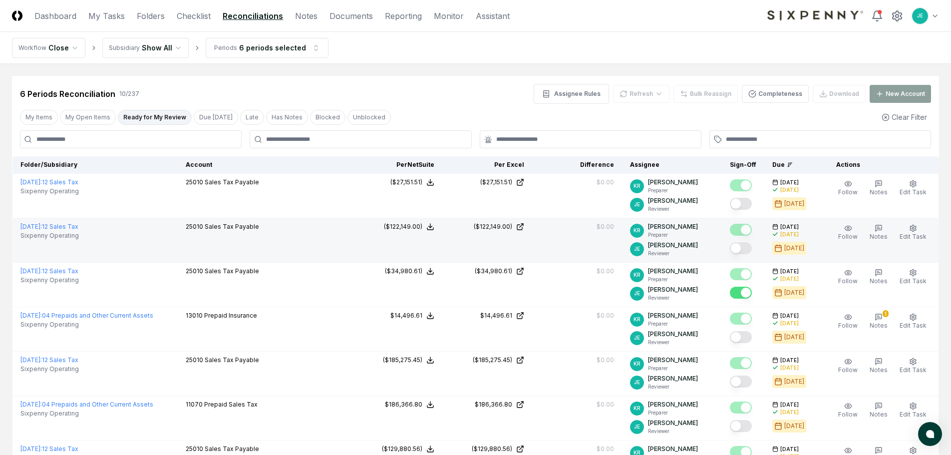
click at [747, 246] on button "Mark complete" at bounding box center [741, 248] width 22 height 12
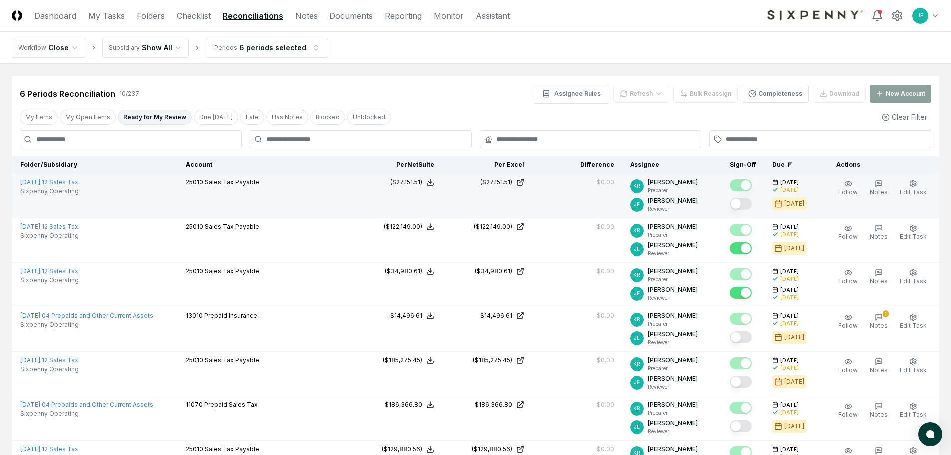
click at [751, 204] on button "Mark complete" at bounding box center [741, 204] width 22 height 12
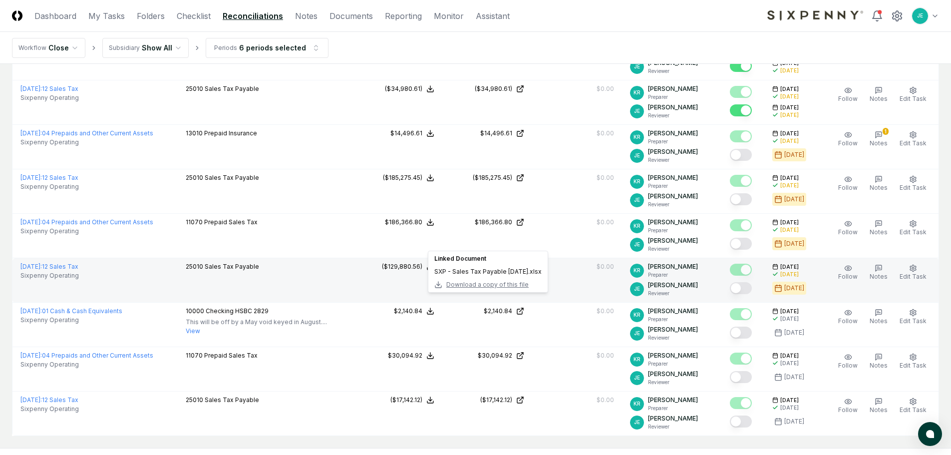
scroll to position [200, 0]
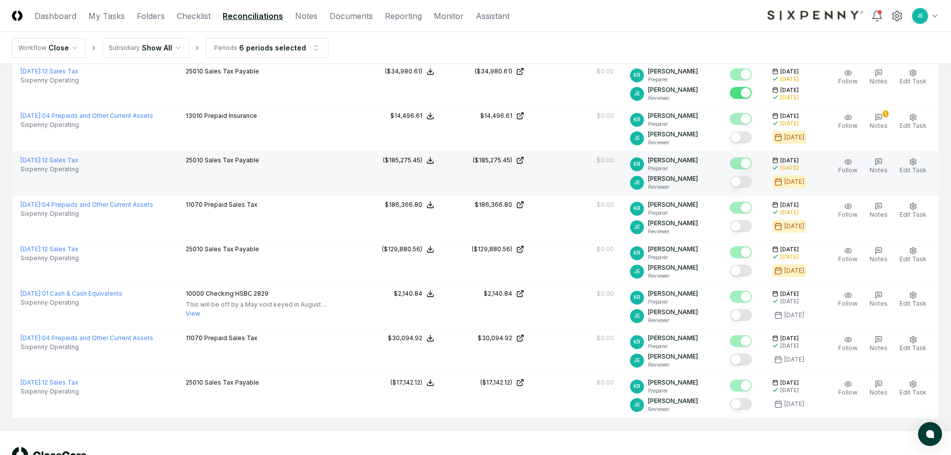
click at [752, 182] on button "Mark complete" at bounding box center [741, 182] width 22 height 12
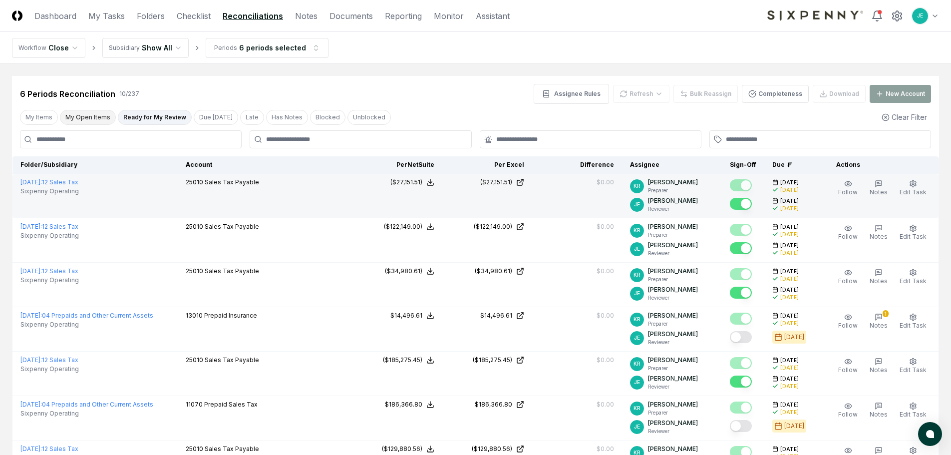
click at [96, 112] on button "My Open Items" at bounding box center [88, 117] width 56 height 15
click at [159, 119] on button "Ready for My Review" at bounding box center [155, 117] width 74 height 15
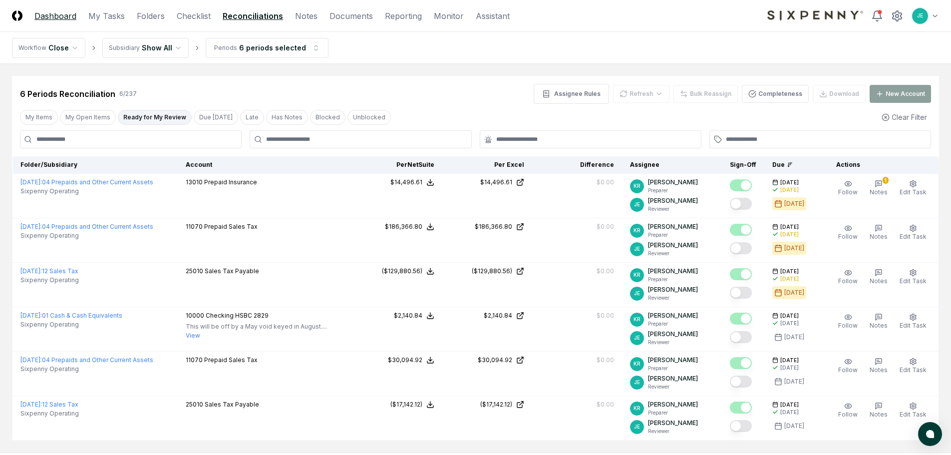
click at [45, 13] on link "Dashboard" at bounding box center [55, 16] width 42 height 12
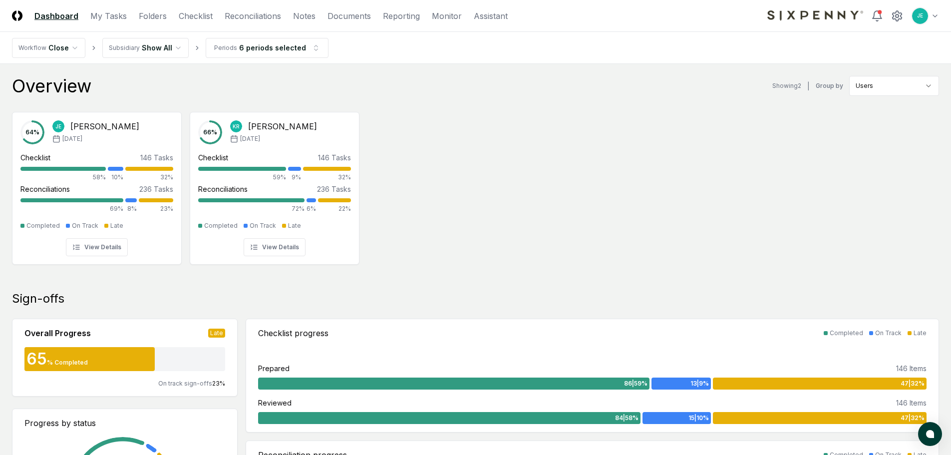
click at [481, 187] on div "64 % JE Jarred Edwards Apr '25 Checklist 146 Tasks 58% 10% 32% Reconciliations …" at bounding box center [475, 187] width 951 height 167
click at [442, 215] on div "64 % JE Jarred Edwards Apr '25 Checklist 146 Tasks 58% 10% 32% Reconciliations …" at bounding box center [475, 187] width 951 height 167
